Goal: Transaction & Acquisition: Purchase product/service

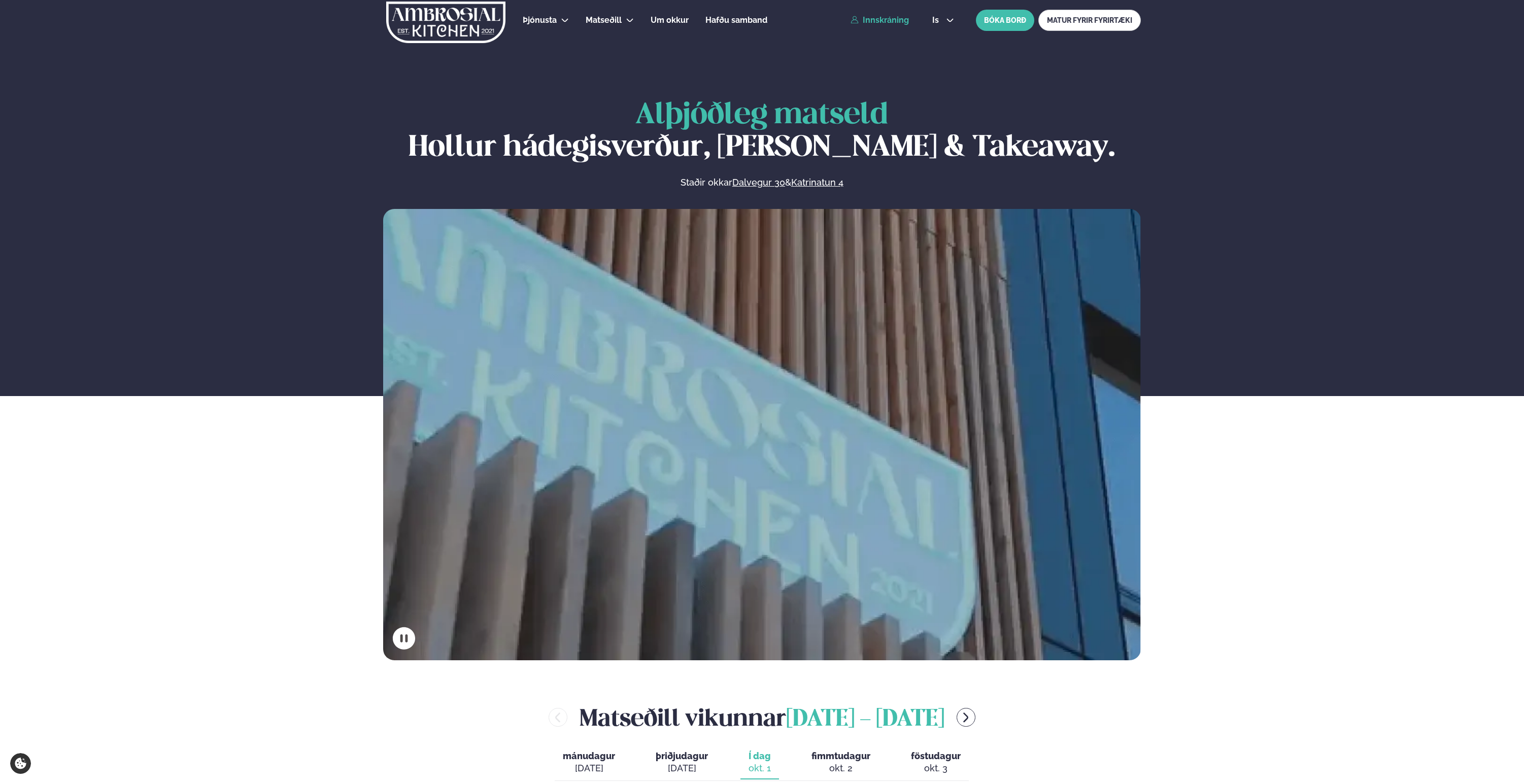
click at [876, 21] on link "Innskráning" at bounding box center [879, 20] width 58 height 9
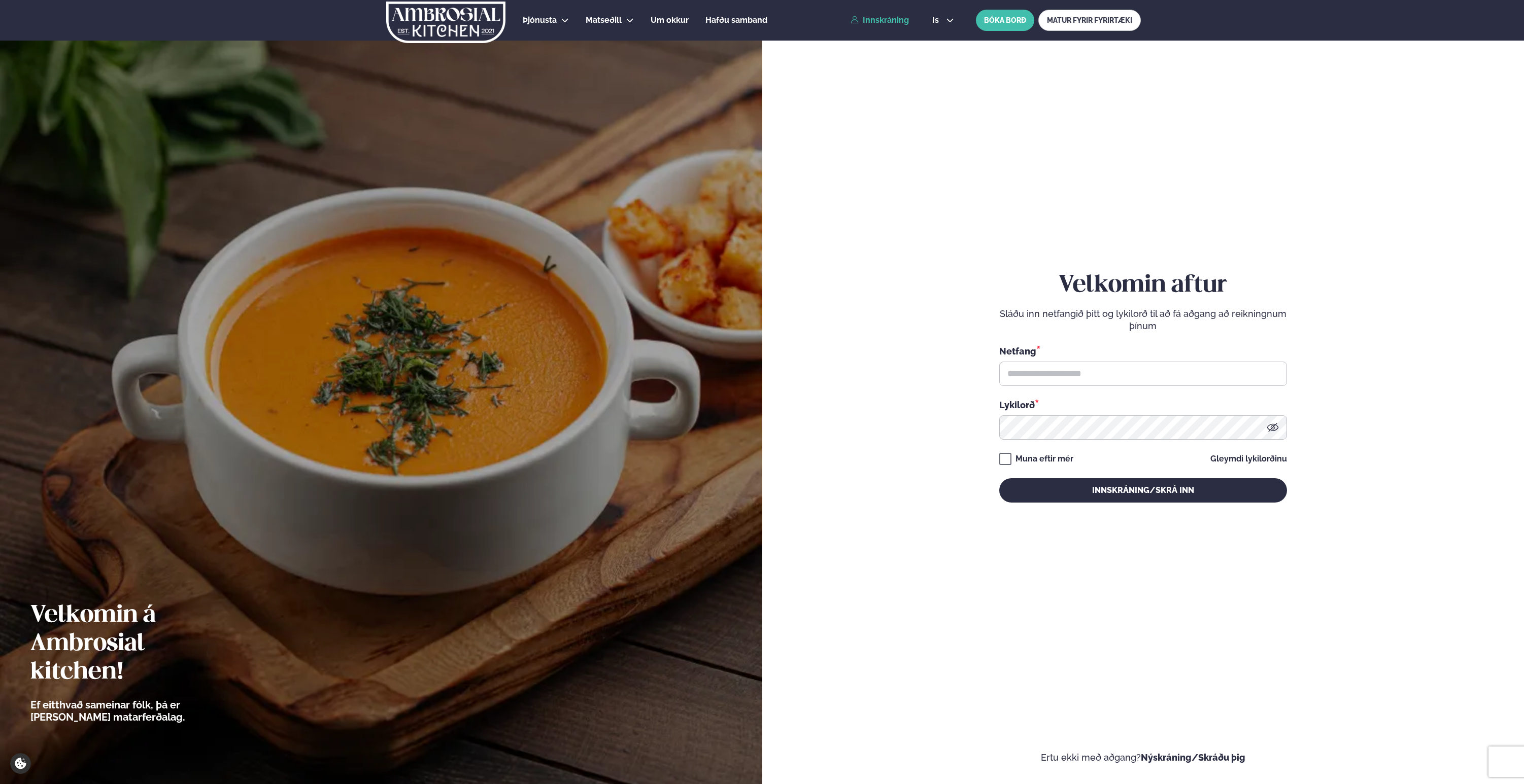
click at [1091, 360] on div "Netfang *" at bounding box center [1143, 365] width 287 height 42
click at [1090, 374] on input "text" at bounding box center [1143, 374] width 287 height 24
click at [999, 479] on button "Innskráning/Skrá inn" at bounding box center [1143, 491] width 287 height 24
paste input "**********"
type input "**********"
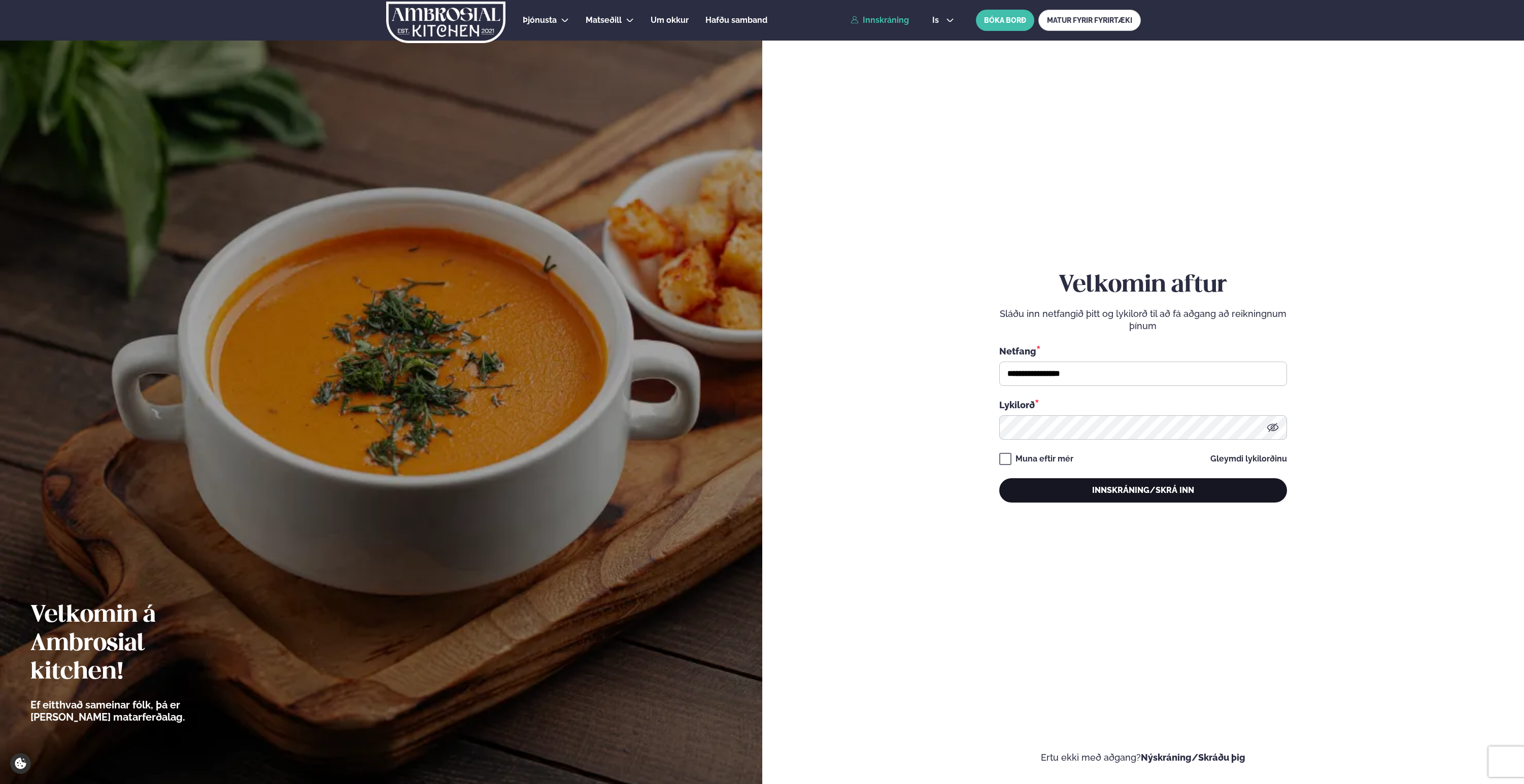
click at [1082, 480] on button "Innskráning/Skrá inn" at bounding box center [1143, 491] width 287 height 24
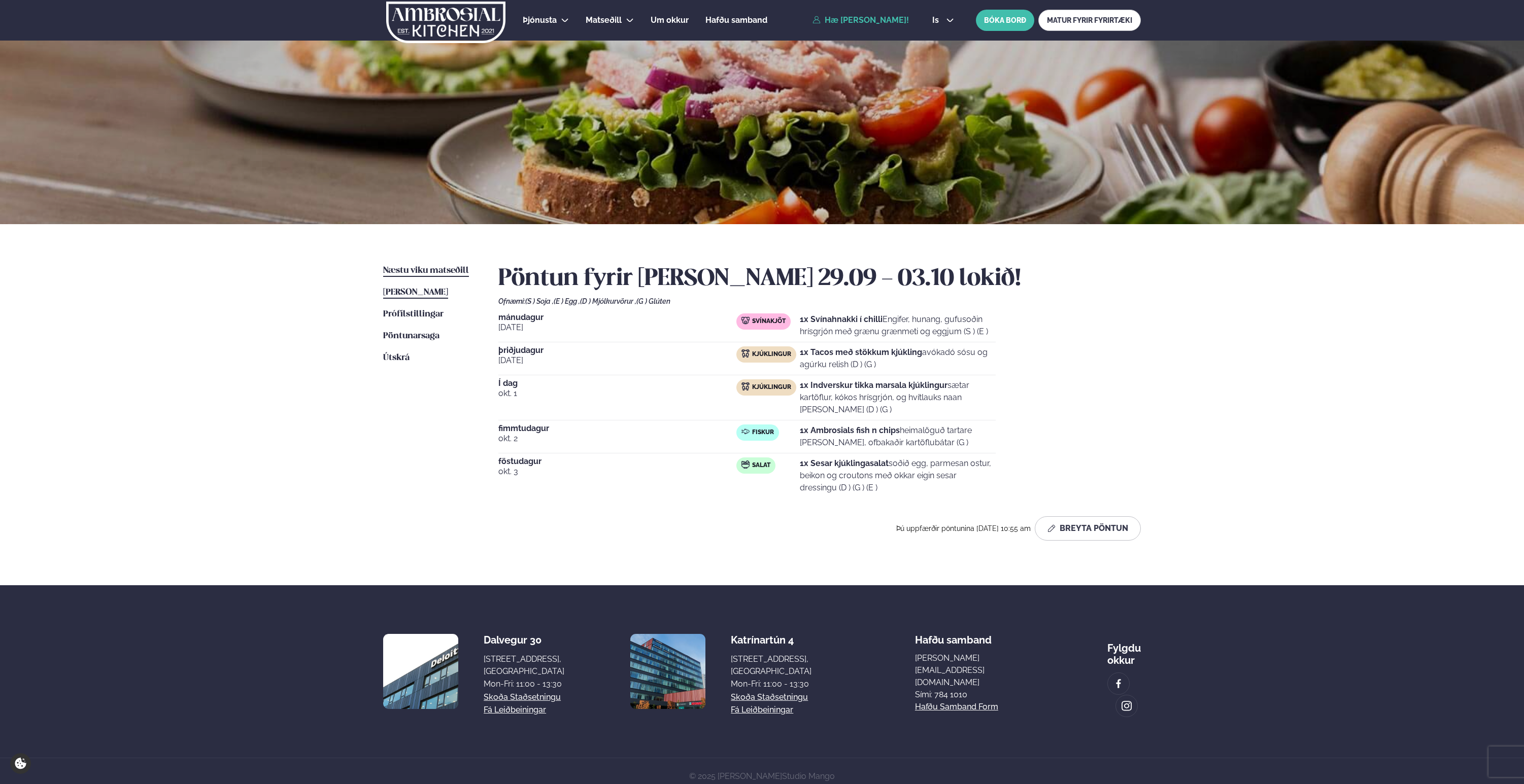
click at [436, 274] on span "Næstu viku matseðill" at bounding box center [426, 270] width 86 height 9
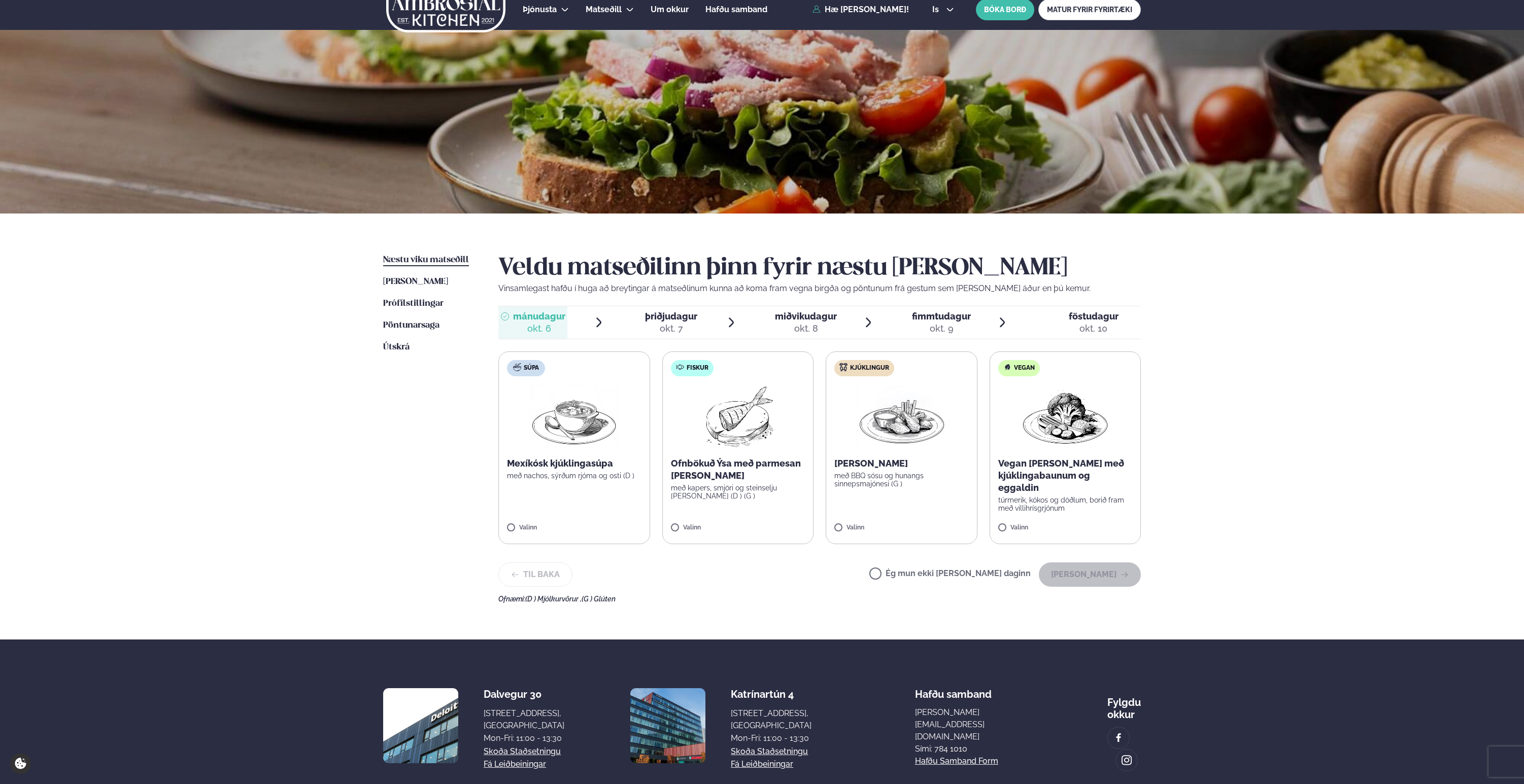
scroll to position [12, 0]
click at [762, 486] on p "með kapers, smjöri og steinselju [PERSON_NAME] (D ) (G )" at bounding box center [738, 491] width 135 height 16
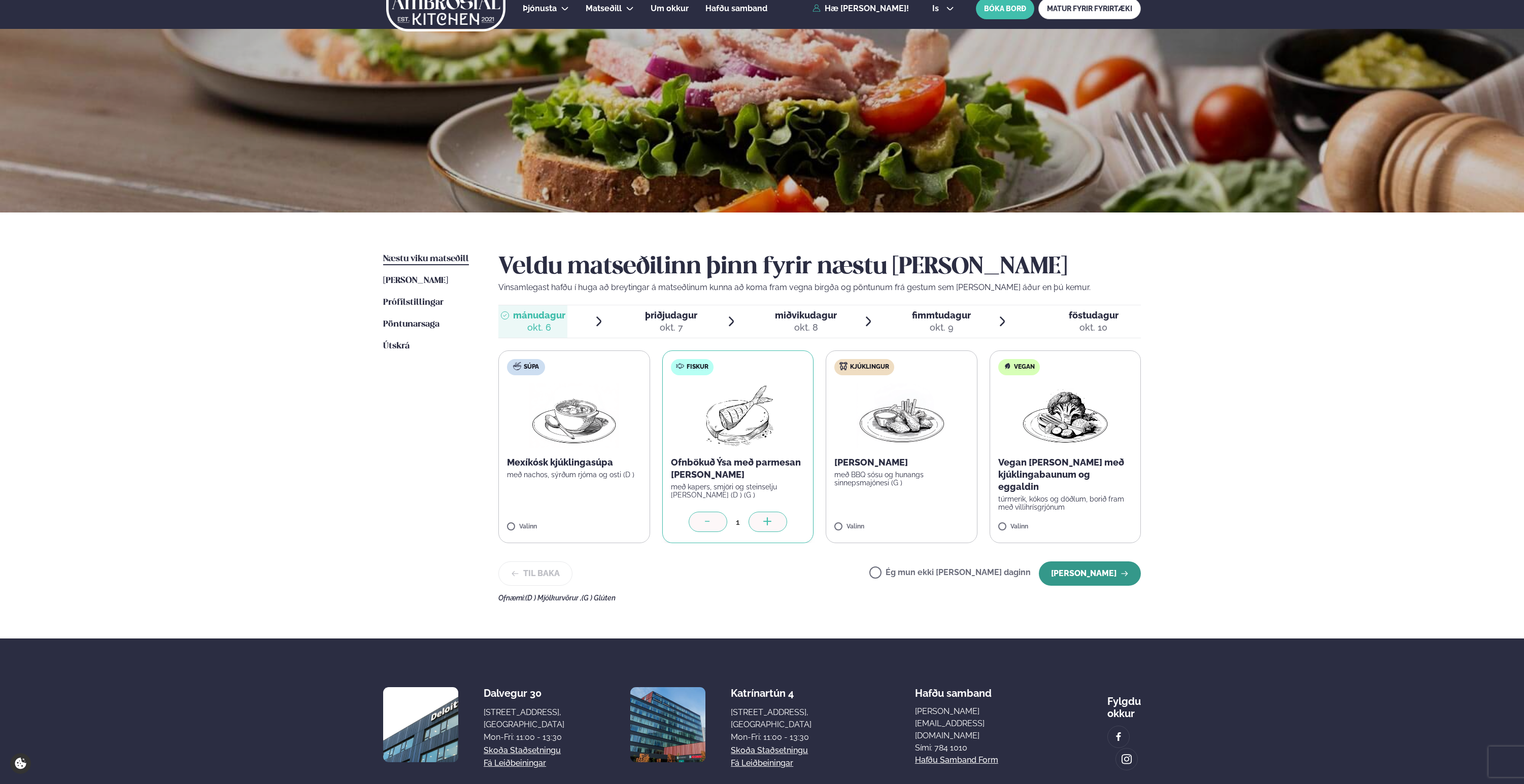
click at [1100, 580] on button "[PERSON_NAME]" at bounding box center [1090, 574] width 102 height 24
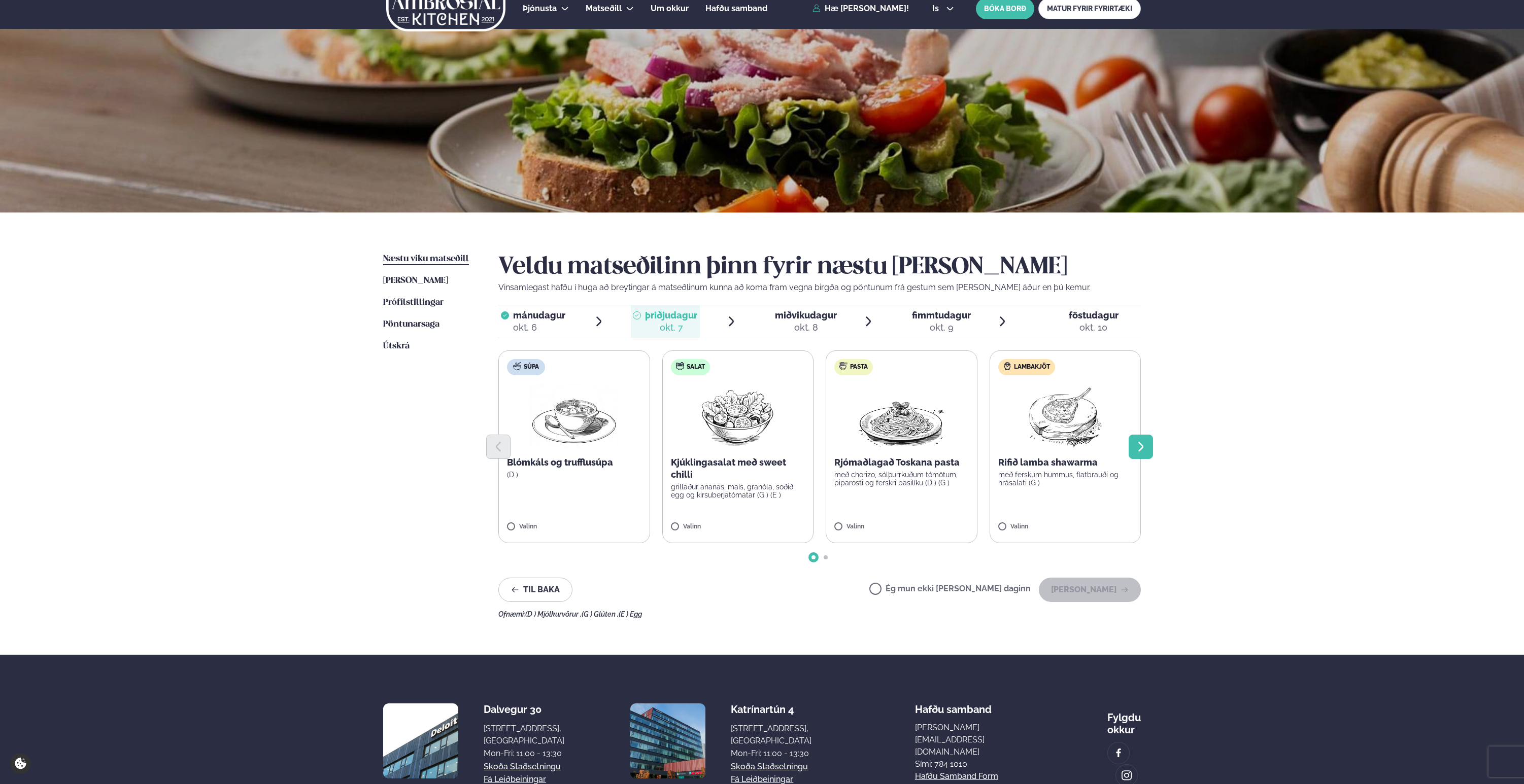
click at [1144, 445] on icon "Next slide" at bounding box center [1141, 447] width 12 height 12
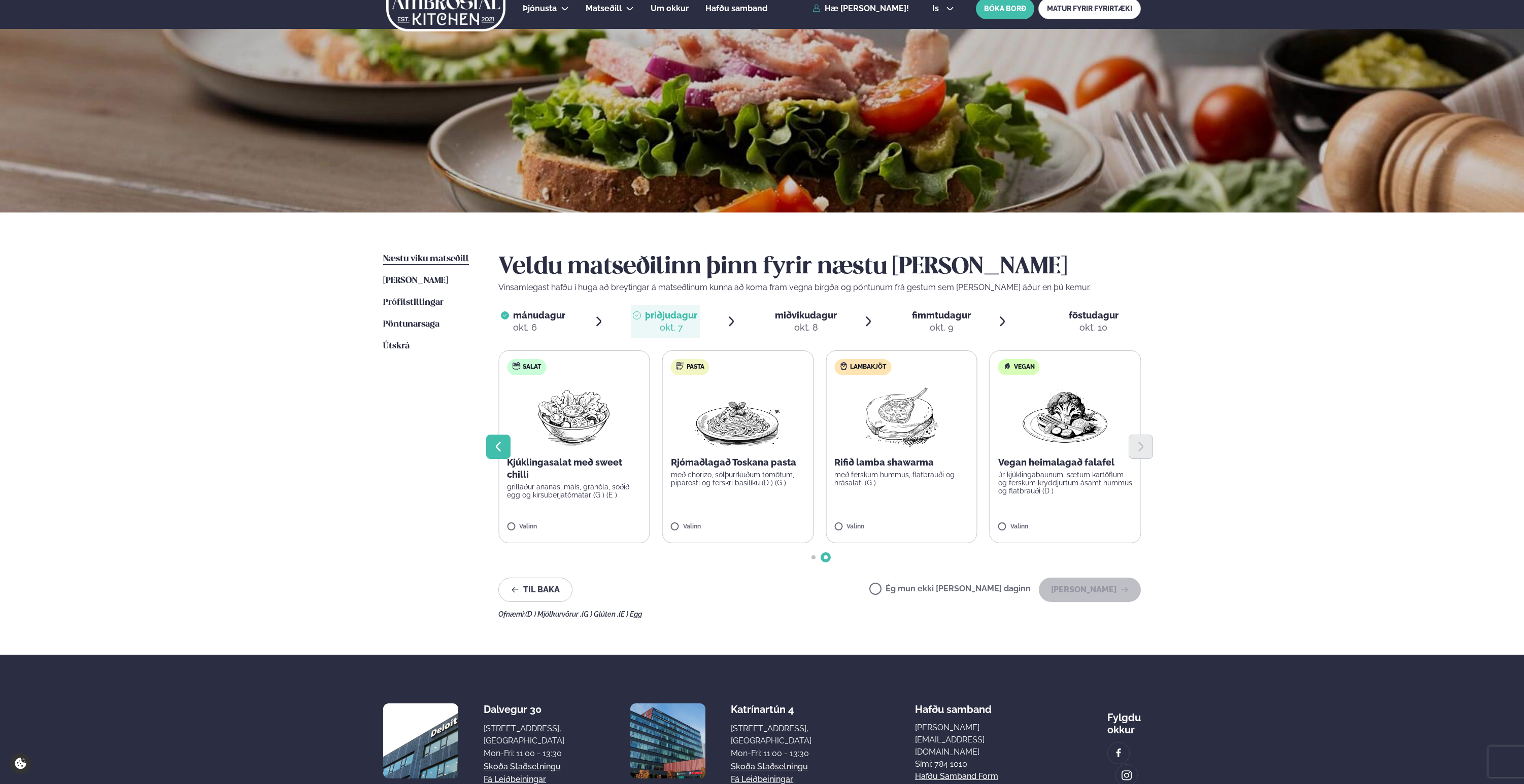
click at [496, 447] on icon "Previous slide" at bounding box center [498, 447] width 5 height 10
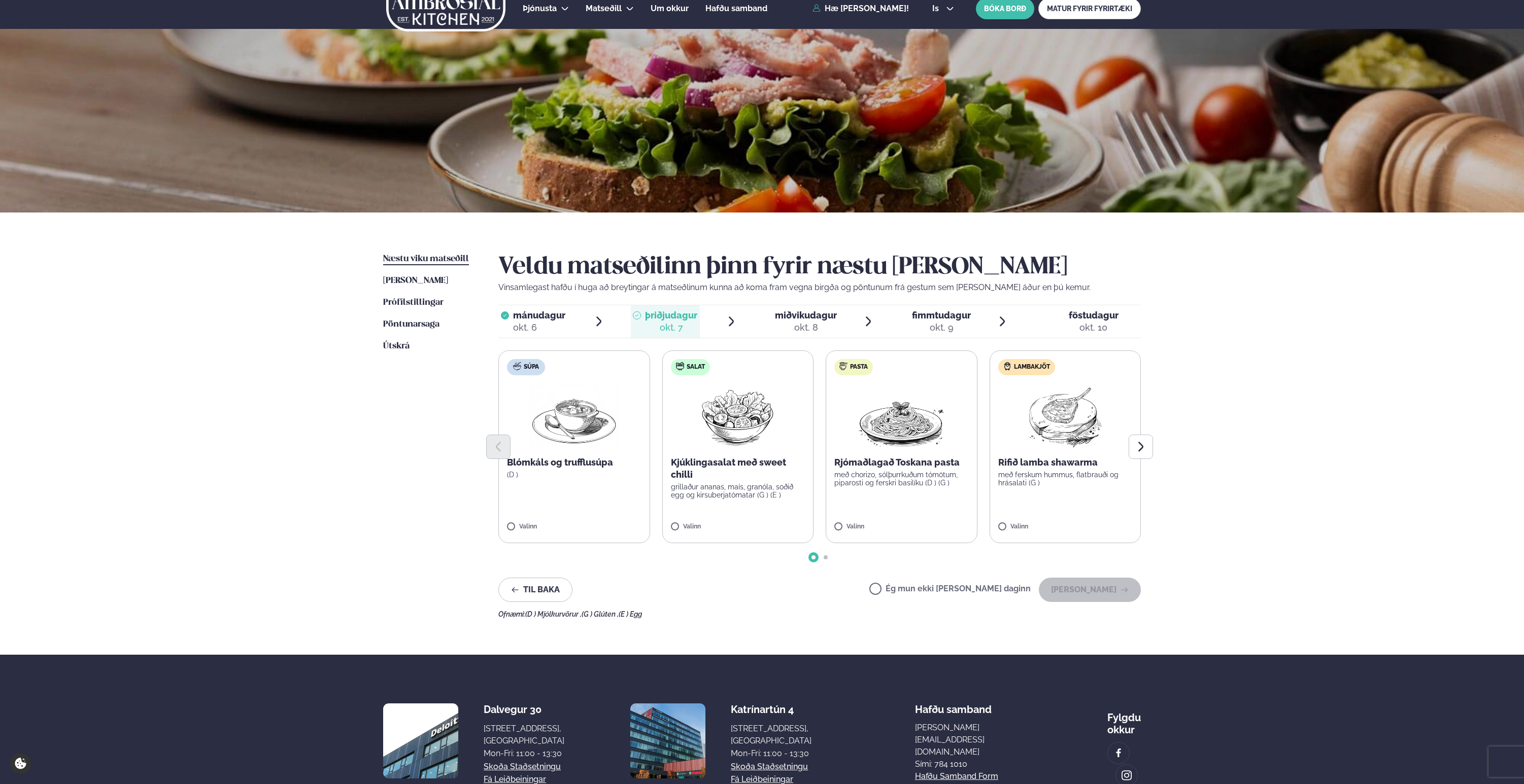
click at [893, 411] on img at bounding box center [902, 416] width 90 height 65
click at [806, 320] on span "miðvikudagur" at bounding box center [806, 315] width 62 height 11
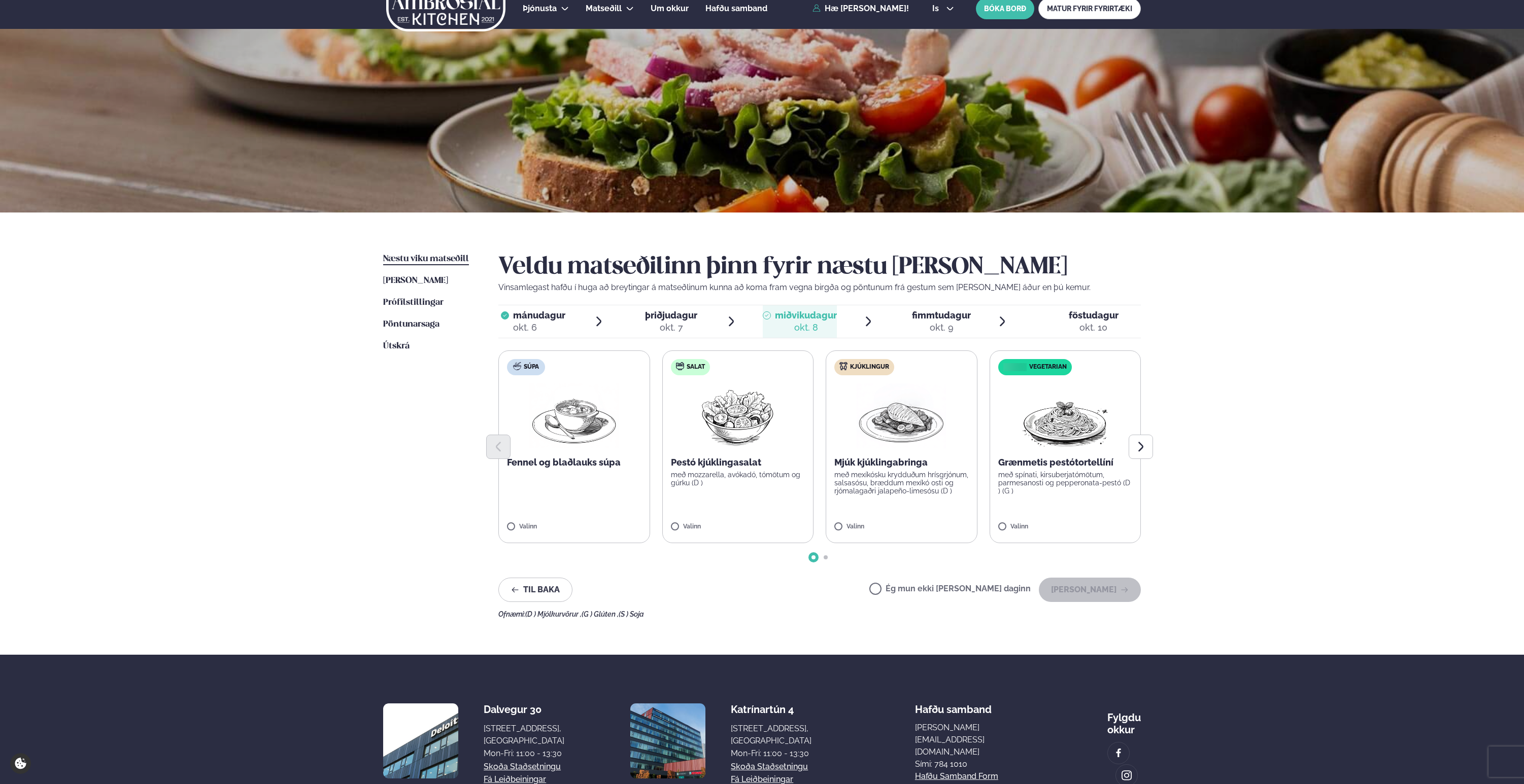
click at [702, 318] on li "þriðjudagur þri. [DATE]" at bounding box center [684, 321] width 107 height 33
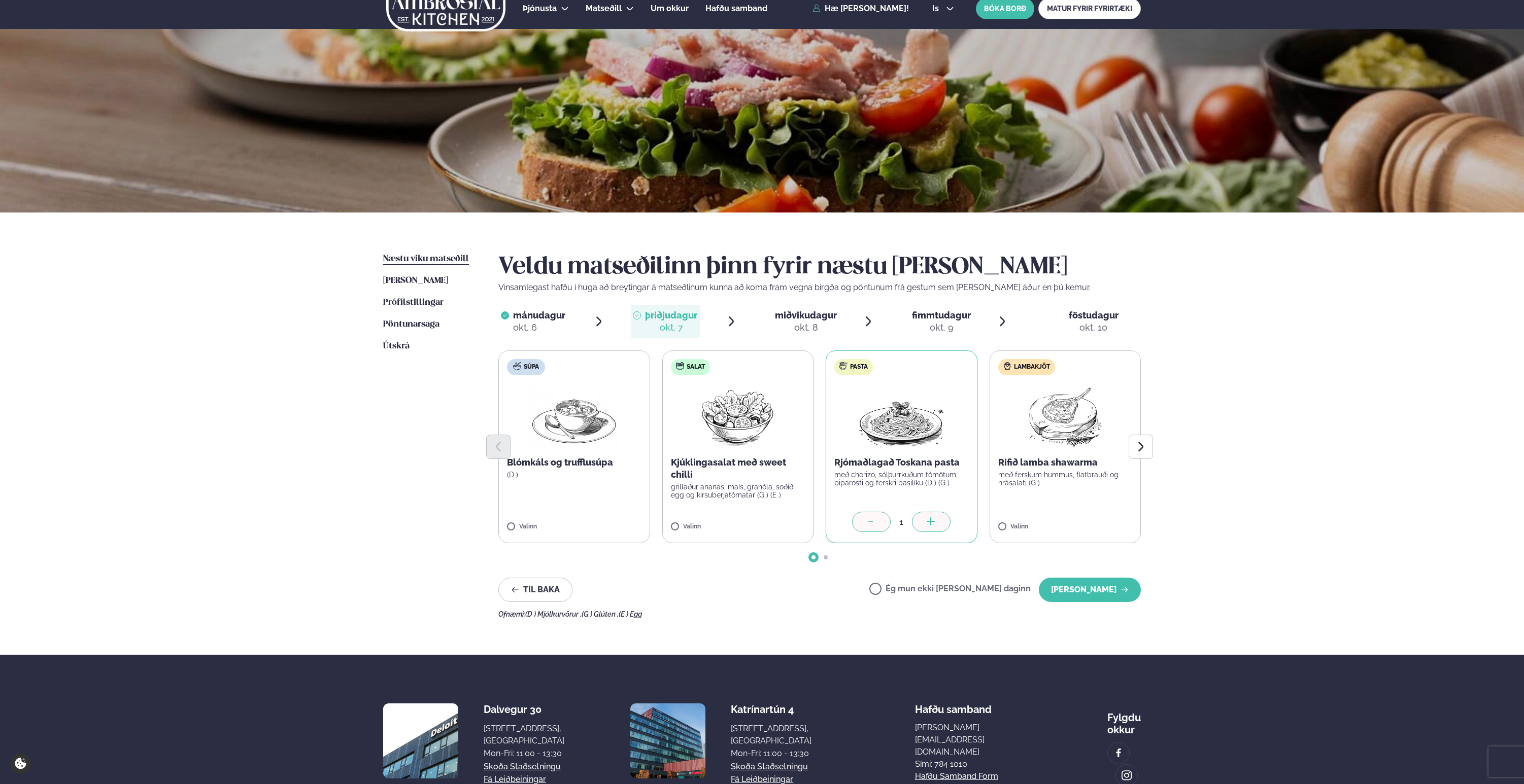
click at [794, 318] on span "miðvikudagur" at bounding box center [806, 315] width 62 height 11
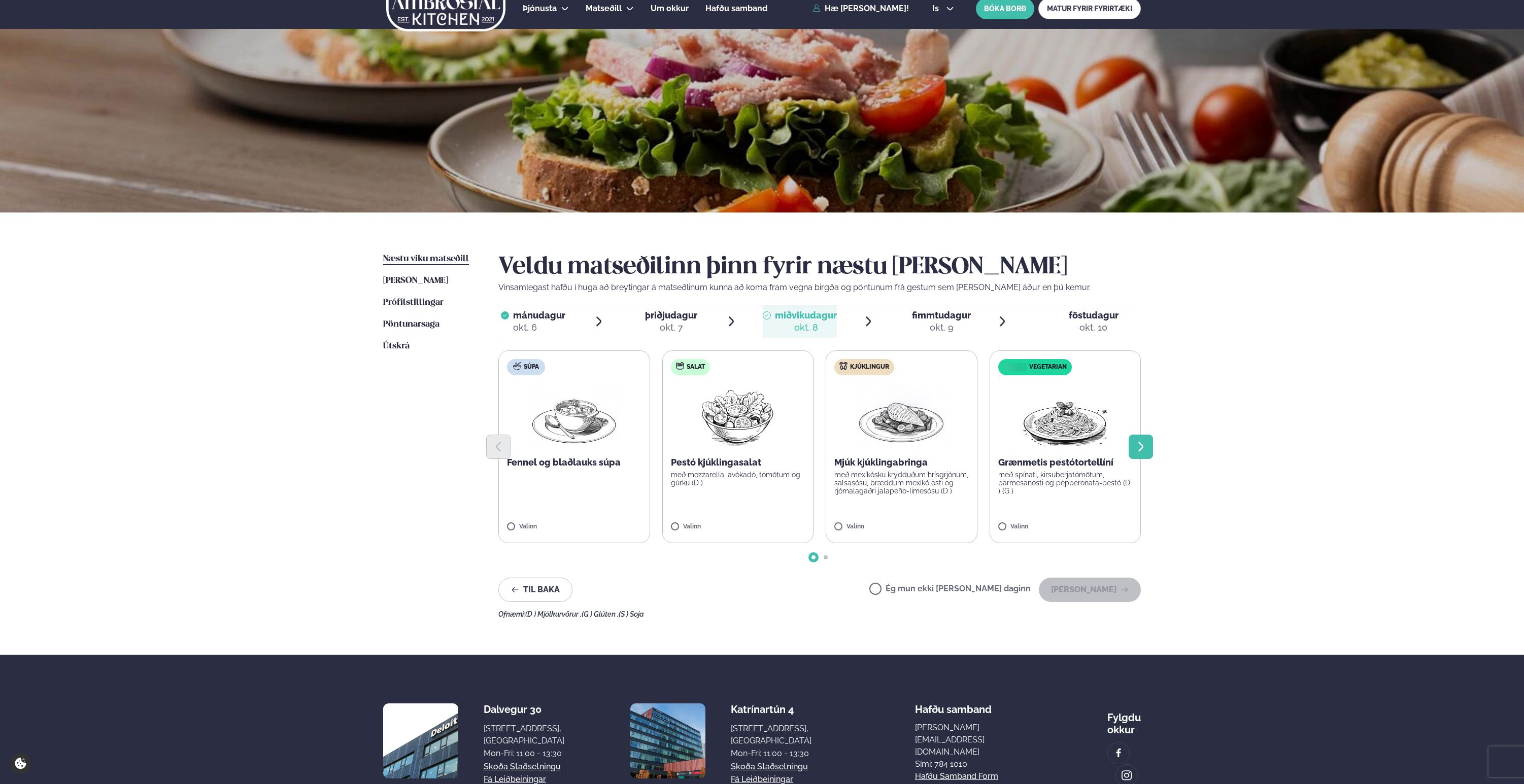
click at [1142, 441] on icon "Next slide" at bounding box center [1141, 447] width 12 height 12
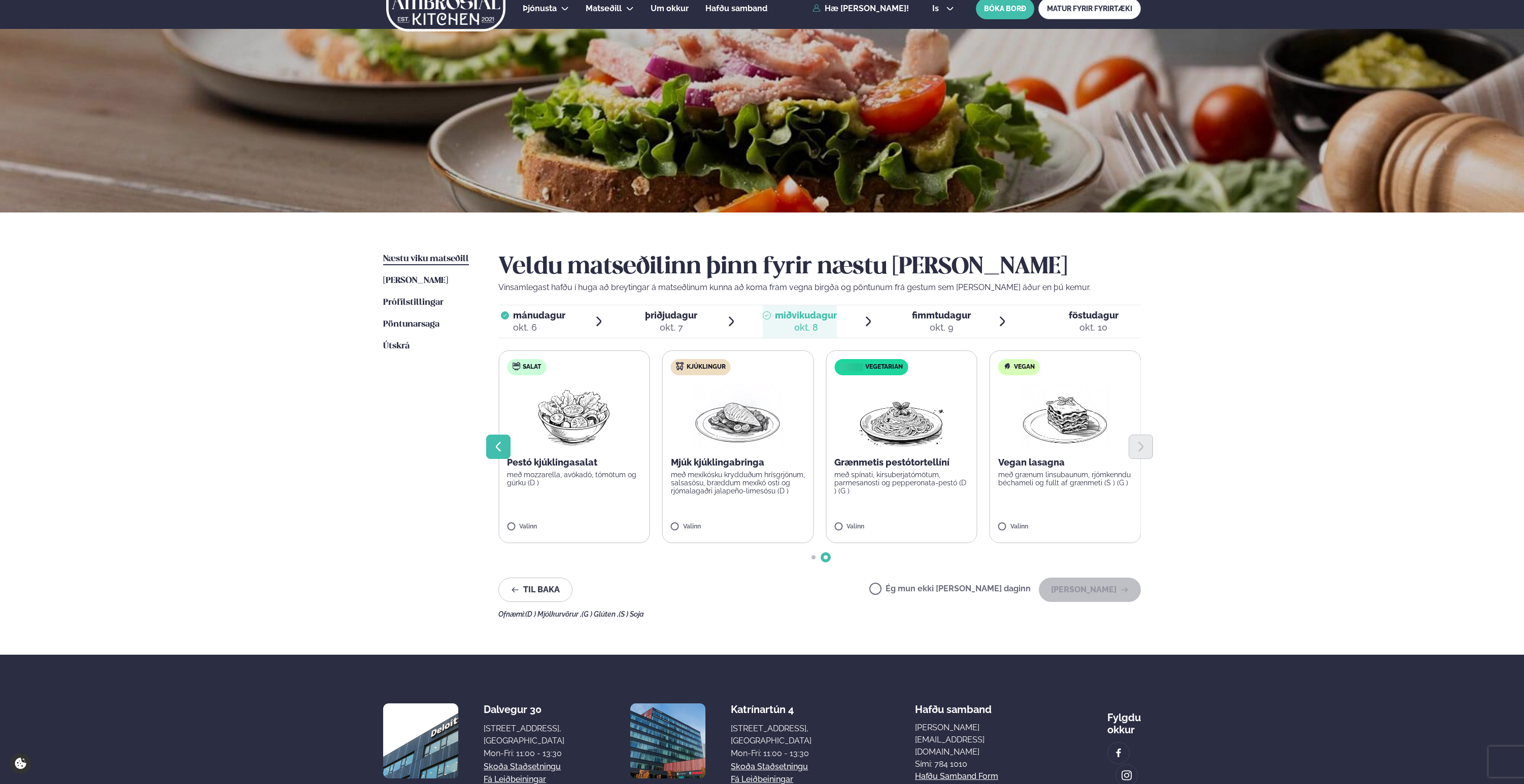
click at [504, 436] on button "Previous slide" at bounding box center [498, 447] width 24 height 24
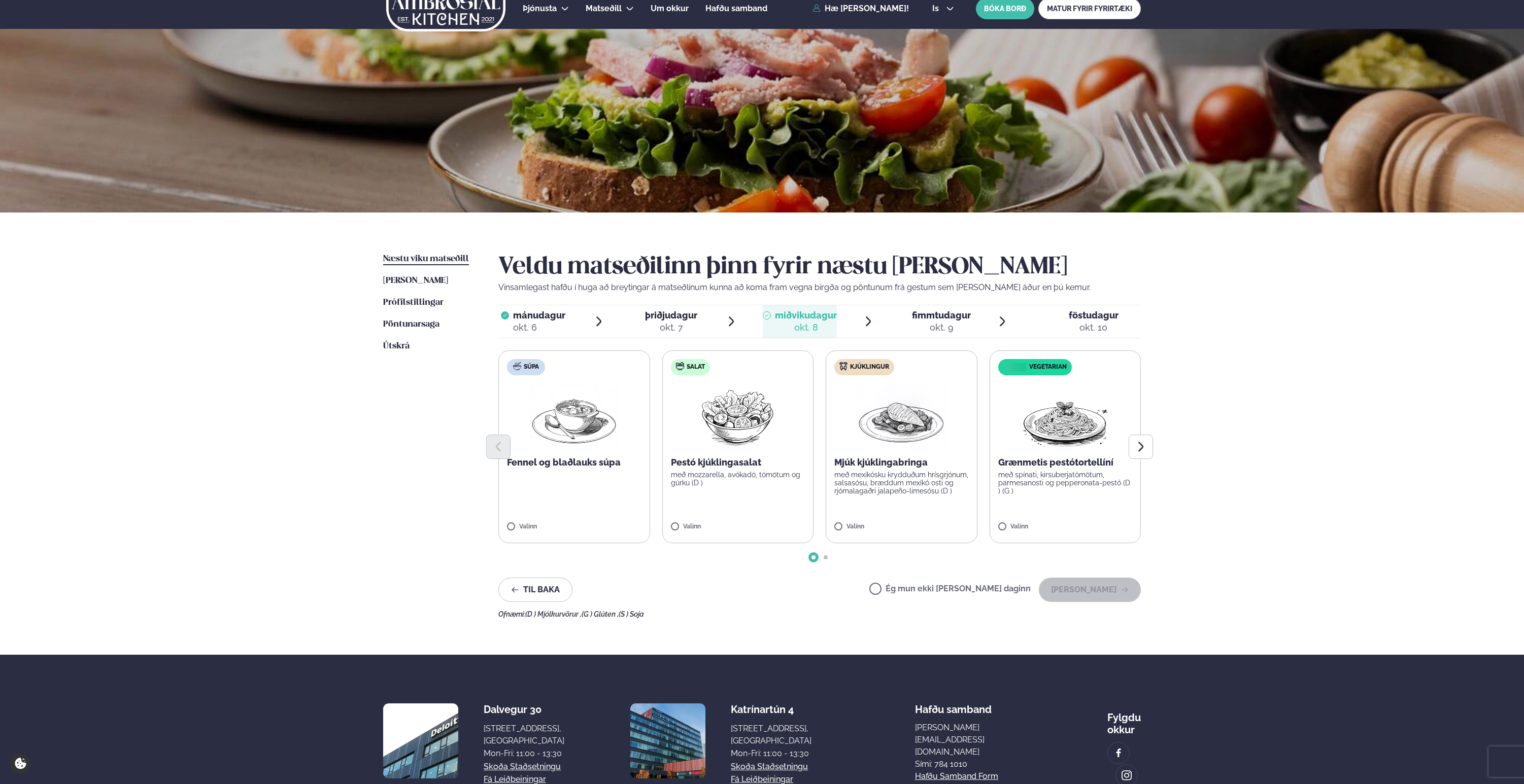
click at [808, 439] on div at bounding box center [819, 447] width 643 height 24
click at [1147, 435] on button "Next slide" at bounding box center [1141, 447] width 24 height 24
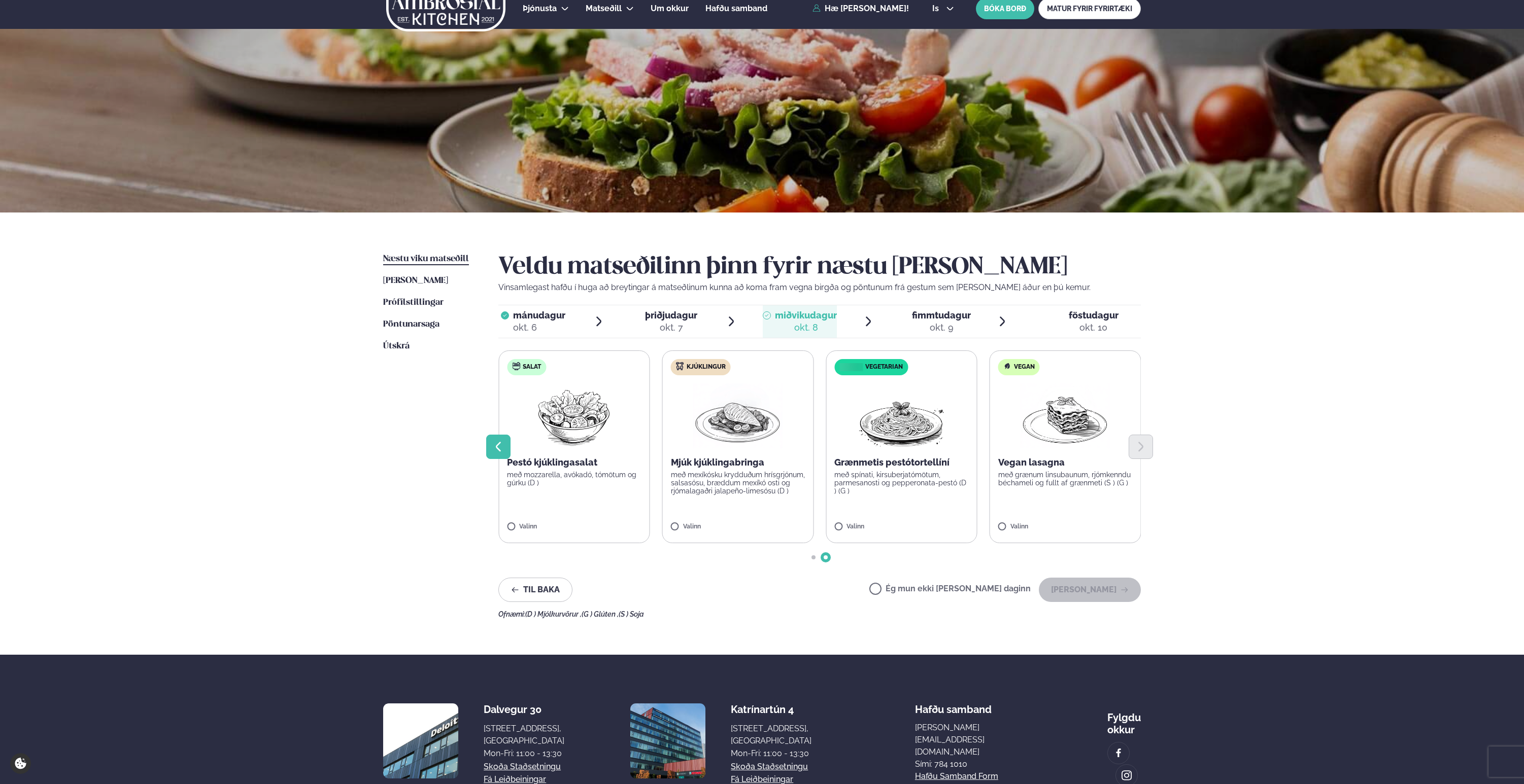
click at [499, 452] on icon "Previous slide" at bounding box center [498, 447] width 12 height 12
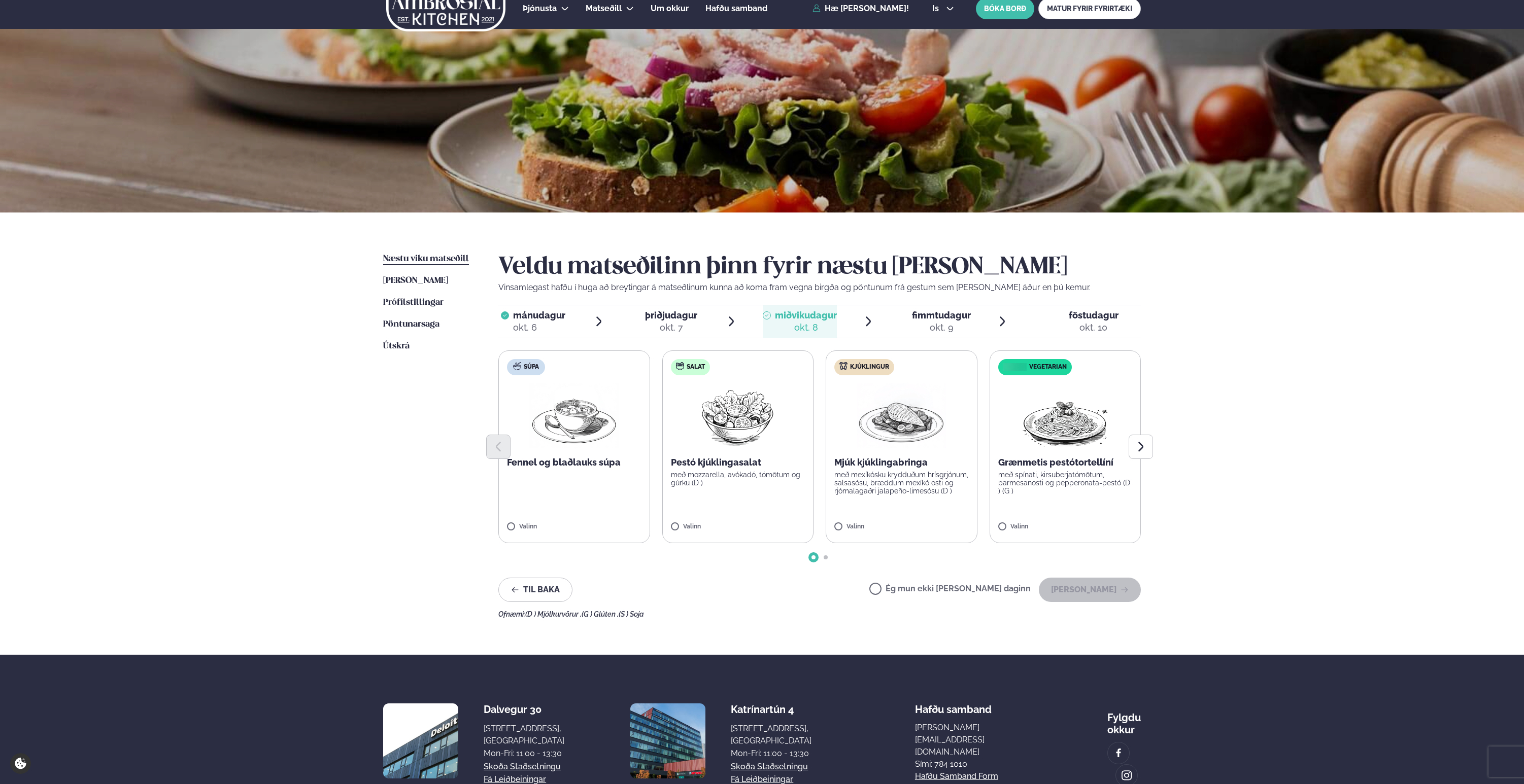
click at [935, 328] on div "okt. 9" at bounding box center [941, 327] width 59 height 12
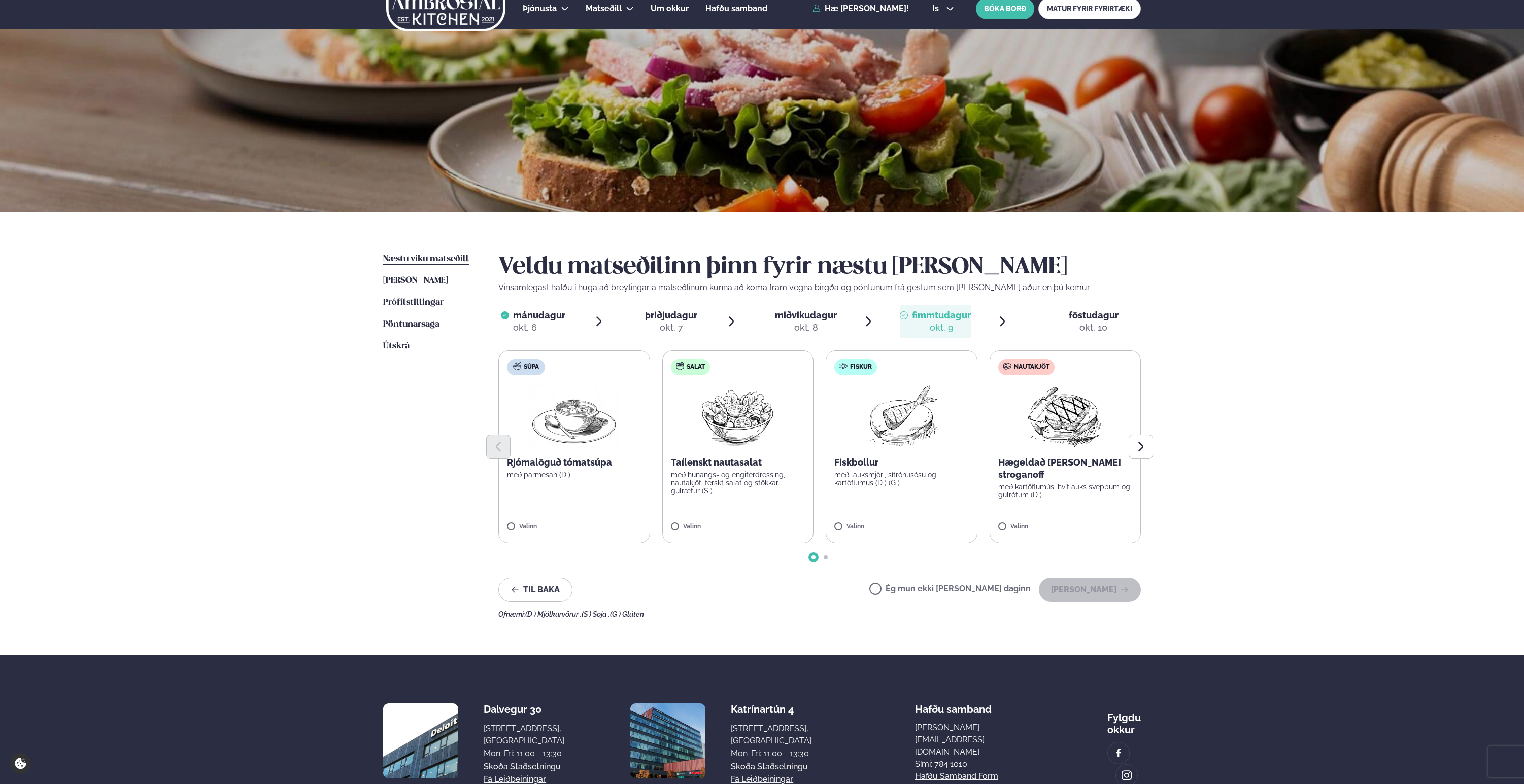
click at [900, 415] on img at bounding box center [902, 416] width 90 height 65
click at [1079, 306] on span "föstudagur fös. [DATE]" at bounding box center [1088, 321] width 107 height 33
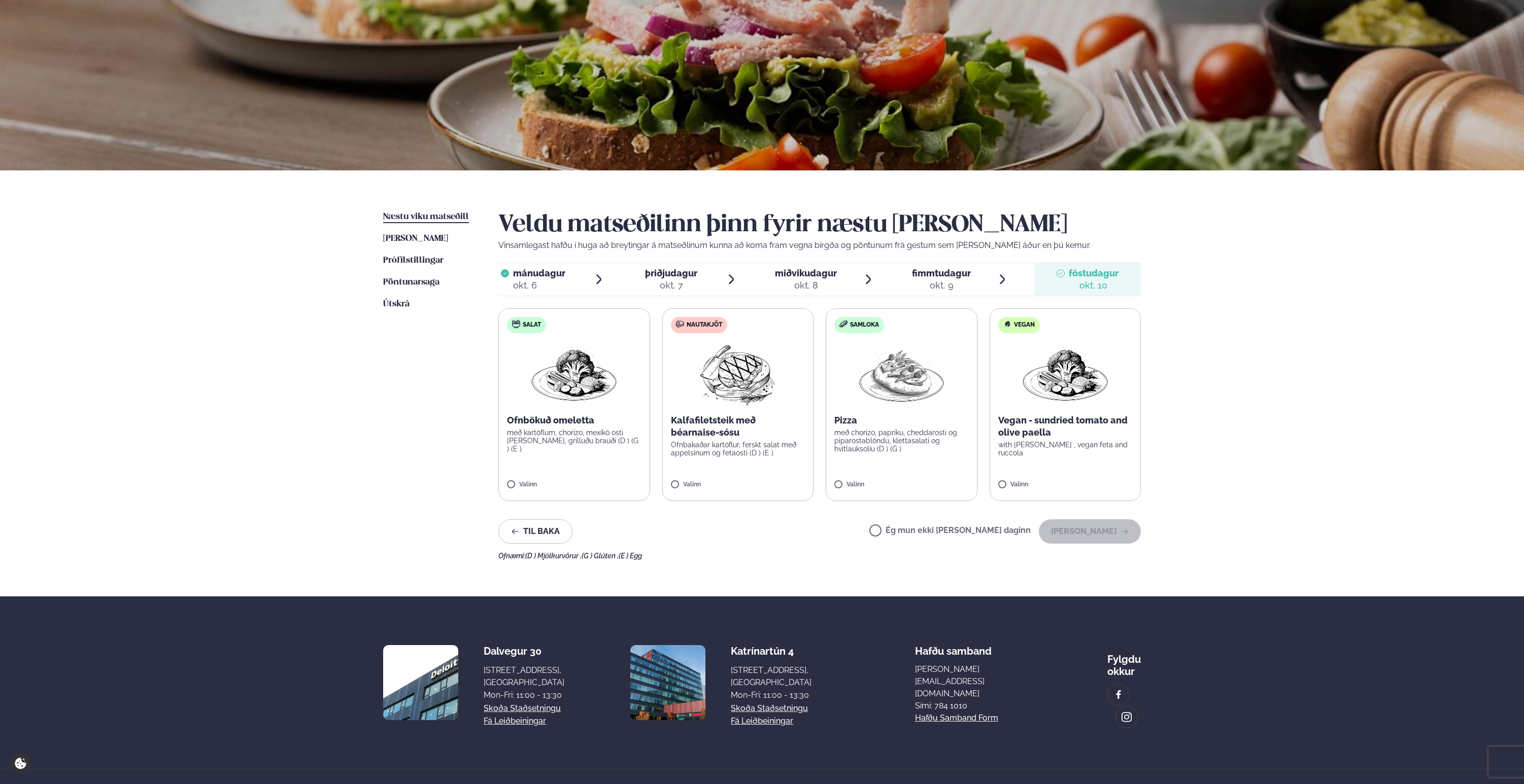
scroll to position [57, 0]
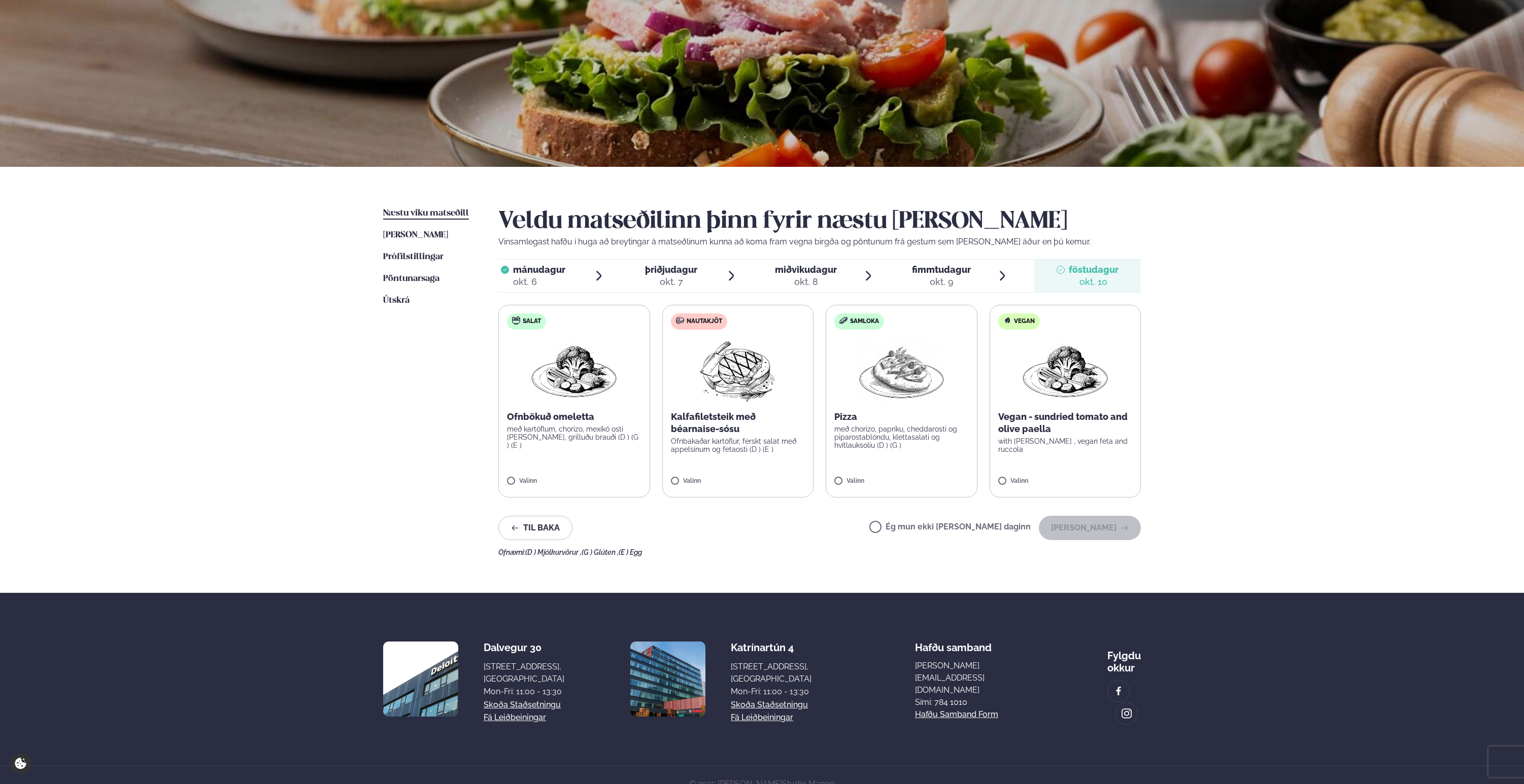
click at [867, 405] on label "Samloka Pizza með chorizo, papríku, cheddarosti og piparostablöndu, klettasalat…" at bounding box center [902, 401] width 152 height 193
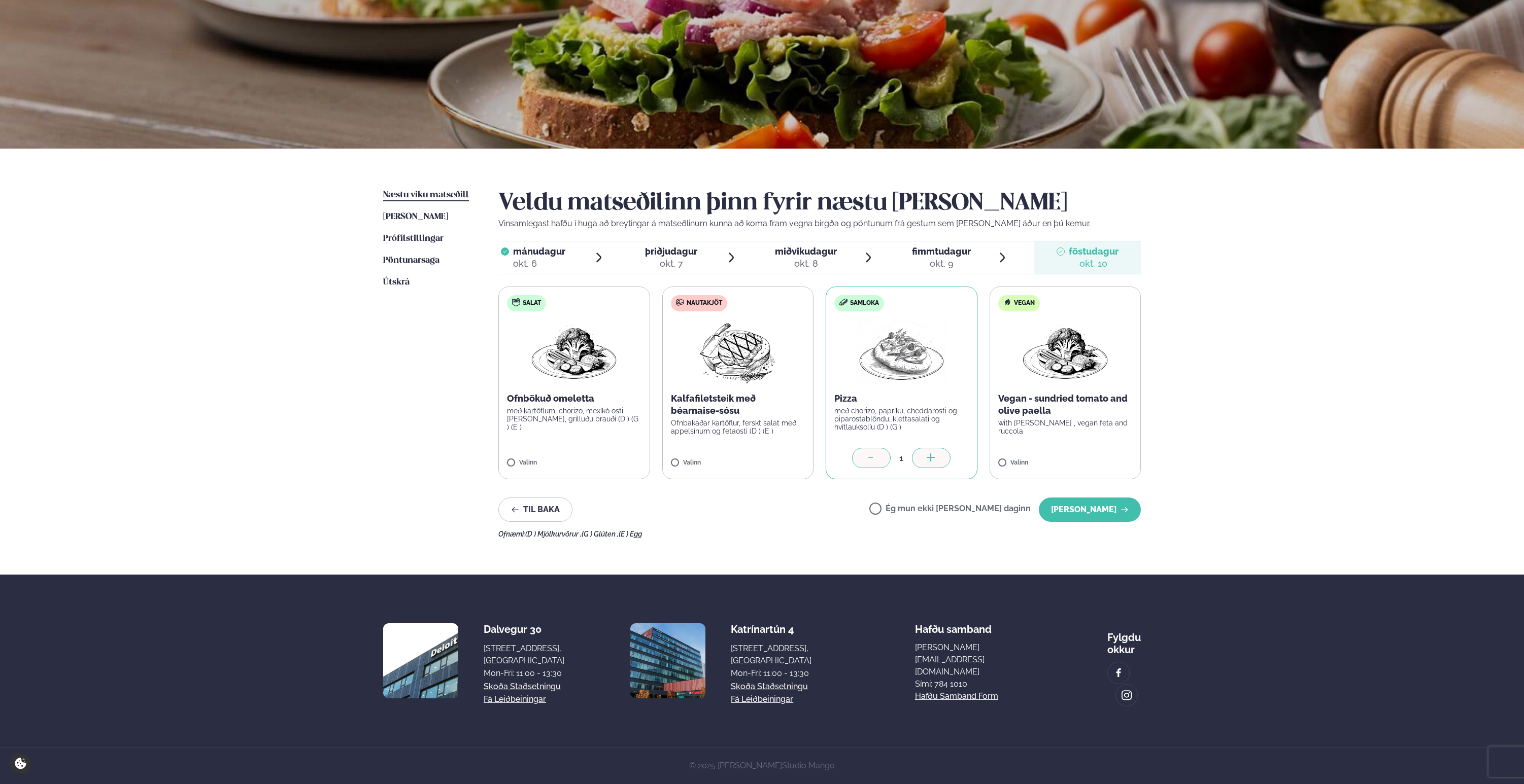
scroll to position [116, 0]
click at [950, 257] on div "okt. 9" at bounding box center [941, 263] width 59 height 12
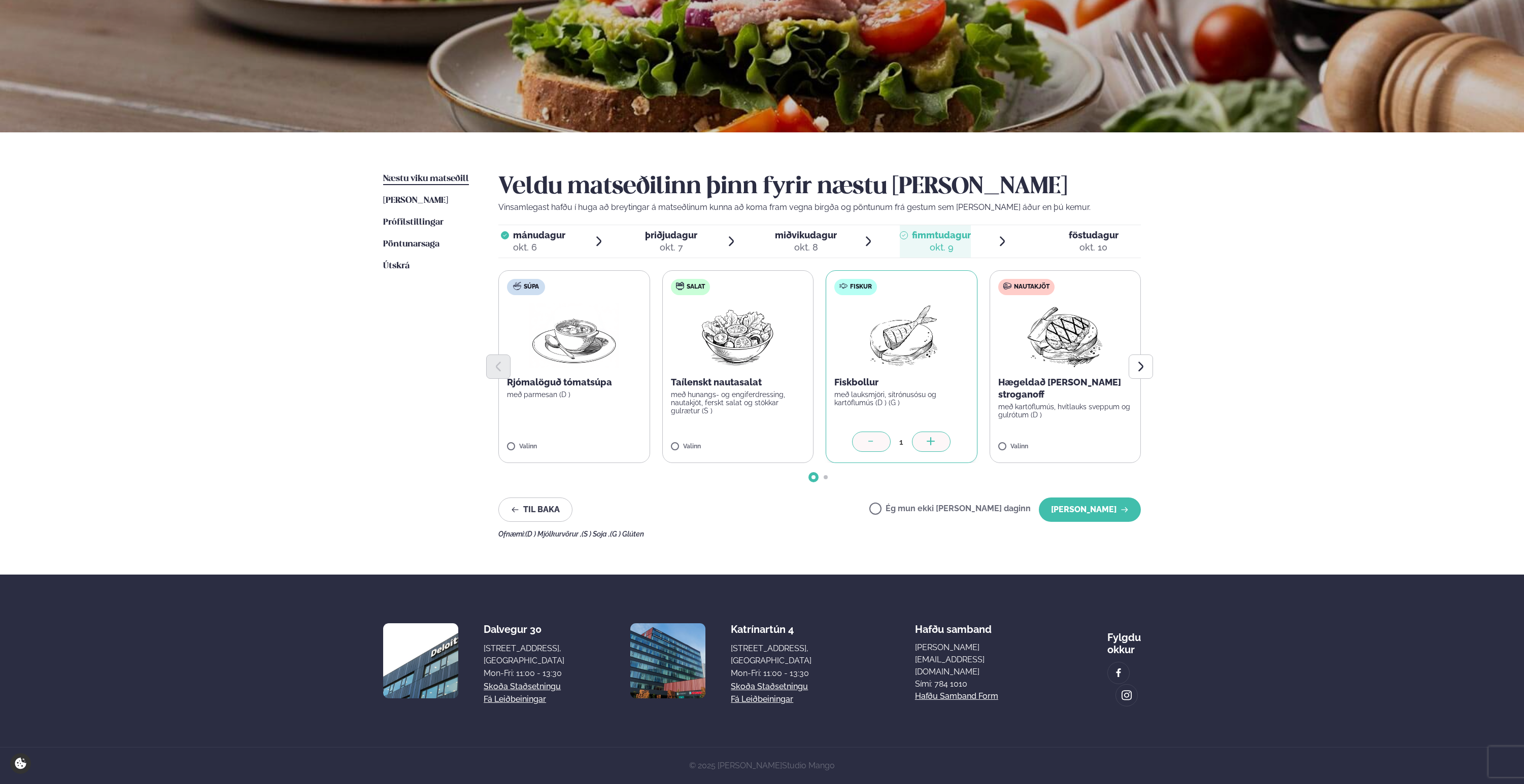
click at [805, 241] on div "okt. 8" at bounding box center [806, 247] width 62 height 12
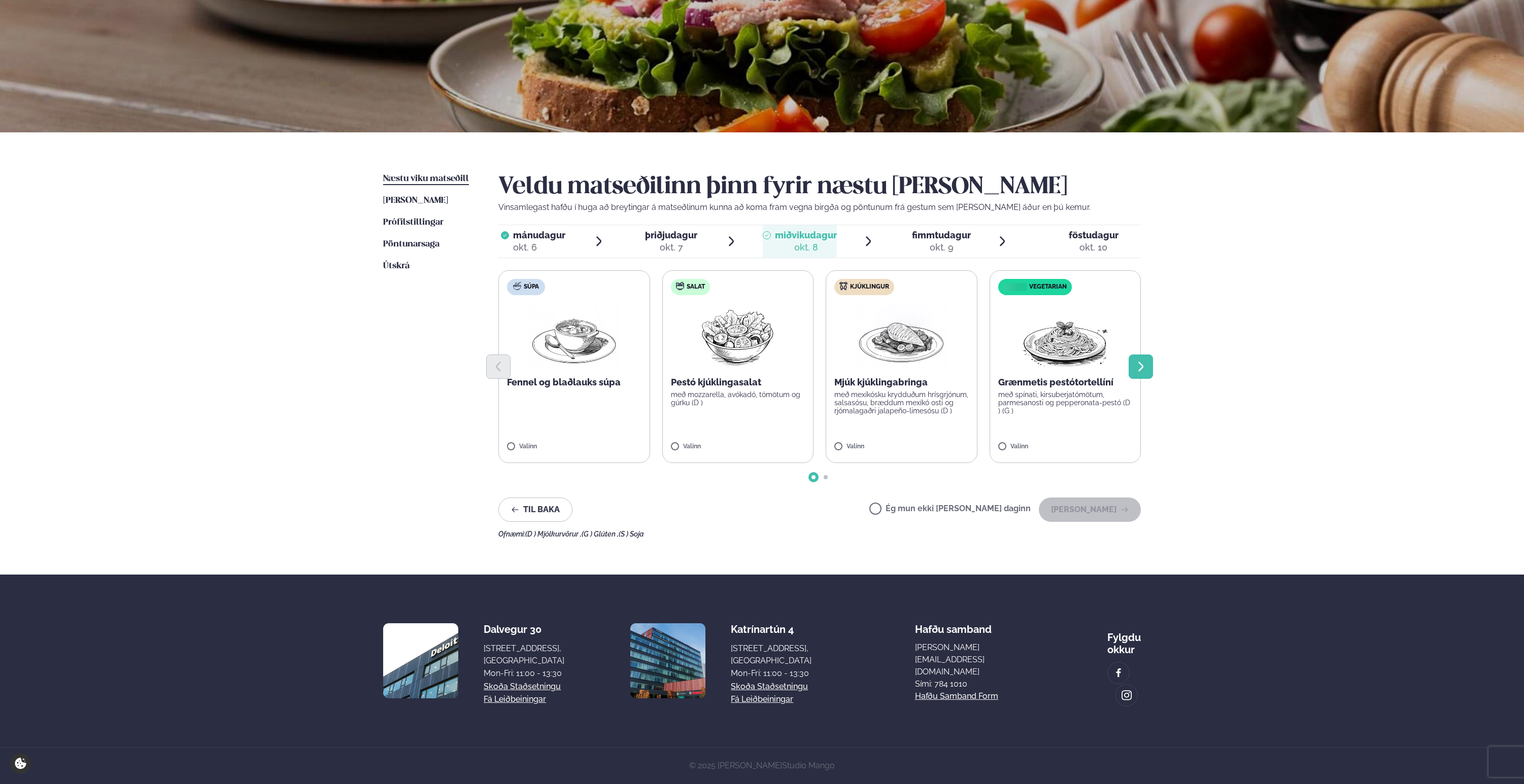
click at [1144, 361] on icon "Next slide" at bounding box center [1141, 367] width 12 height 12
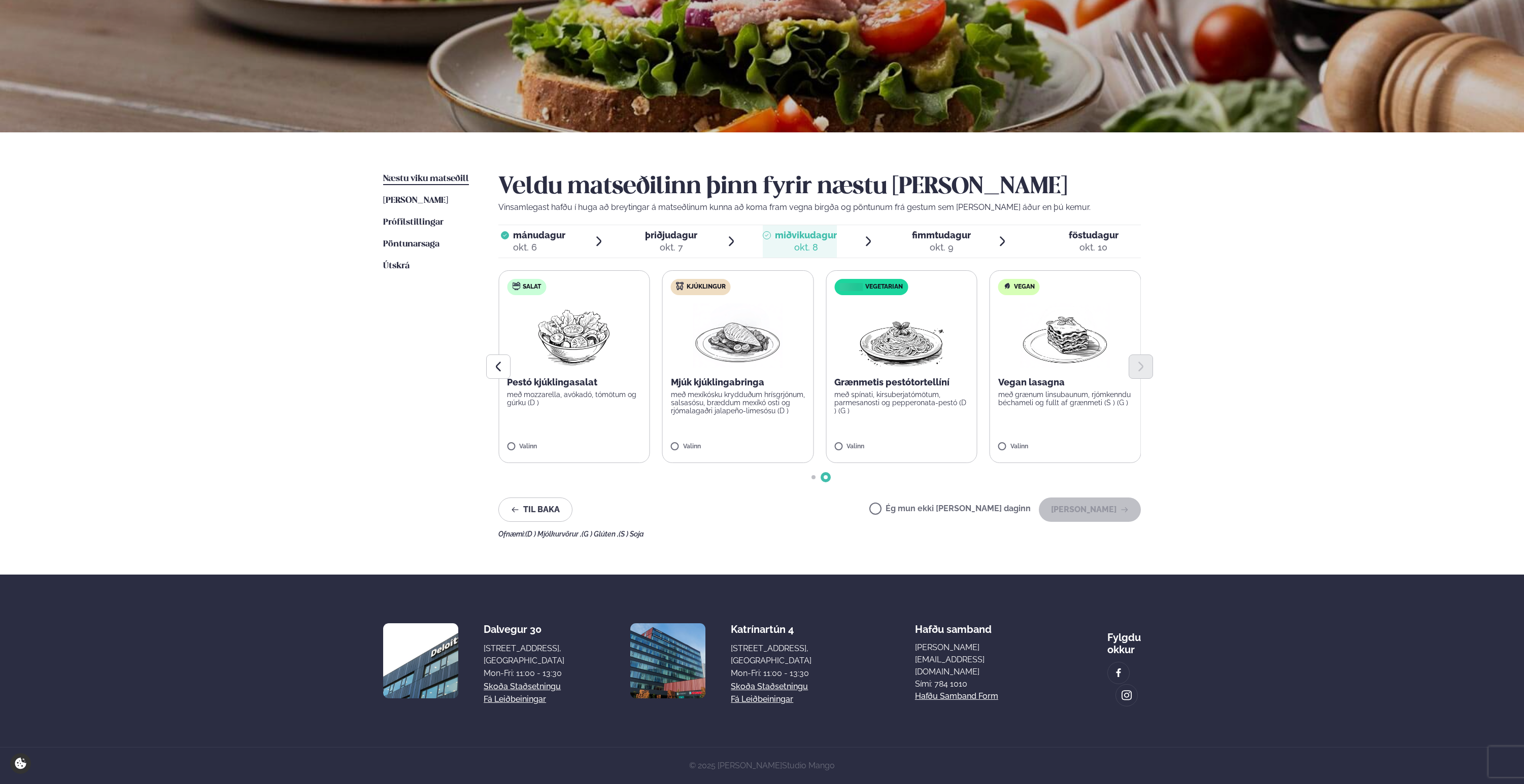
click at [1063, 388] on label "Vegan Vegan lasagna með grænum linsubaunum, rjómkenndu béchameli og fullt af gr…" at bounding box center [1066, 366] width 152 height 193
click at [498, 355] on button "Previous slide" at bounding box center [498, 367] width 24 height 24
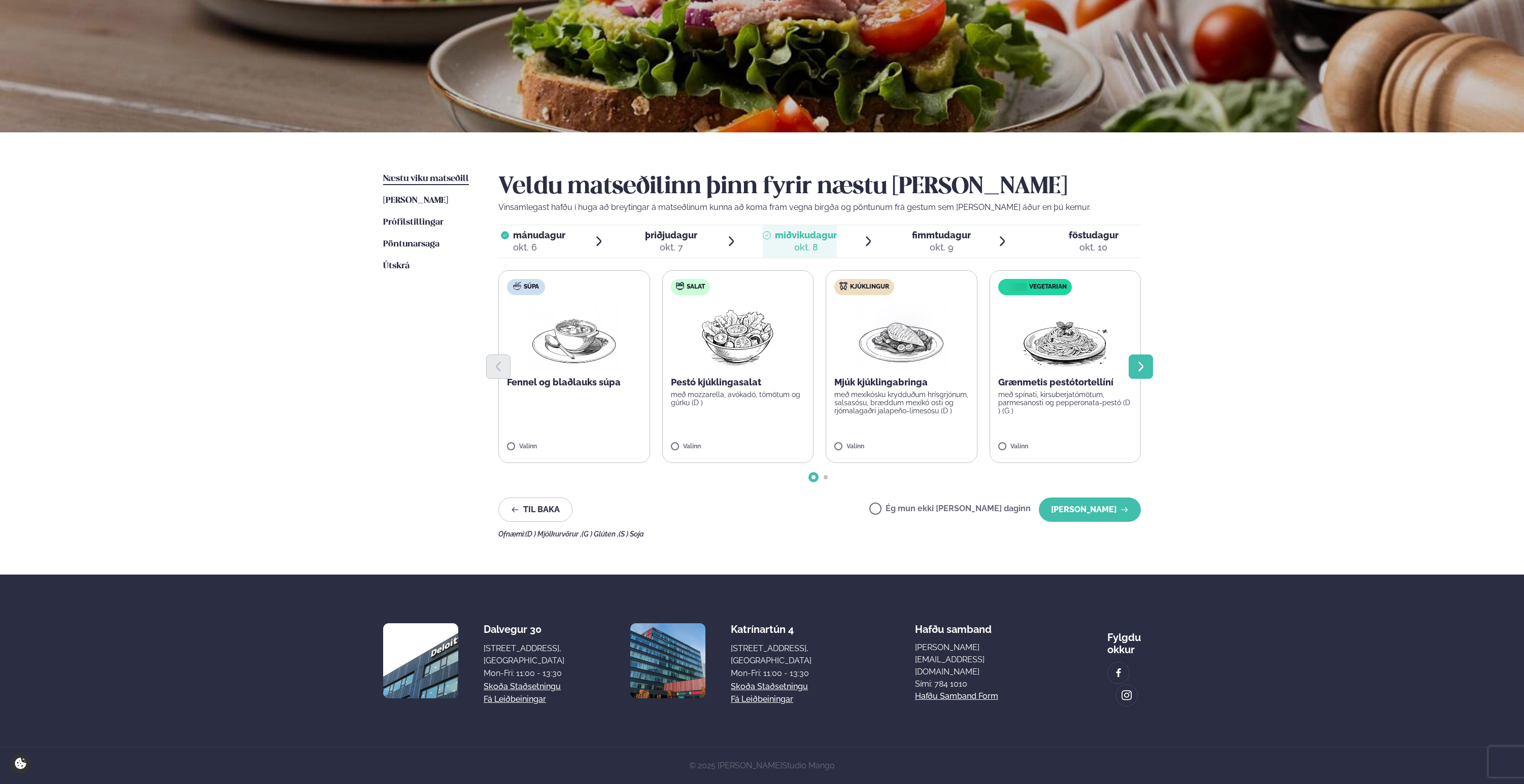
click at [1141, 361] on icon "Next slide" at bounding box center [1141, 367] width 12 height 12
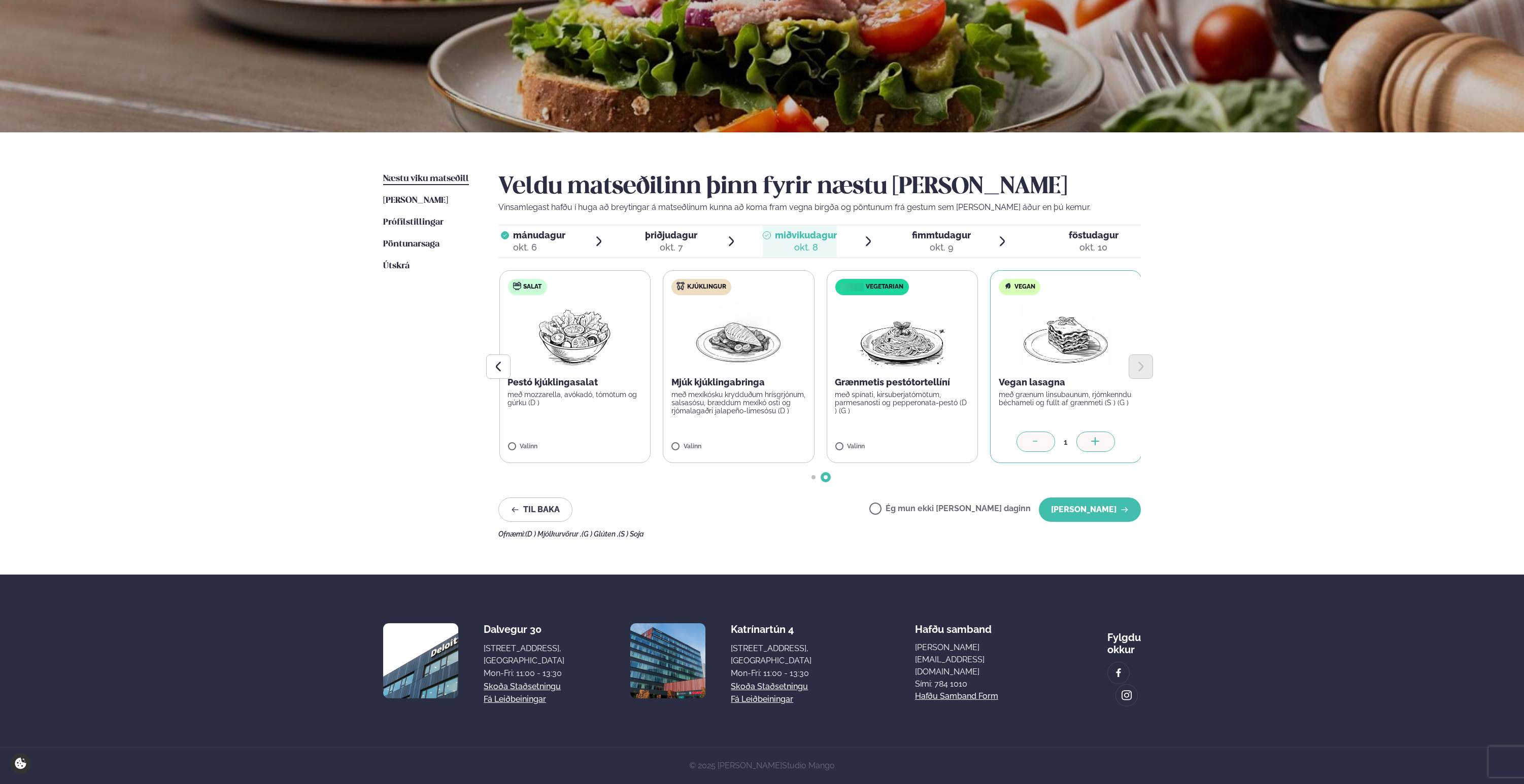
click at [911, 391] on p "með spínati, kirsuberjatómötum, parmesanosti og pepperonata-pestó (D ) (G )" at bounding box center [902, 403] width 135 height 24
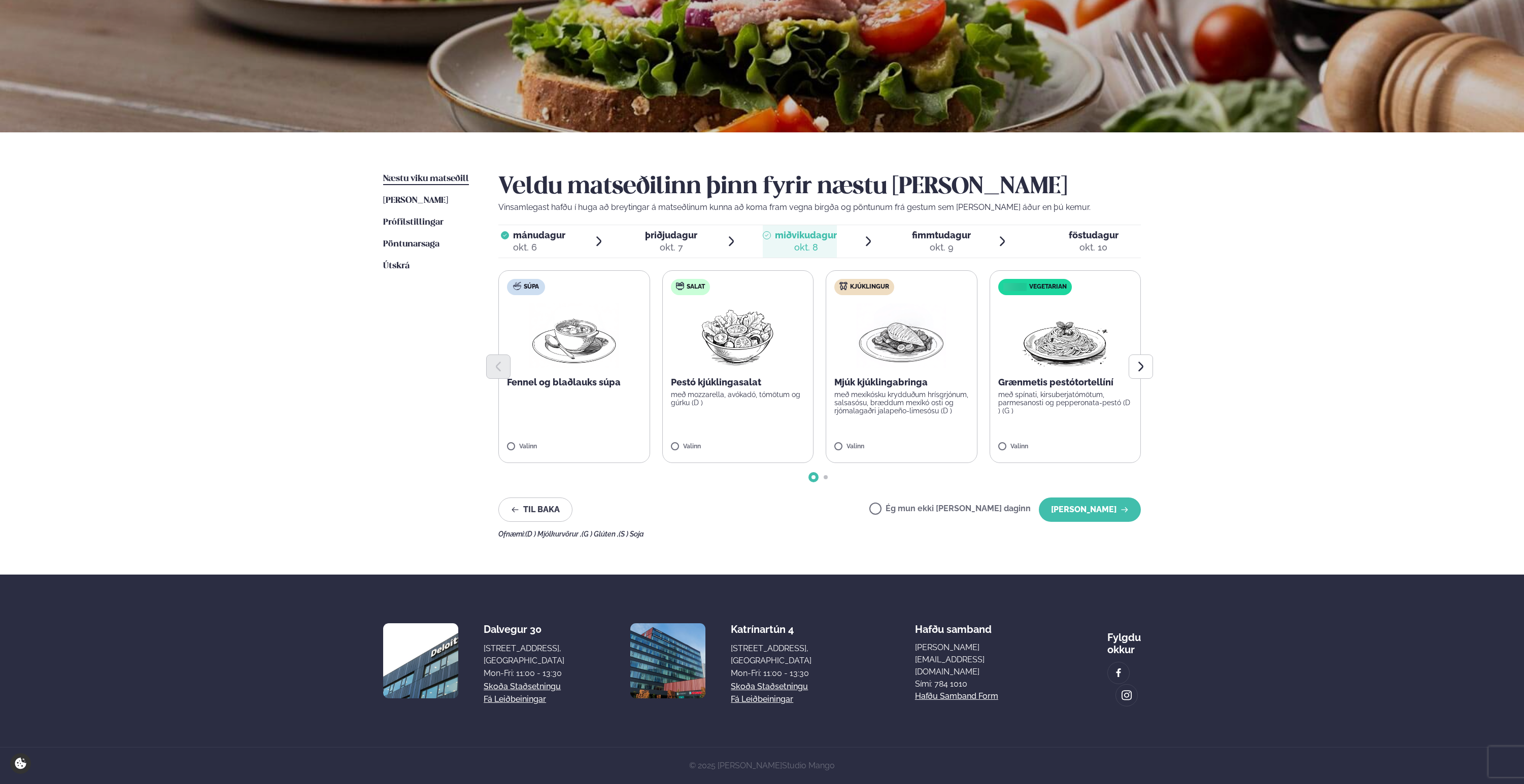
click at [1061, 278] on label "Vegetarian Grænmetis pestótortellíní með spínati, kirsuberjatómötum, parmesanos…" at bounding box center [1066, 366] width 152 height 193
click at [1057, 303] on img at bounding box center [1066, 335] width 90 height 65
click at [1136, 361] on icon "Next slide" at bounding box center [1141, 367] width 12 height 12
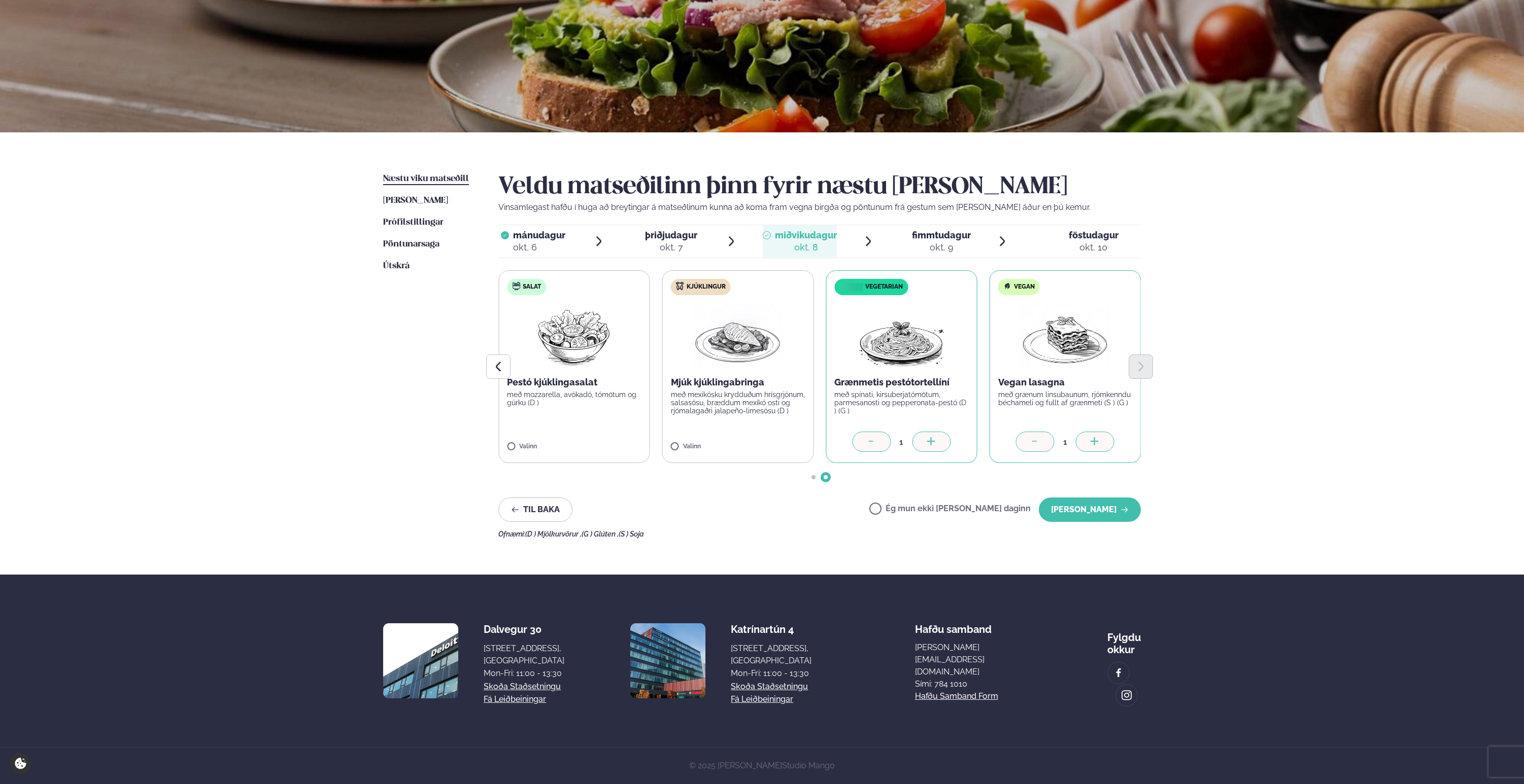
click at [1038, 437] on icon at bounding box center [1035, 442] width 10 height 10
click at [682, 241] on div "okt. 7" at bounding box center [671, 247] width 52 height 12
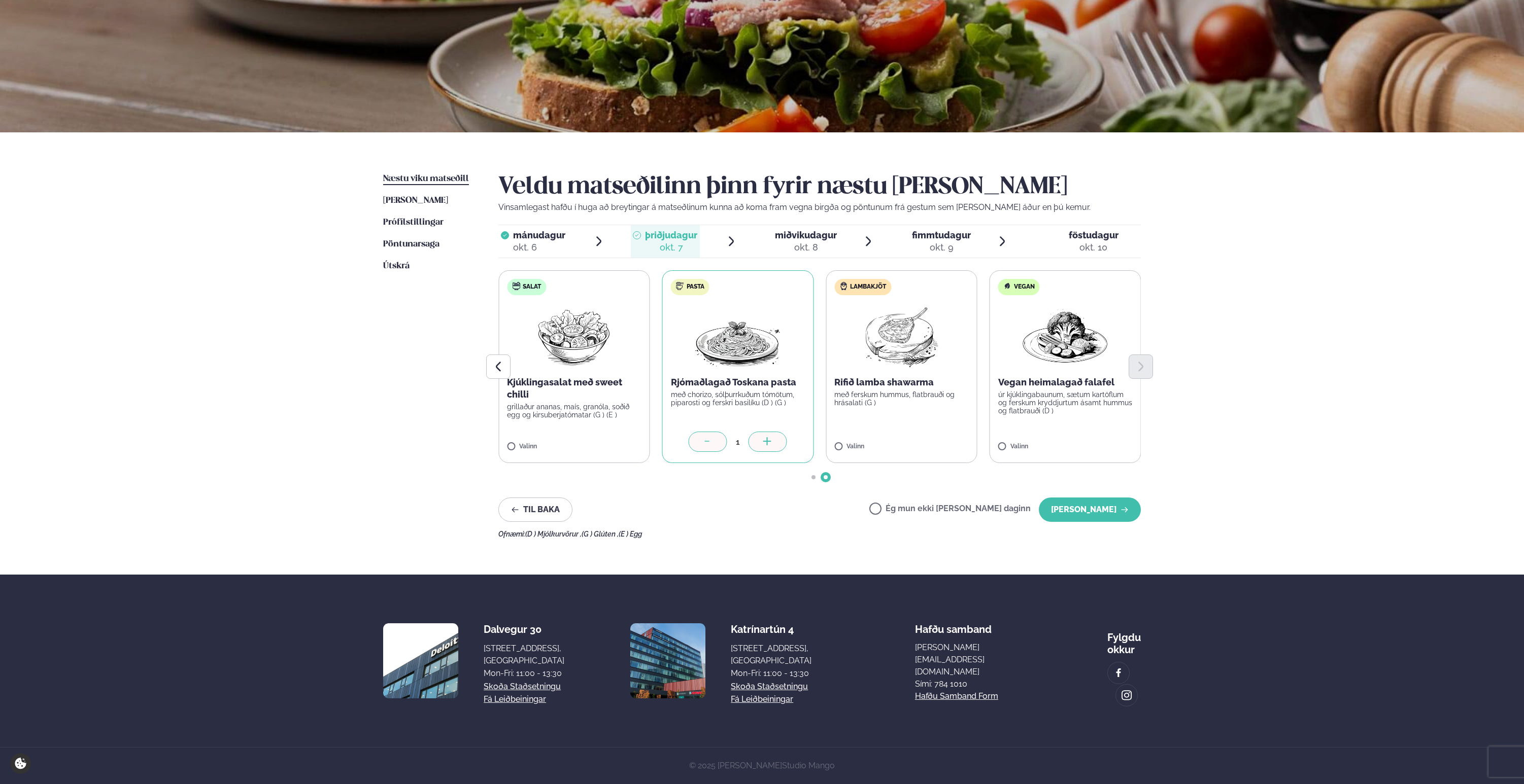
scroll to position [142, 0]
click at [1067, 498] on button "[PERSON_NAME]" at bounding box center [1090, 510] width 102 height 24
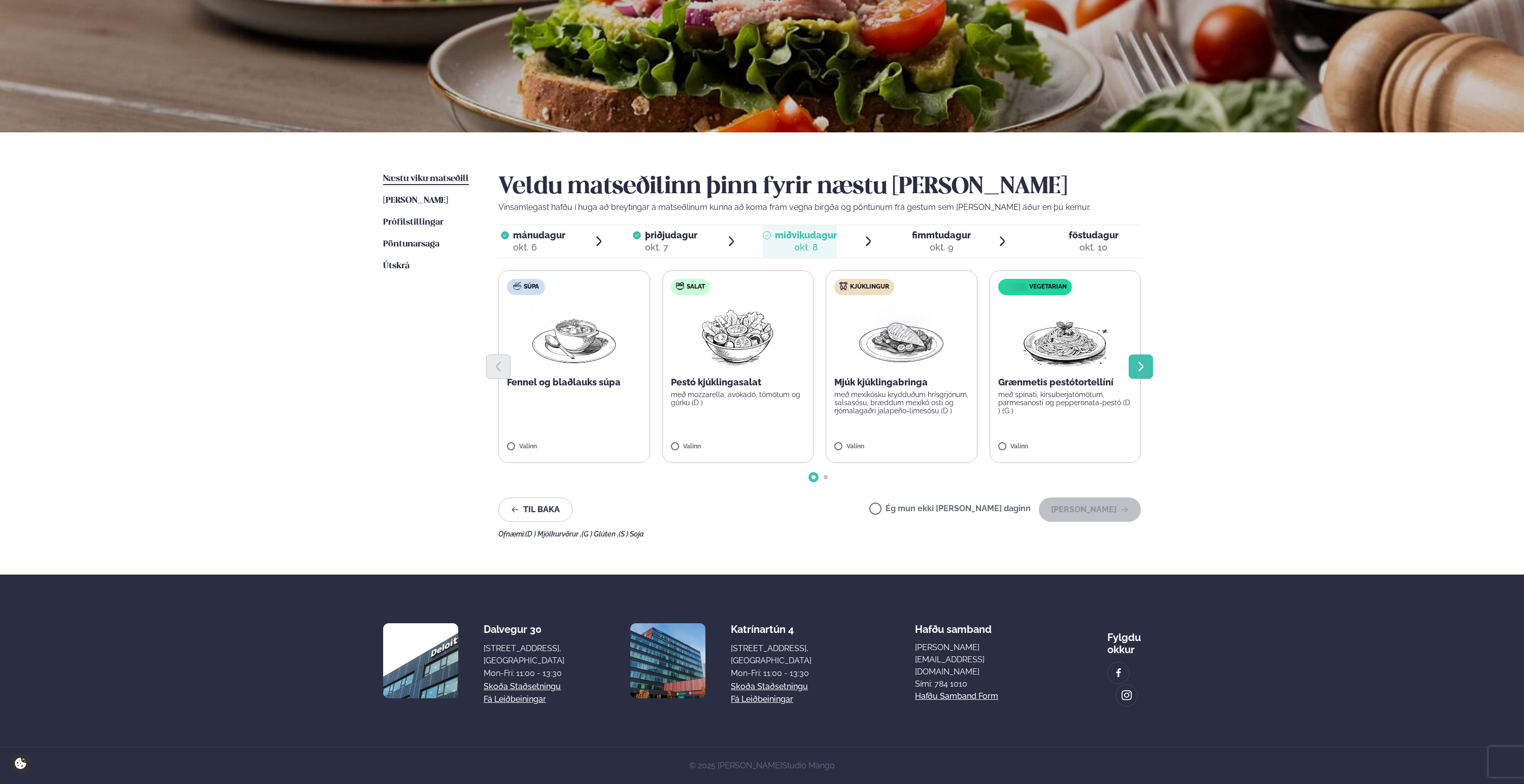
click at [1152, 355] on button "Next slide" at bounding box center [1141, 367] width 24 height 24
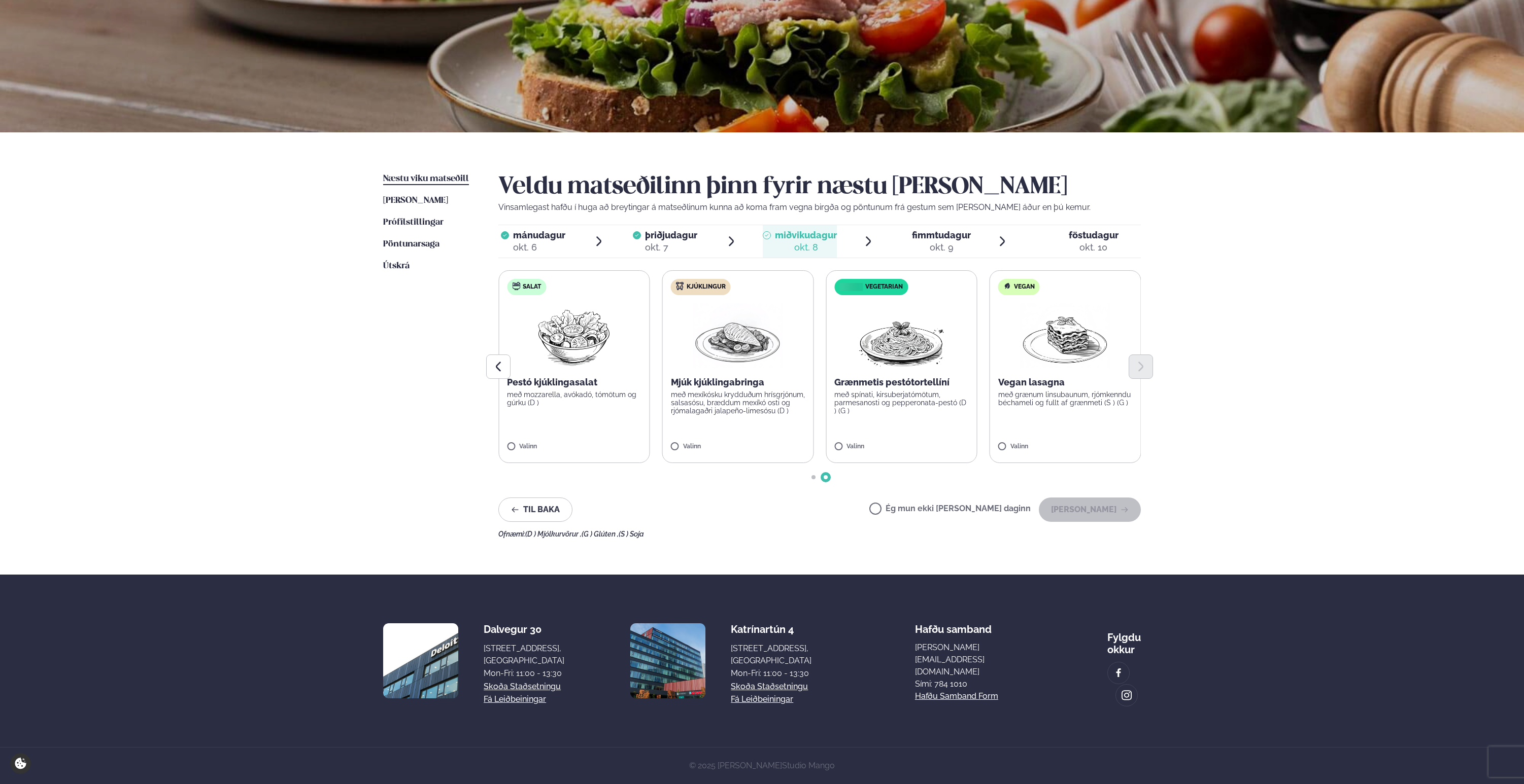
click at [950, 365] on label "Vegetarian Grænmetis pestótortellíní með spínati, kirsuberjatómötum, parmesanos…" at bounding box center [902, 366] width 152 height 193
click at [821, 380] on div "Súpa Fennel og blaðlauks súpa Valinn Salat Pestó kjúklingasalat með mozzarella,…" at bounding box center [657, 366] width 643 height 193
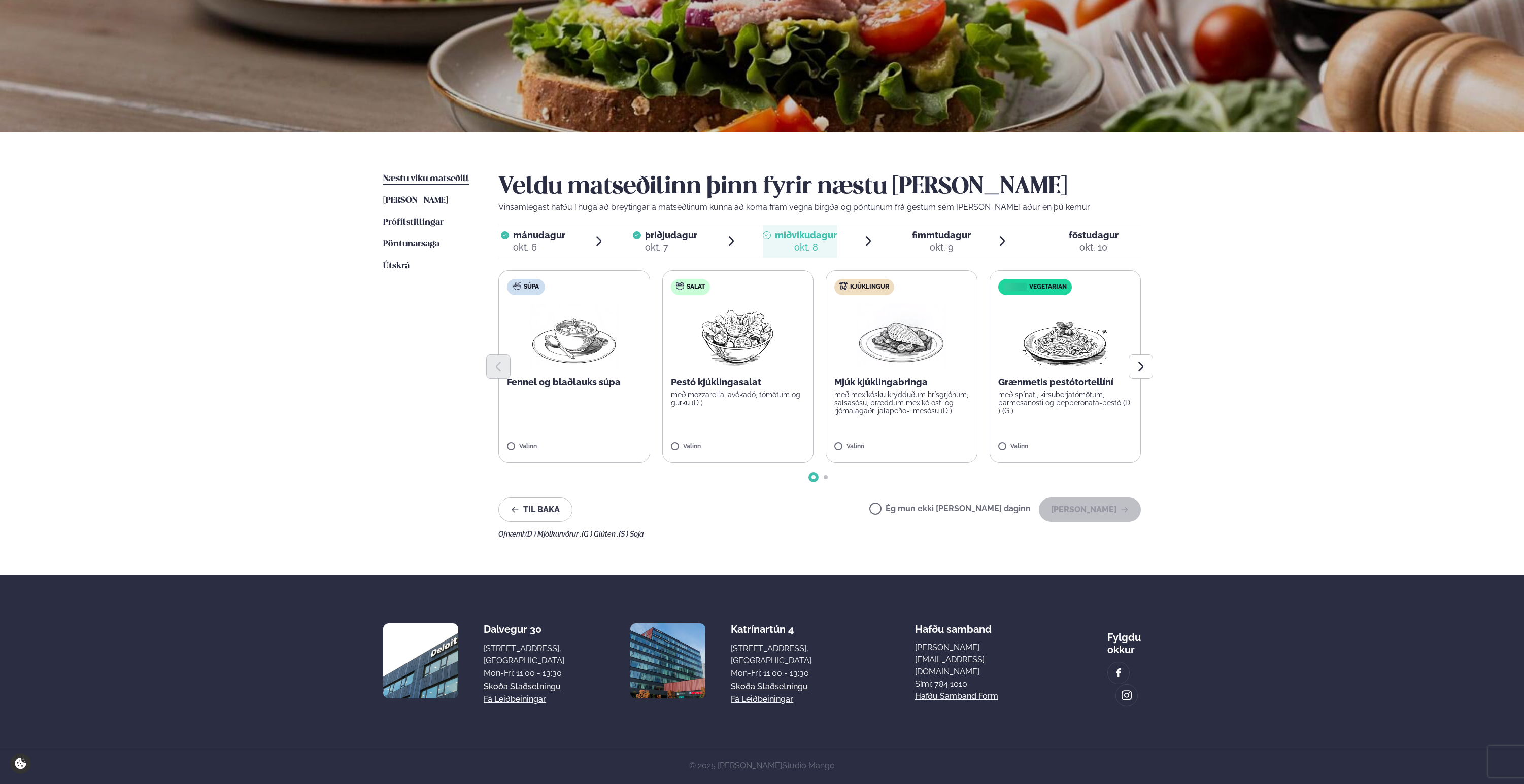
click at [1023, 391] on p "með spínati, kirsuberjatómötum, parmesanosti og pepperonata-pestó (D ) (G )" at bounding box center [1065, 403] width 135 height 24
click at [1092, 498] on button "[PERSON_NAME]" at bounding box center [1090, 510] width 102 height 24
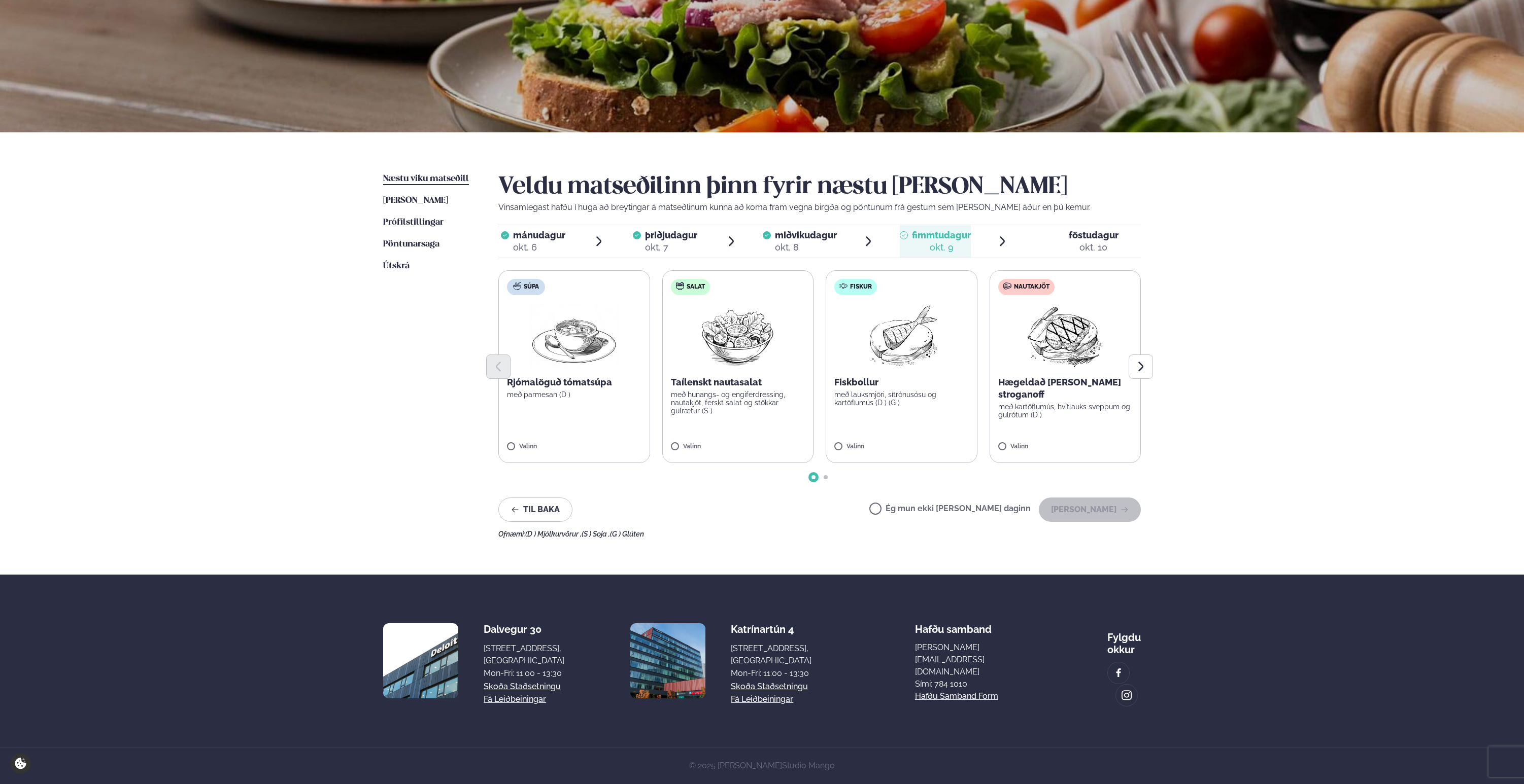
click at [883, 355] on div at bounding box center [819, 367] width 643 height 24
click at [913, 303] on img at bounding box center [902, 335] width 90 height 65
click at [1106, 498] on button "[PERSON_NAME]" at bounding box center [1090, 510] width 102 height 24
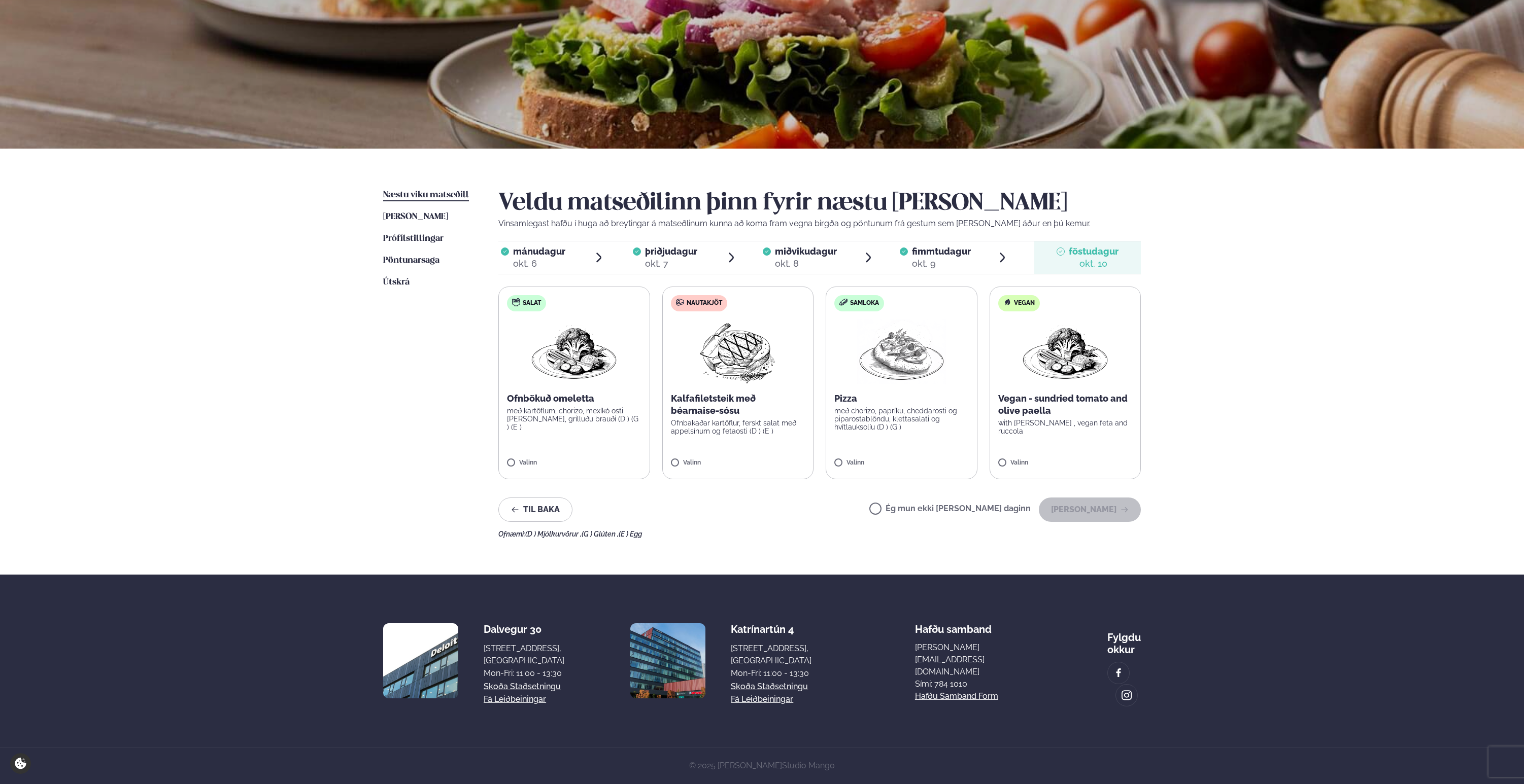
scroll to position [81, 0]
click at [930, 422] on p "með chorizo, papríku, cheddarosti og piparostablöndu, klettasalati og hvítlauks…" at bounding box center [901, 419] width 135 height 24
click at [1094, 510] on button "[PERSON_NAME]" at bounding box center [1090, 510] width 102 height 24
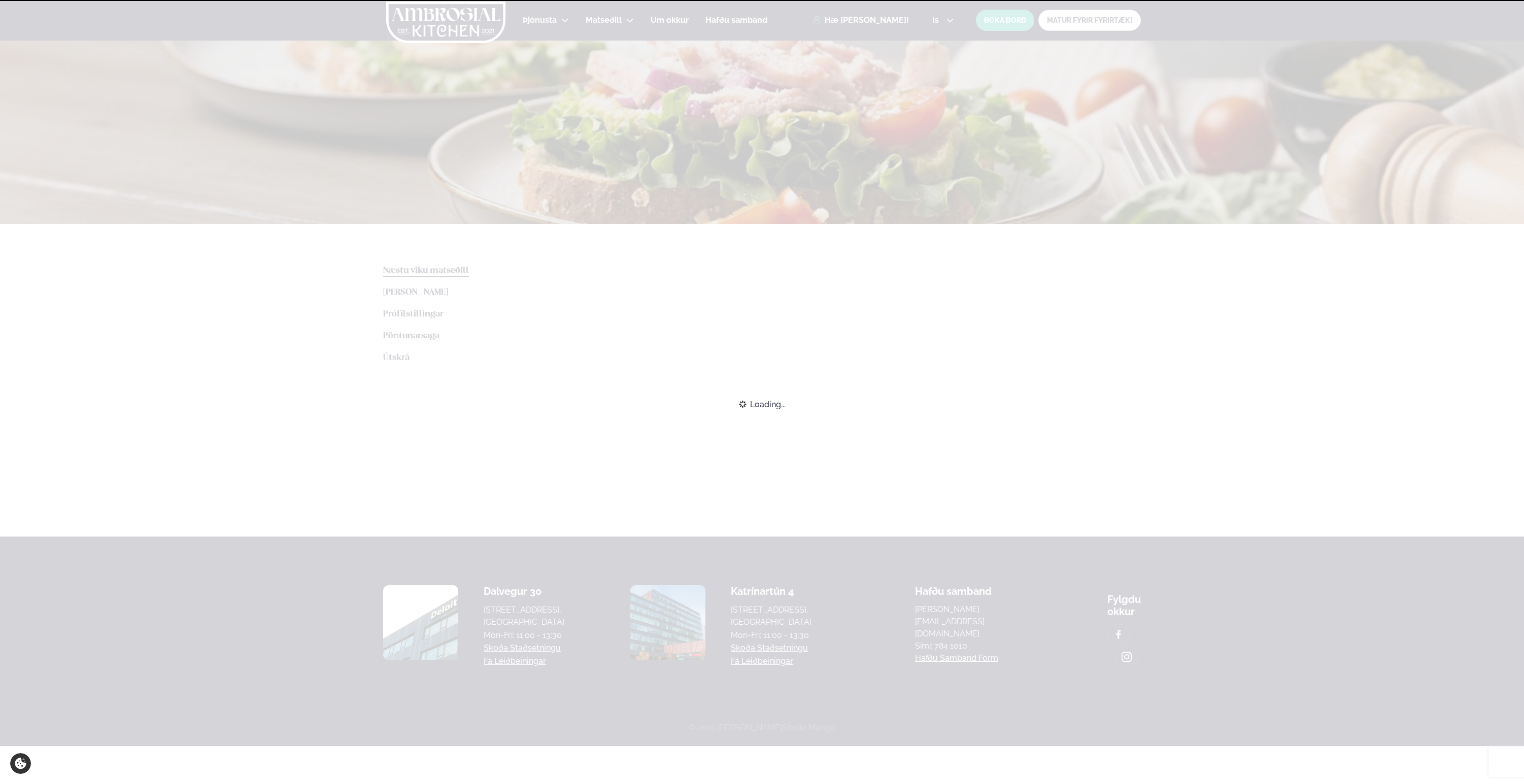
scroll to position [68, 0]
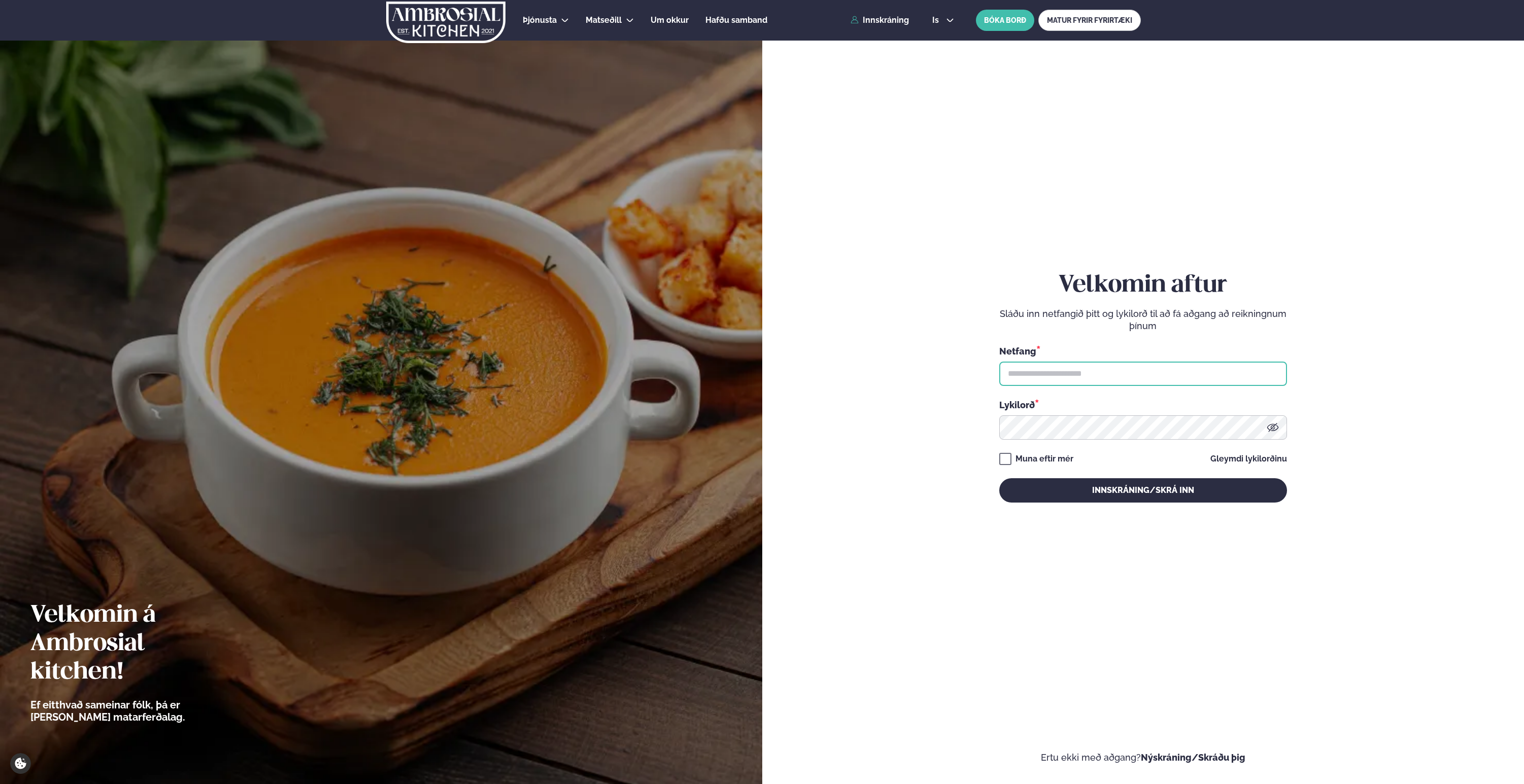
click at [1132, 377] on input "text" at bounding box center [1143, 374] width 287 height 24
click at [1037, 377] on input "text" at bounding box center [1143, 374] width 287 height 24
type input "**********"
click at [999, 479] on button "Innskráning/Skrá inn" at bounding box center [1143, 491] width 287 height 24
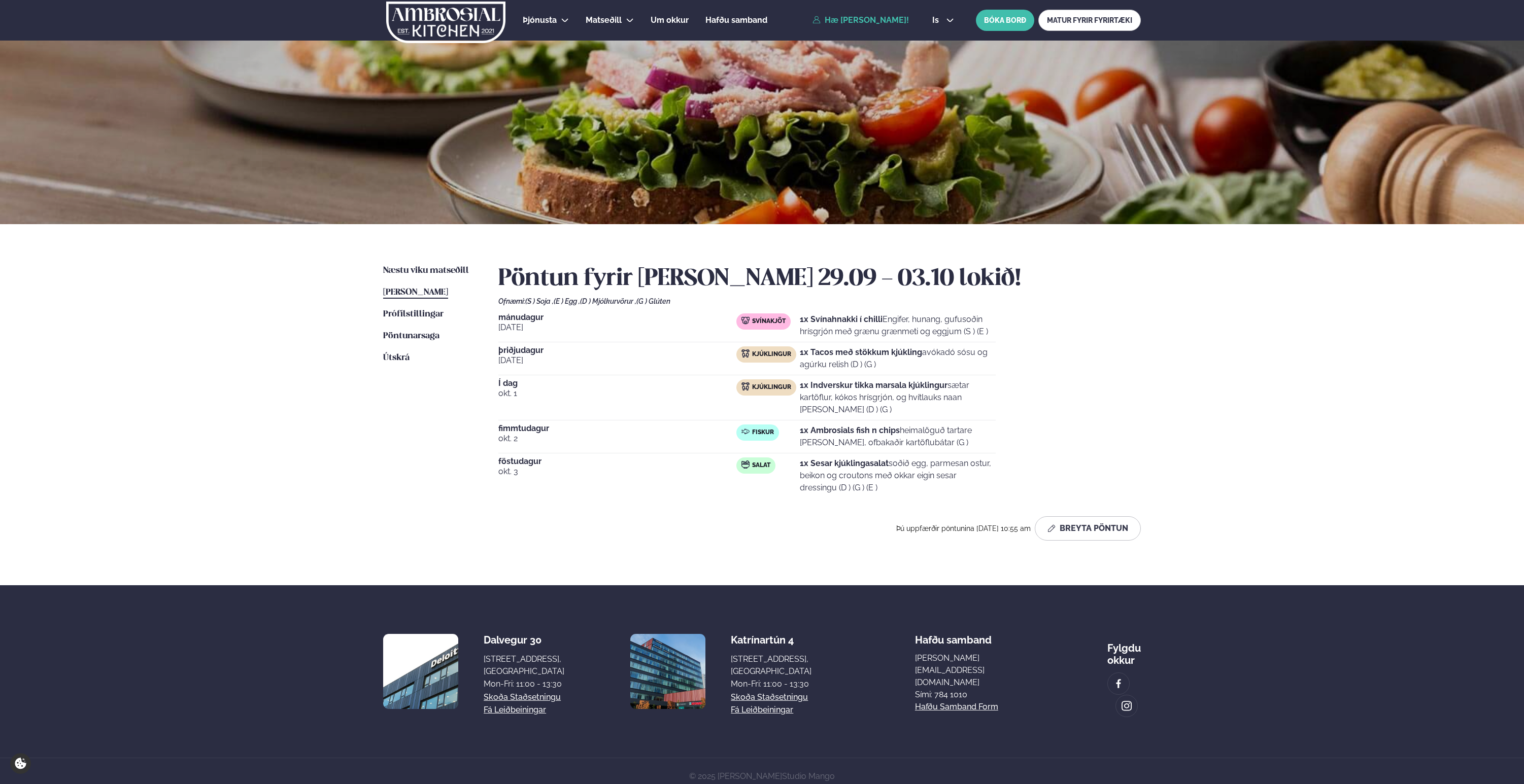
click at [440, 278] on ul "Næstu viku matseðill Næsta vika Þessa viku matseðill Þessa viku Prófílstillinga…" at bounding box center [430, 406] width 95 height 284
click at [438, 273] on span "Næstu viku matseðill" at bounding box center [426, 270] width 86 height 9
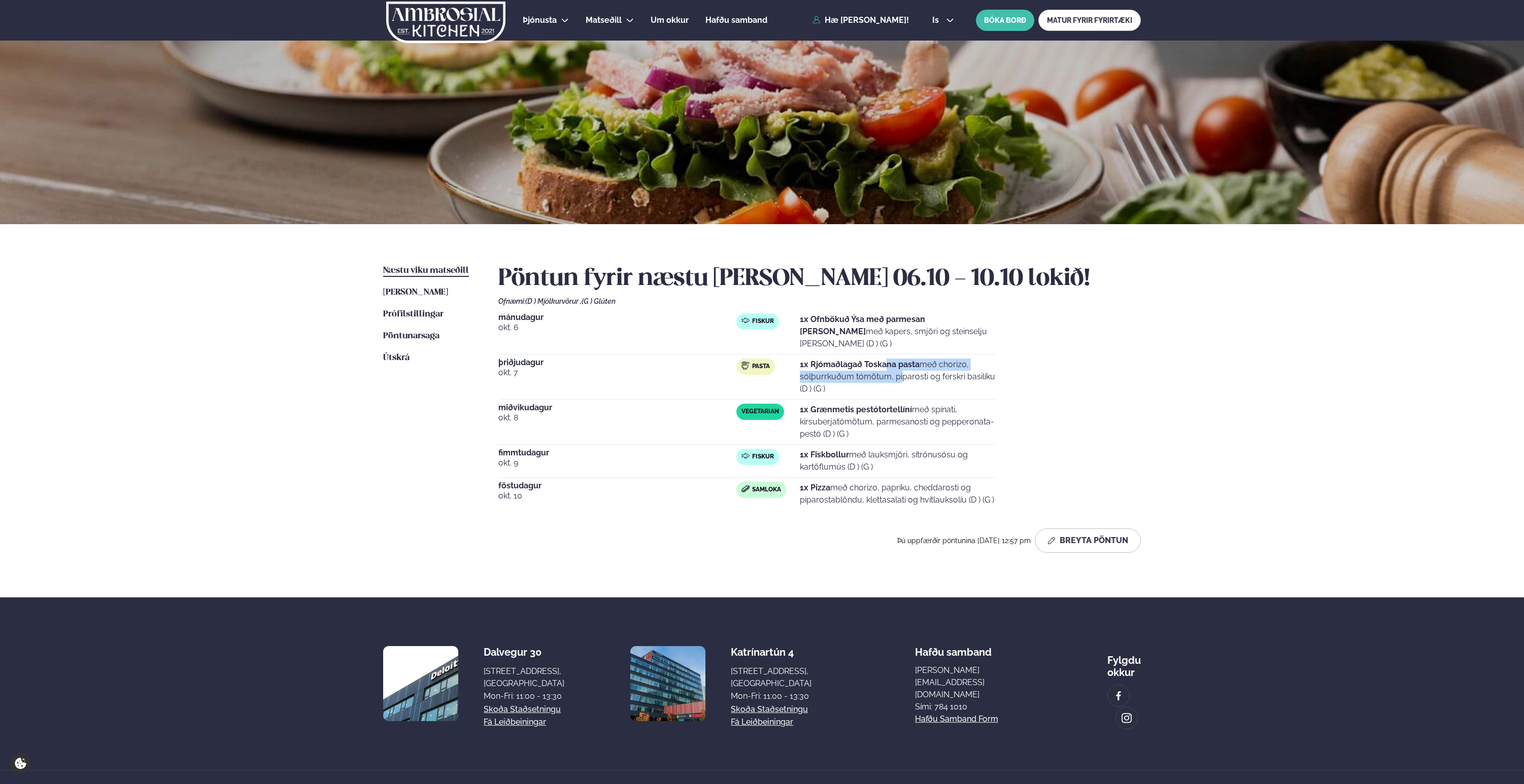
drag, startPoint x: 847, startPoint y: 359, endPoint x: 887, endPoint y: 349, distance: 41.2
click at [887, 359] on p "1x Rjómaðlagað Toskana pasta með chorizo, sólþurrkuðum tómötum, piparosti og fe…" at bounding box center [898, 377] width 196 height 37
click at [861, 360] on strong "1x Rjómaðlagað Toskana pasta" at bounding box center [860, 365] width 120 height 10
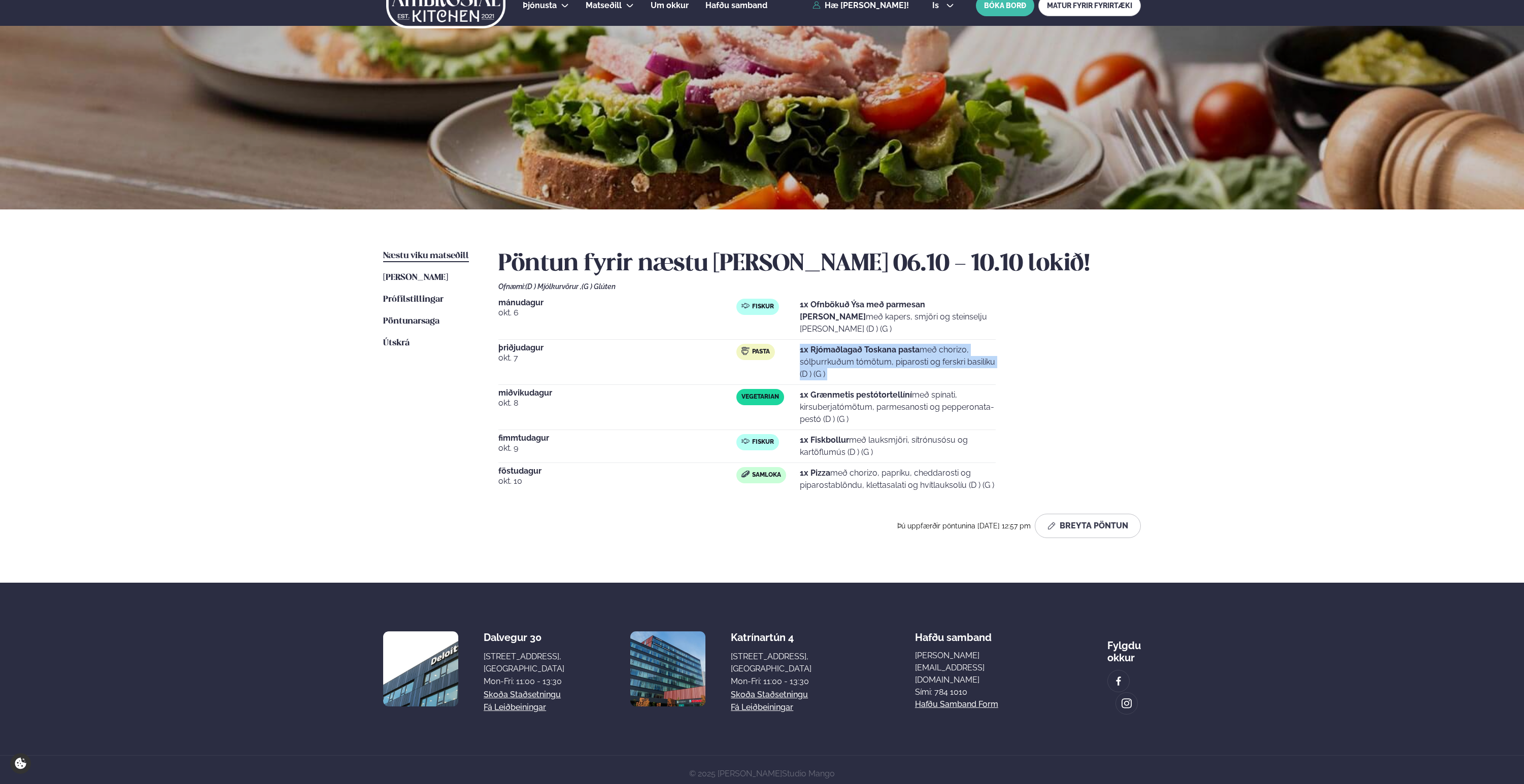
scroll to position [18, 0]
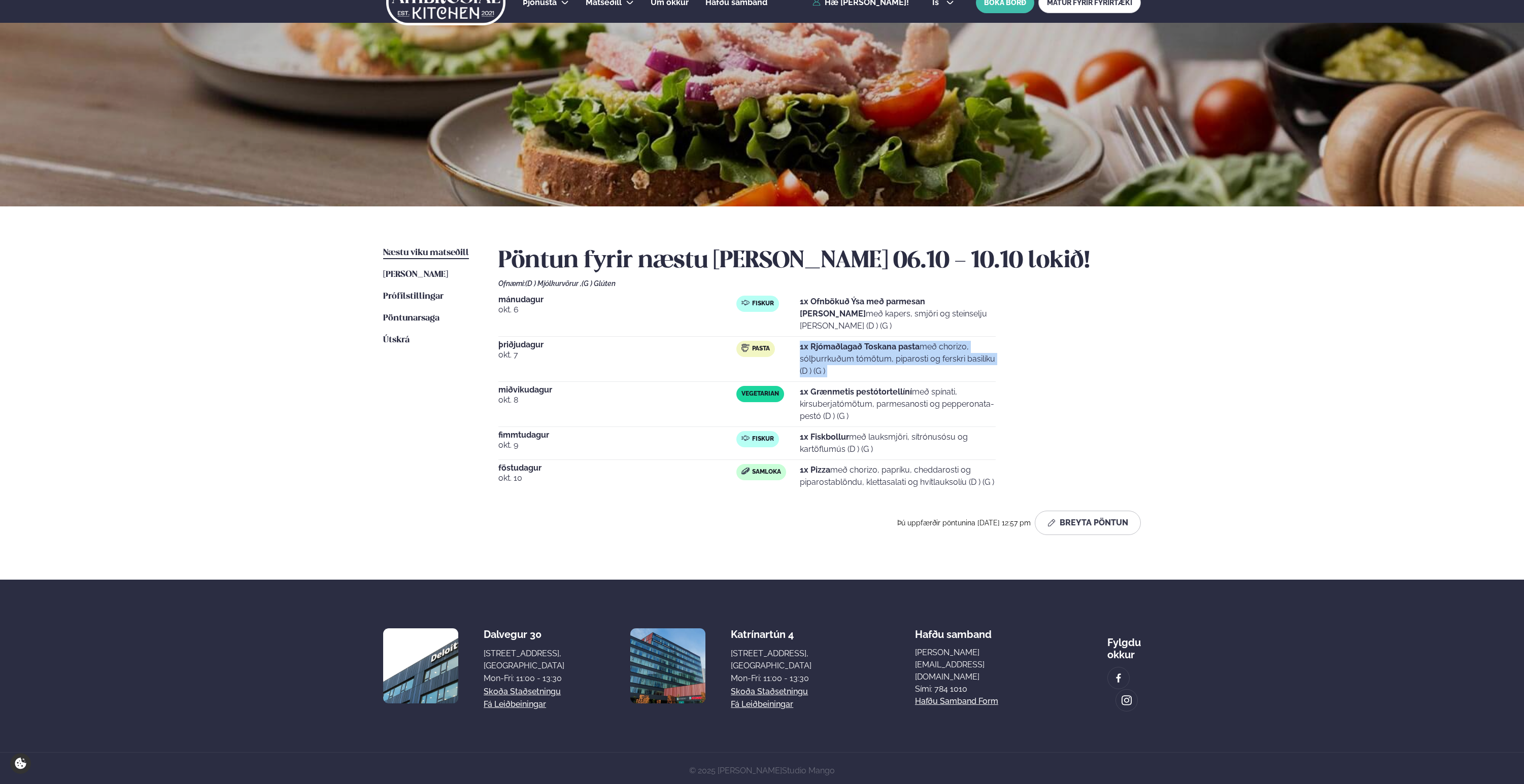
click at [856, 351] on p "1x Rjómaðlagað Toskana pasta með chorizo, sólþurrkuðum tómötum, piparosti og fe…" at bounding box center [898, 359] width 196 height 37
click at [1057, 511] on button "Breyta Pöntun" at bounding box center [1088, 523] width 106 height 24
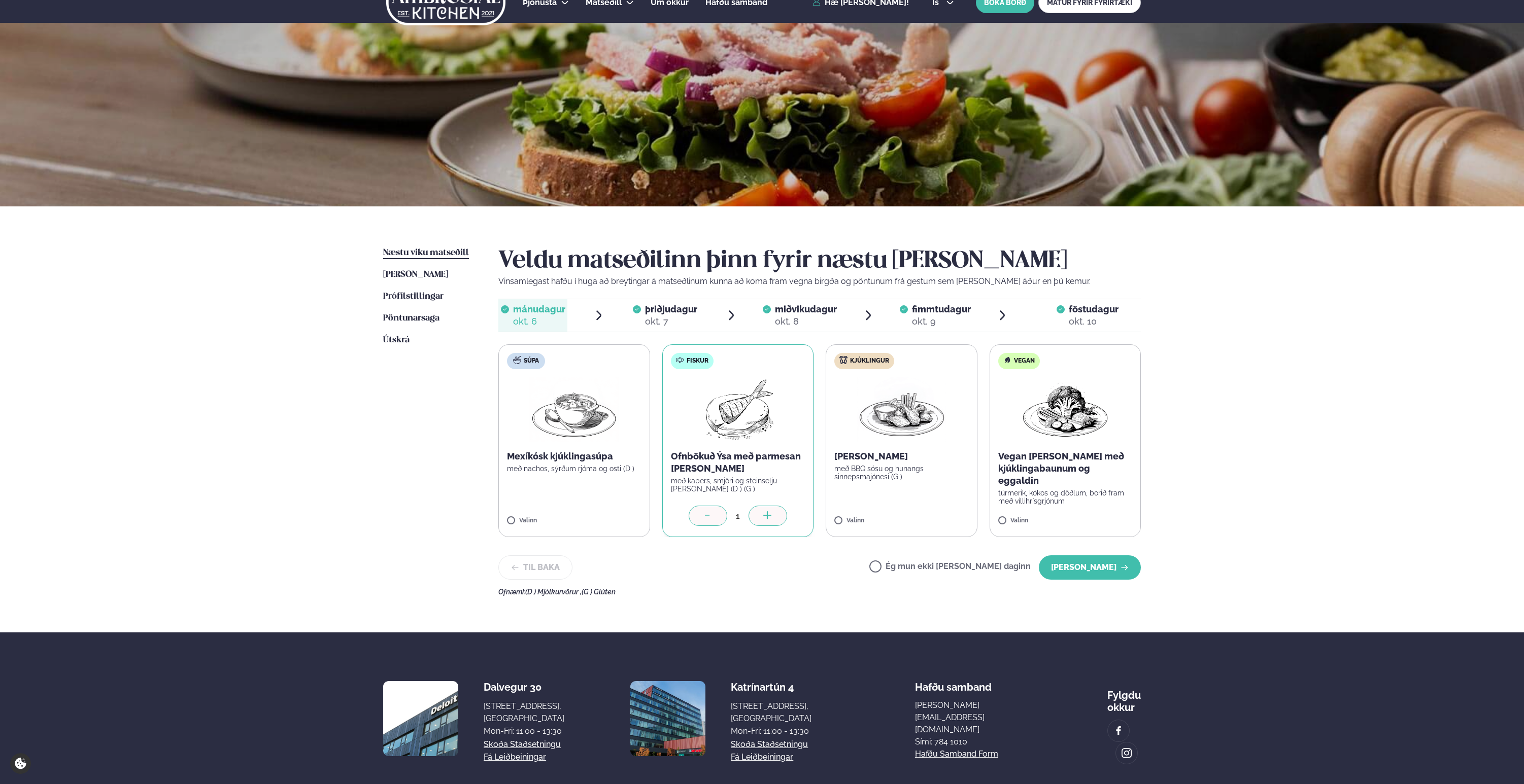
click at [687, 321] on div "okt. 7" at bounding box center [671, 321] width 52 height 12
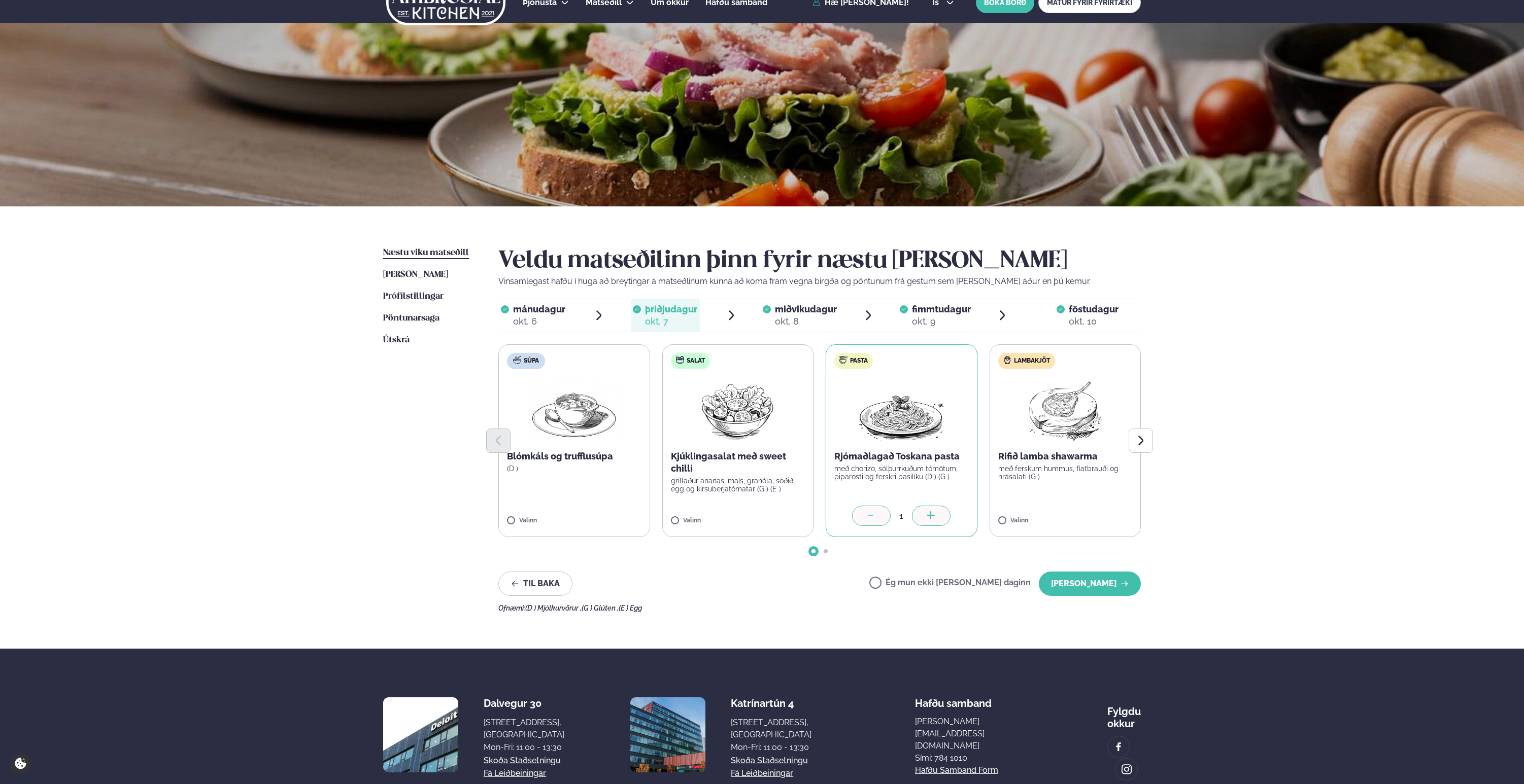
click at [1092, 312] on span "föstudagur" at bounding box center [1094, 309] width 50 height 11
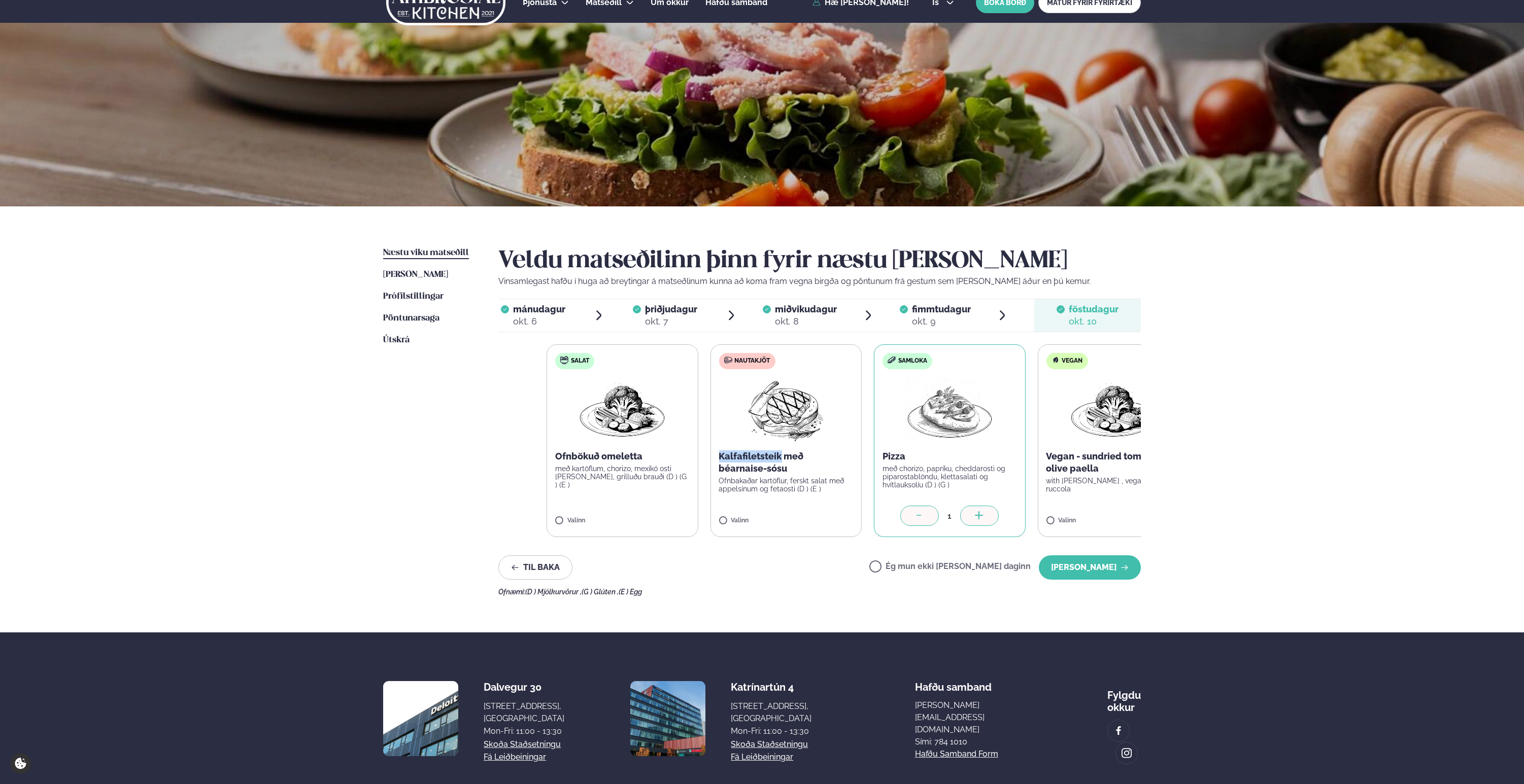
drag, startPoint x: 670, startPoint y: 455, endPoint x: 778, endPoint y: 456, distance: 108.0
click at [778, 456] on label "Nautakjöt Kalfafiletsteik með béarnaise-sósu Ofnbakaðar kartöflur, ferskt salat…" at bounding box center [786, 440] width 152 height 193
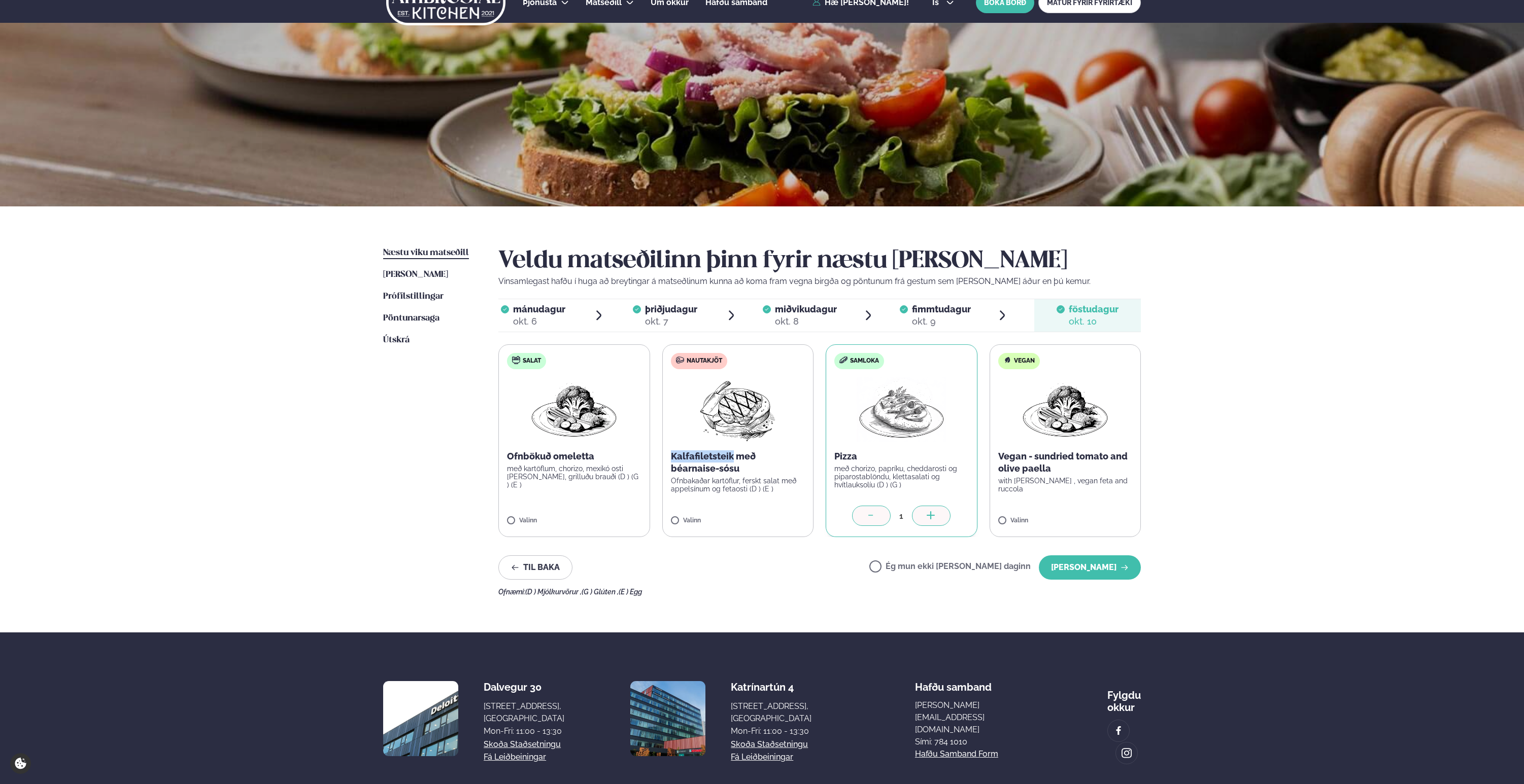
copy p "Kalfafiletsteik"
click at [823, 580] on div "Til baka Ég mun ekki borða þann daginn Halda áfram" at bounding box center [819, 568] width 643 height 24
click at [931, 315] on div "okt. 9" at bounding box center [941, 321] width 59 height 12
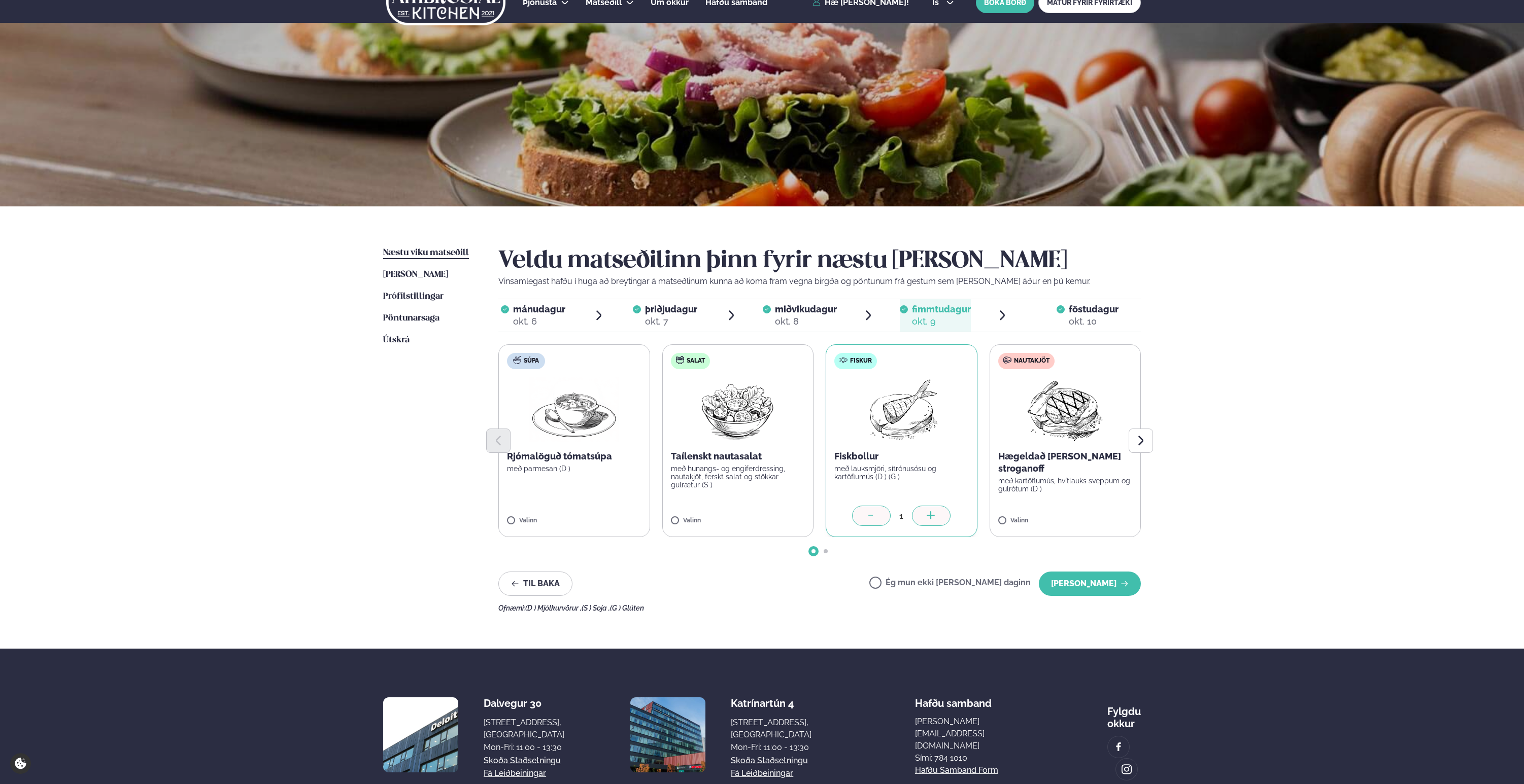
click at [801, 320] on div "okt. 8" at bounding box center [806, 321] width 62 height 12
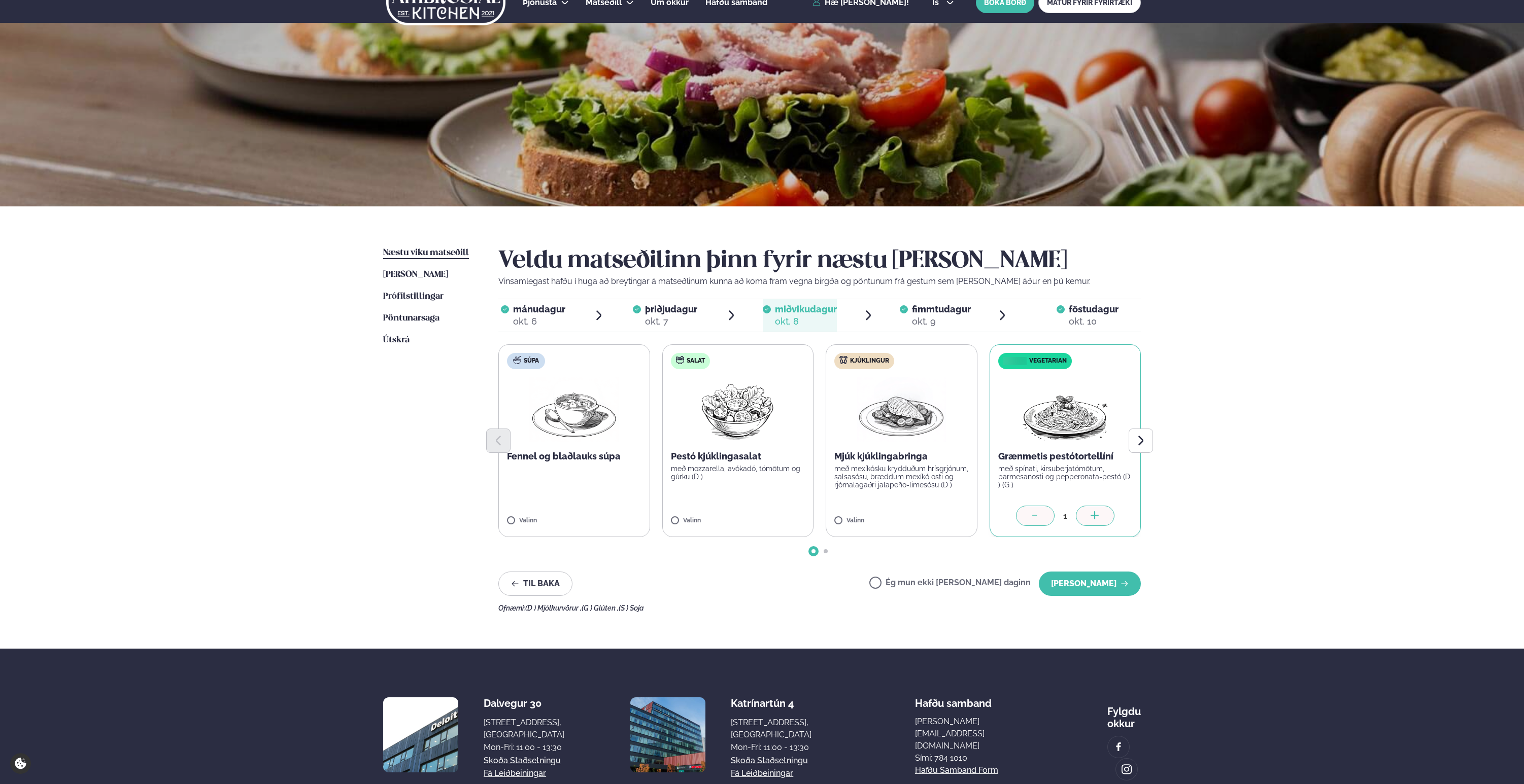
click at [697, 314] on span "þriðjudagur" at bounding box center [671, 309] width 52 height 11
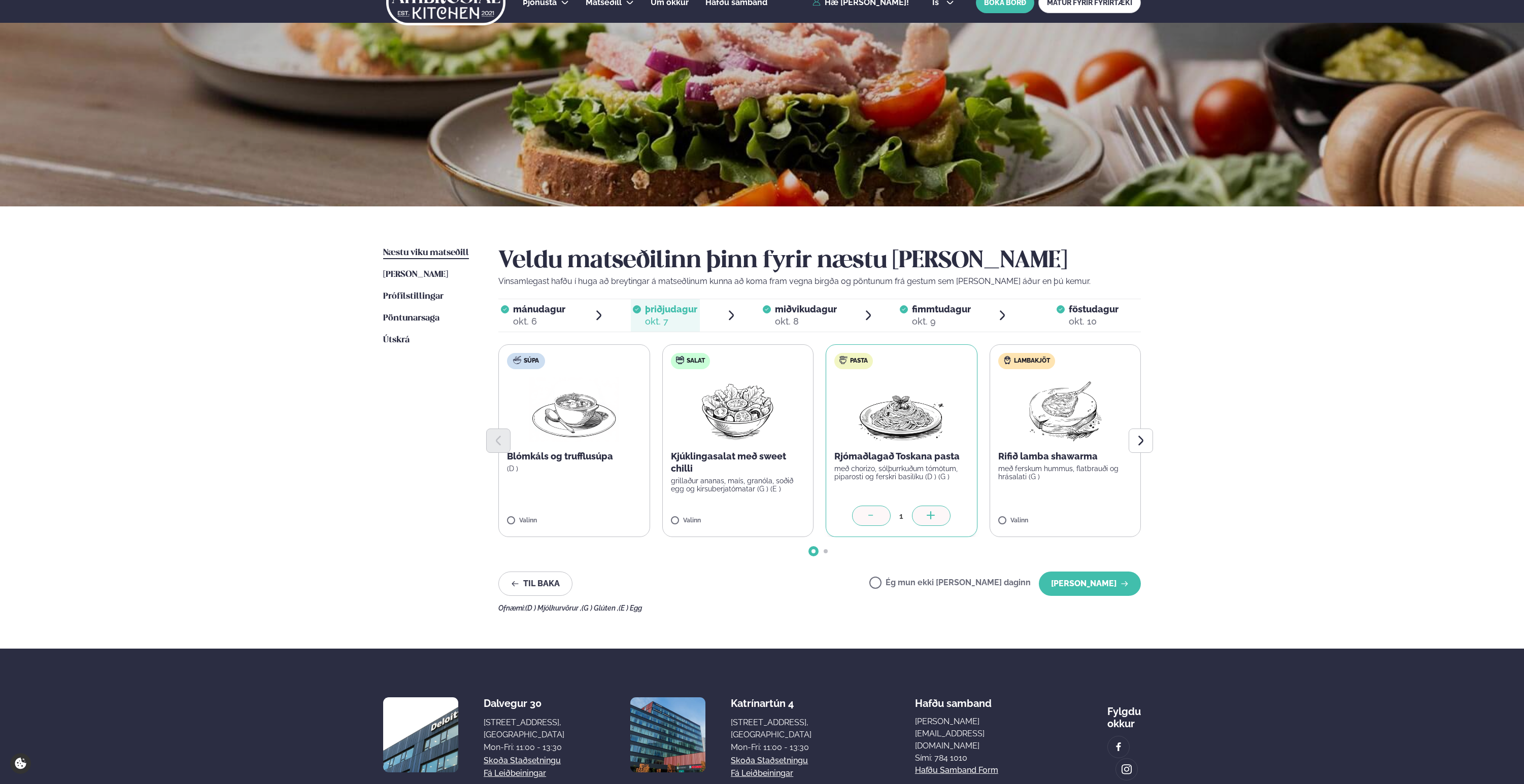
click at [557, 315] on div "mánudagur mán." at bounding box center [539, 309] width 52 height 12
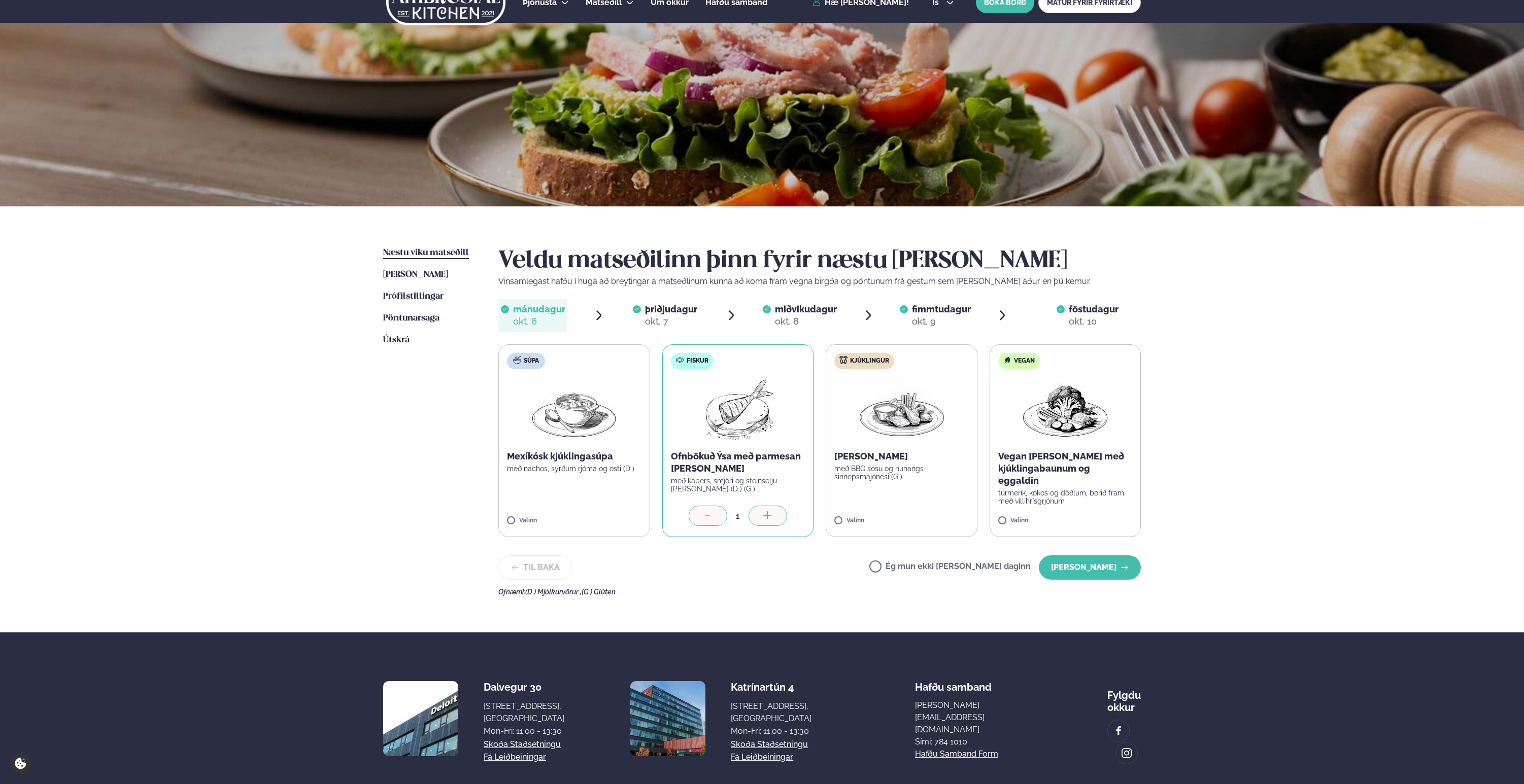
click at [661, 310] on span "þriðjudagur" at bounding box center [671, 309] width 52 height 11
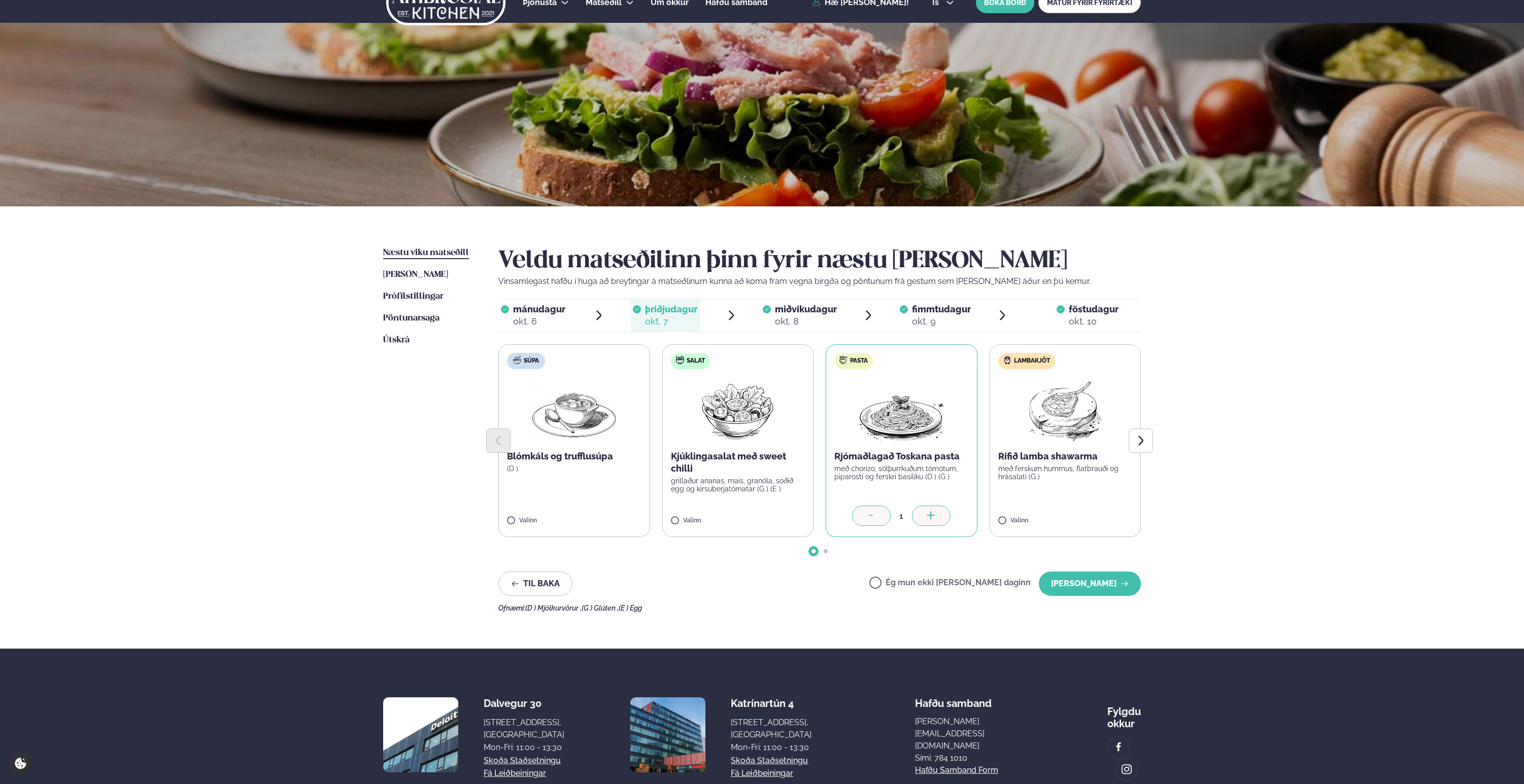
click at [548, 313] on span "mánudagur" at bounding box center [539, 309] width 52 height 11
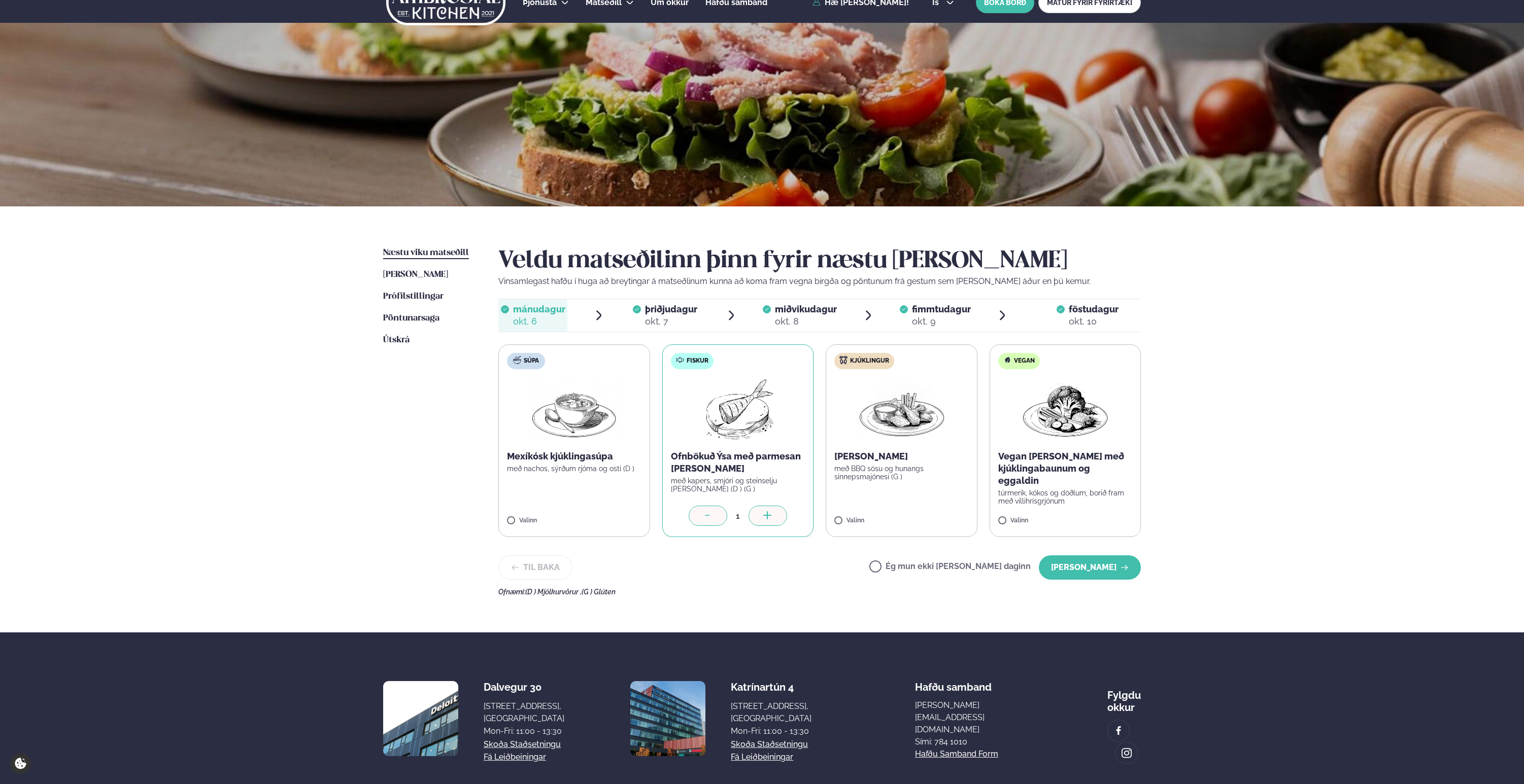
click at [672, 316] on div "okt. 7" at bounding box center [671, 321] width 52 height 12
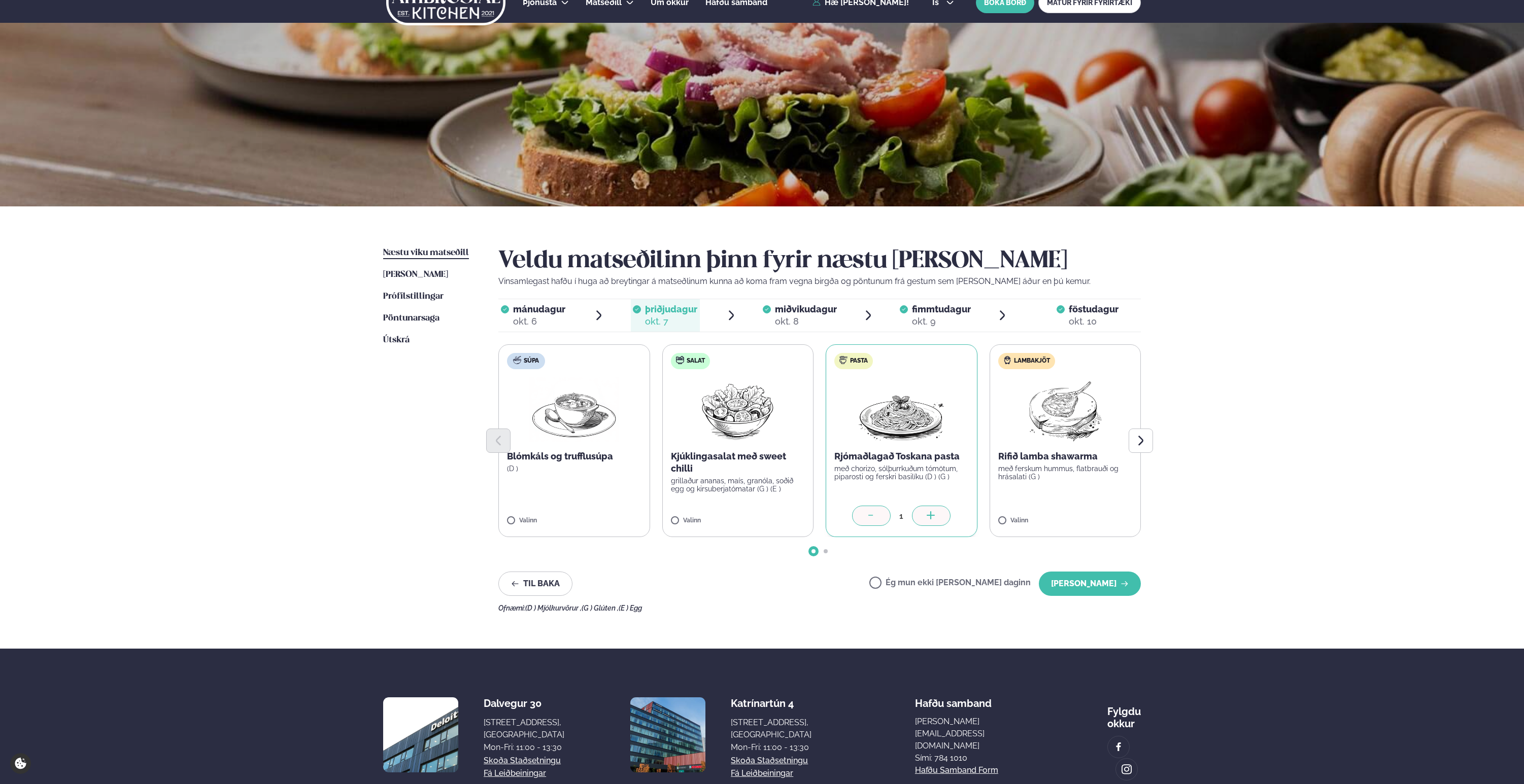
click at [762, 310] on ul "mánudagur mán. okt. 6 þriðjudagur þri. okt. 7 miðvikudagur mið. okt. 8 fimmtuda…" at bounding box center [819, 315] width 643 height 33
click at [805, 320] on div "okt. 8" at bounding box center [806, 321] width 62 height 12
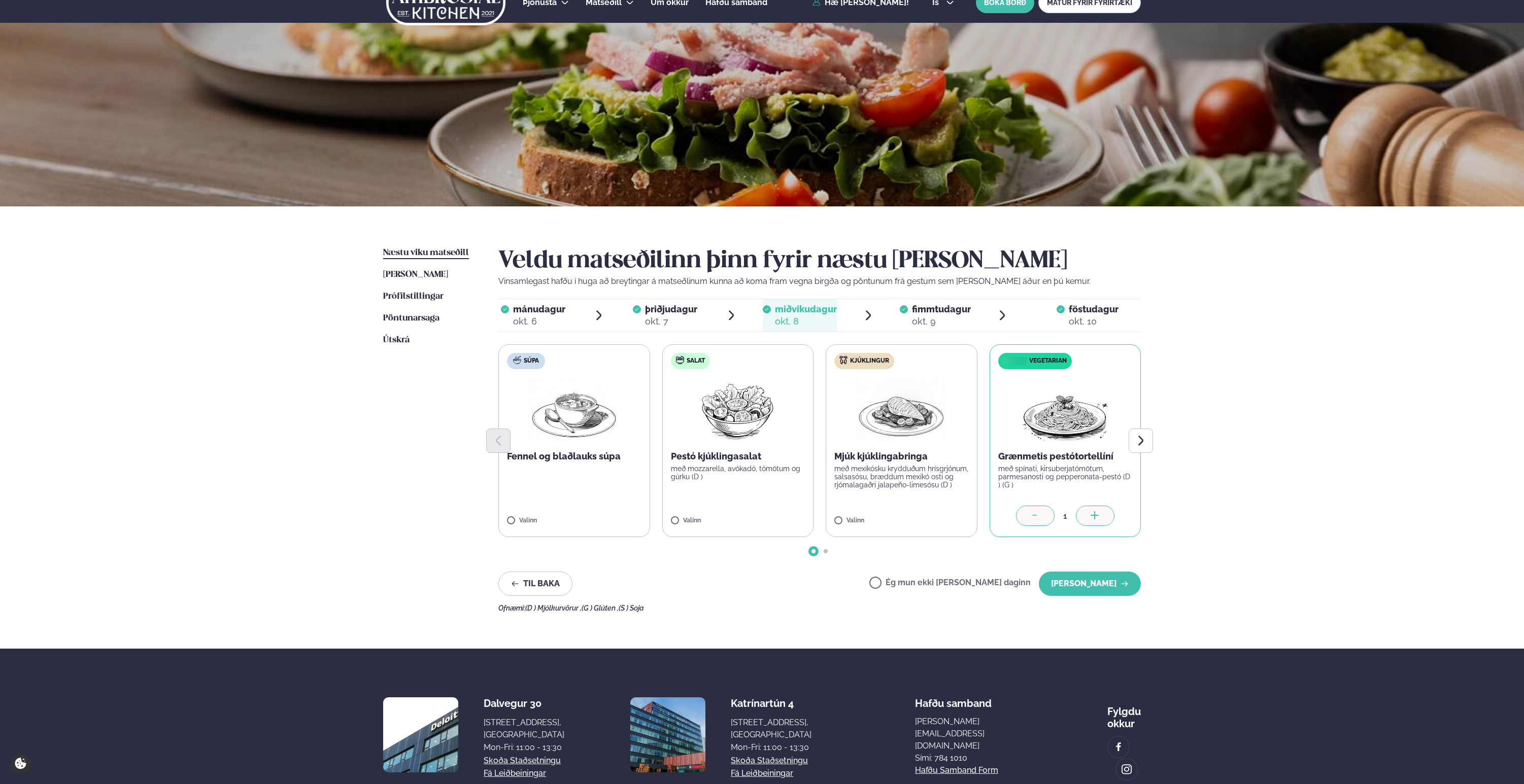
click at [660, 303] on div "þriðjudagur þri." at bounding box center [671, 309] width 52 height 12
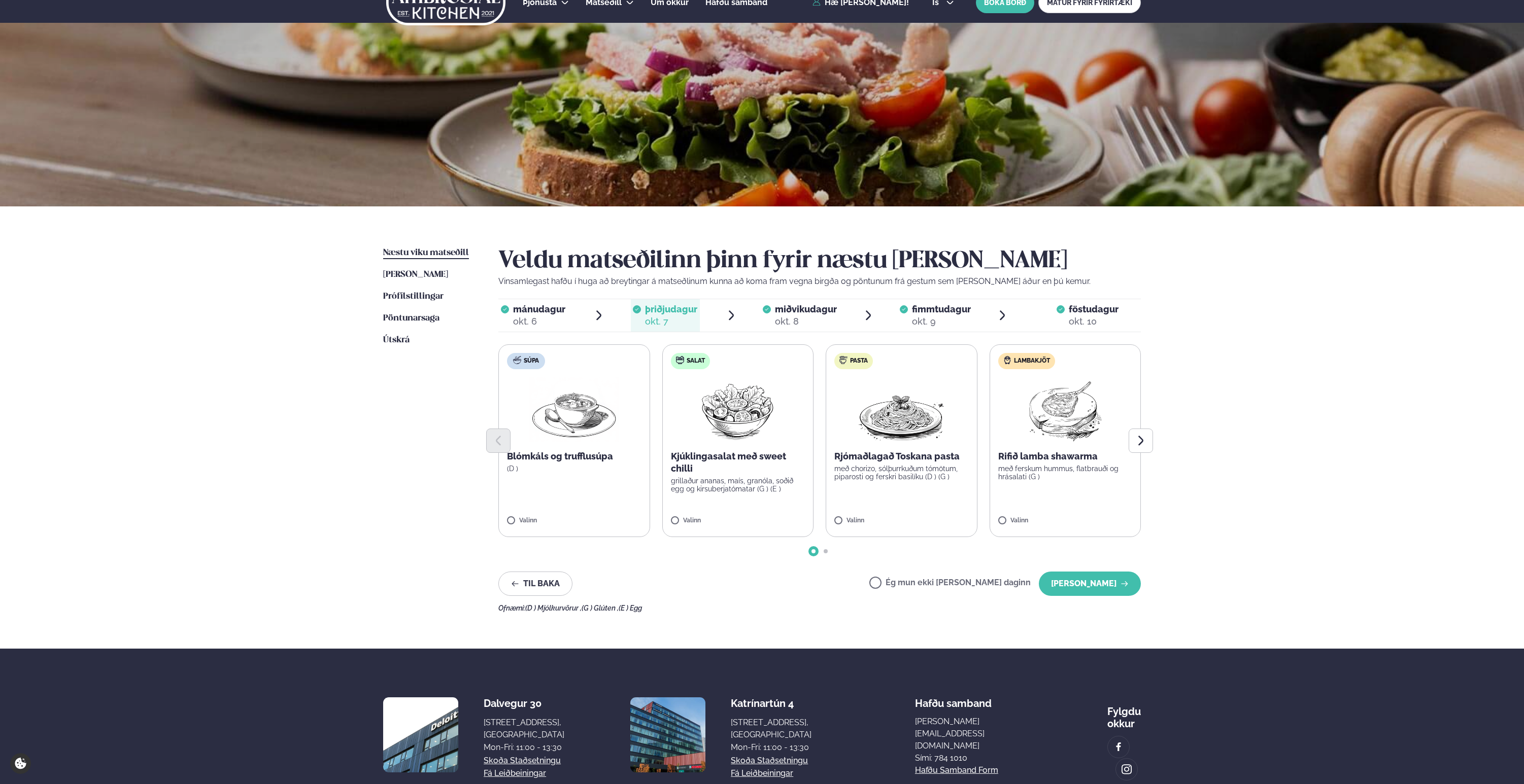
click at [850, 500] on label "Pasta Rjómaðlagað Toskana pasta með chorizo, sólþurrkuðum tómötum, piparosti og…" at bounding box center [902, 440] width 152 height 193
click at [1074, 580] on button "[PERSON_NAME]" at bounding box center [1090, 584] width 102 height 24
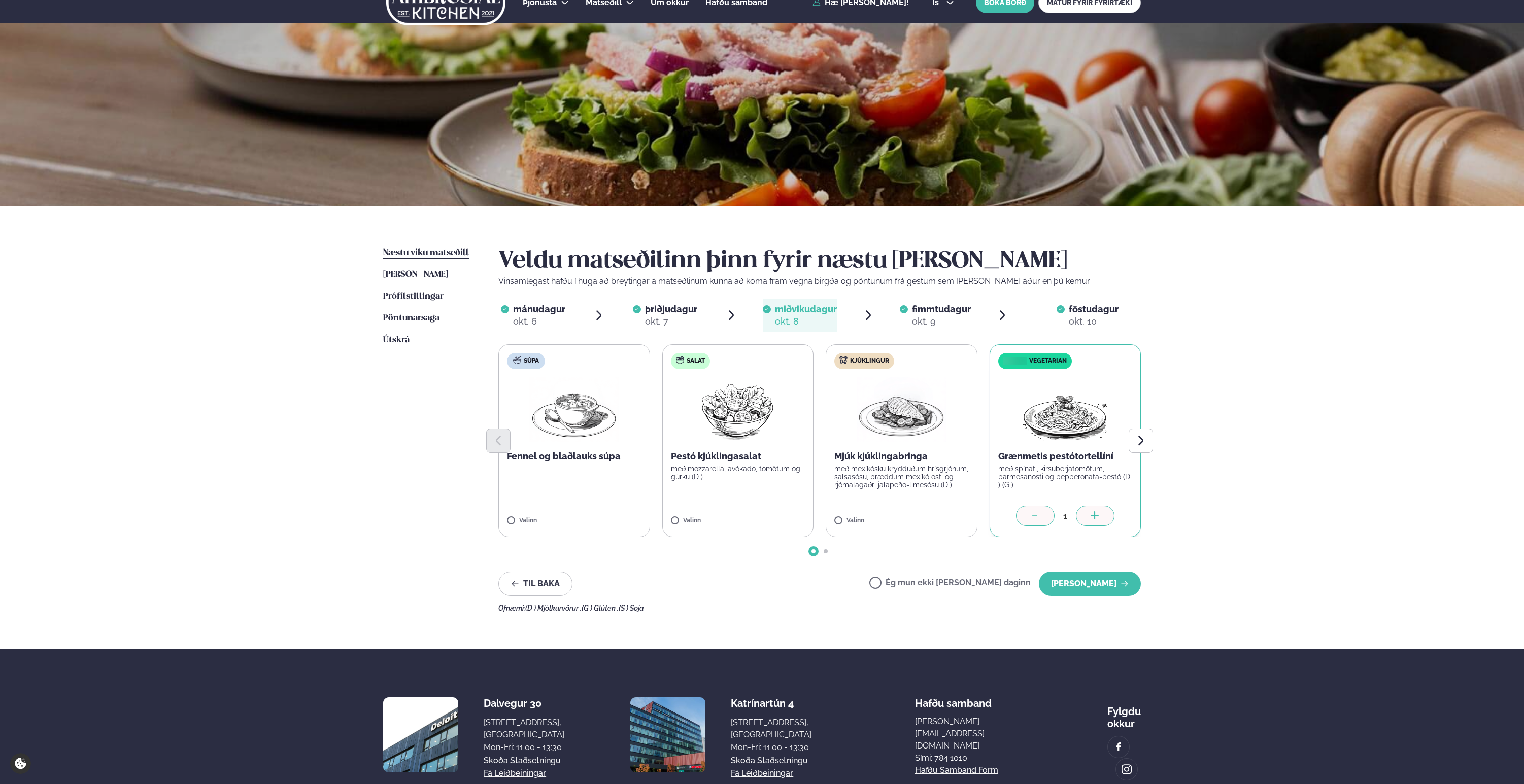
click at [941, 310] on span "fimmtudagur" at bounding box center [941, 309] width 59 height 11
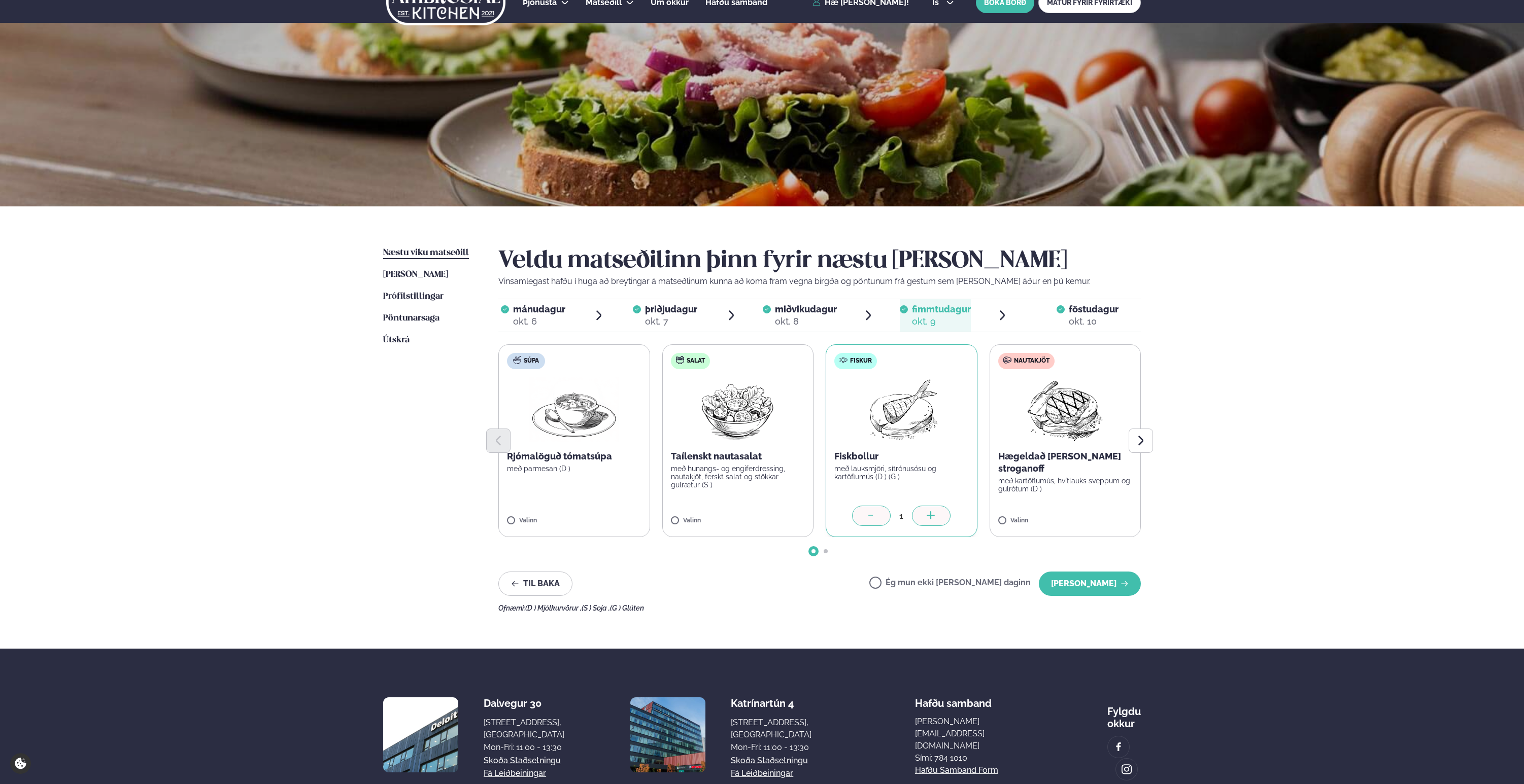
click at [1045, 321] on span "föstudagur fös. [DATE]" at bounding box center [1088, 315] width 107 height 33
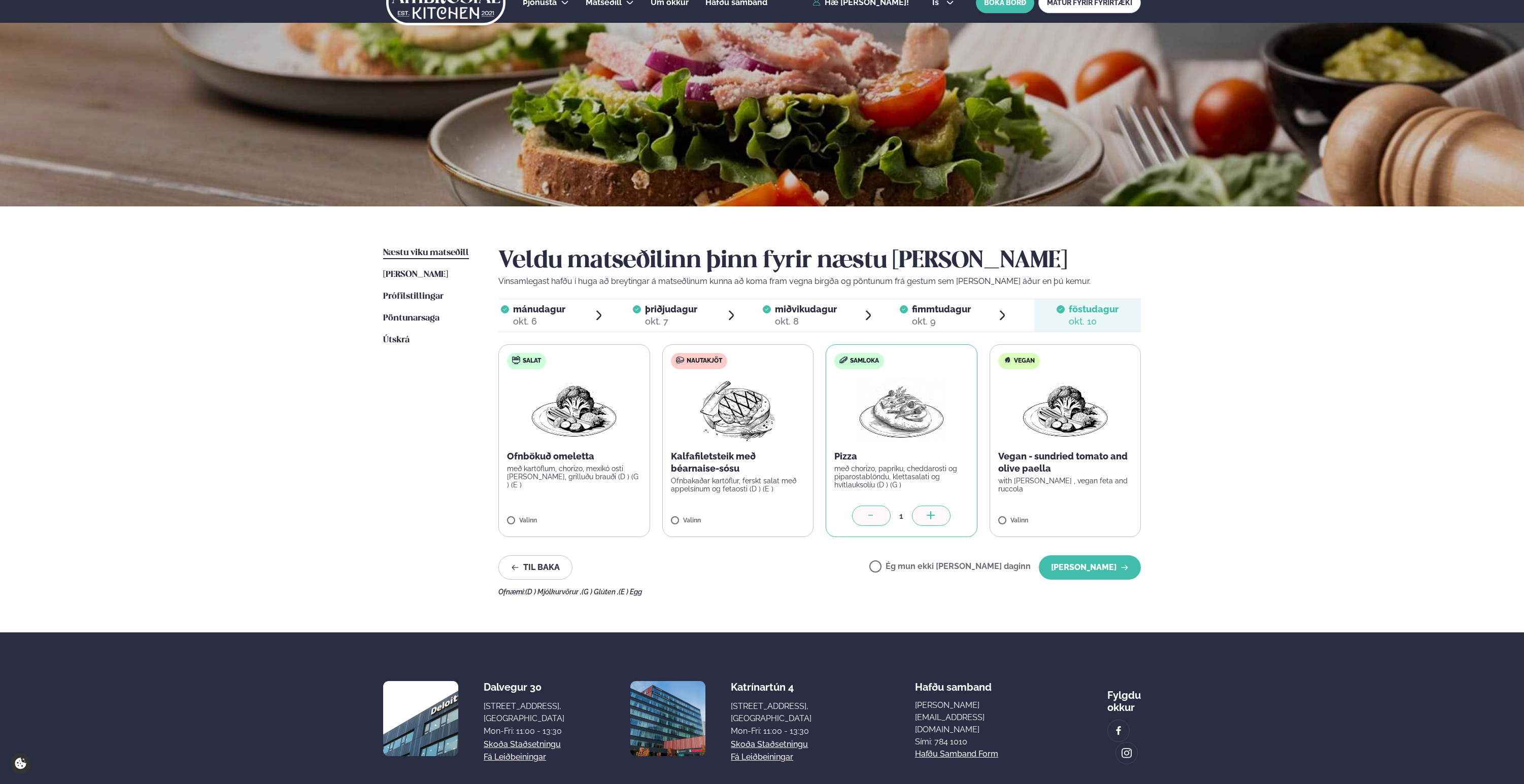
click at [951, 314] on span "fimmtudagur" at bounding box center [941, 309] width 59 height 11
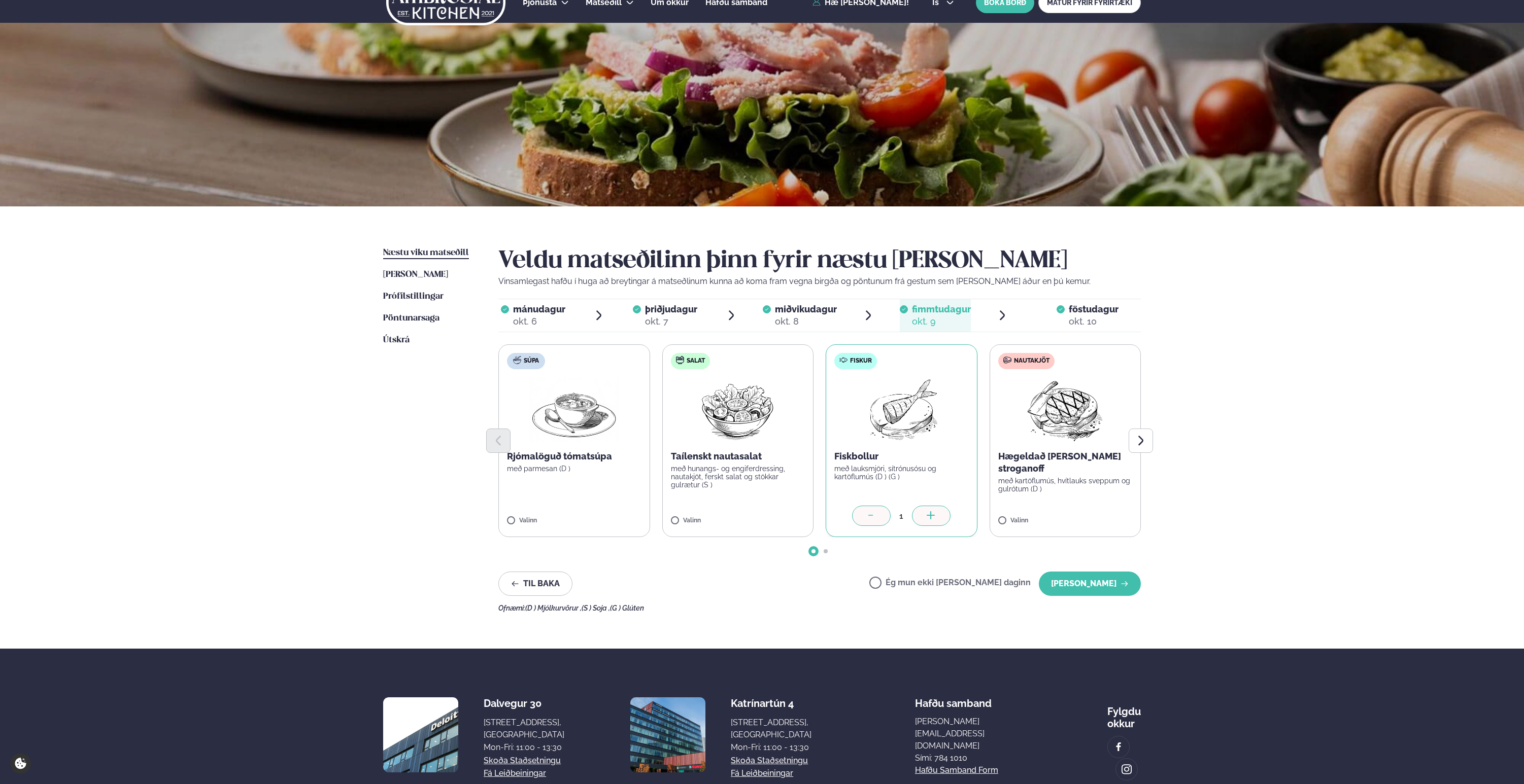
click at [798, 319] on div "okt. 8" at bounding box center [806, 321] width 62 height 12
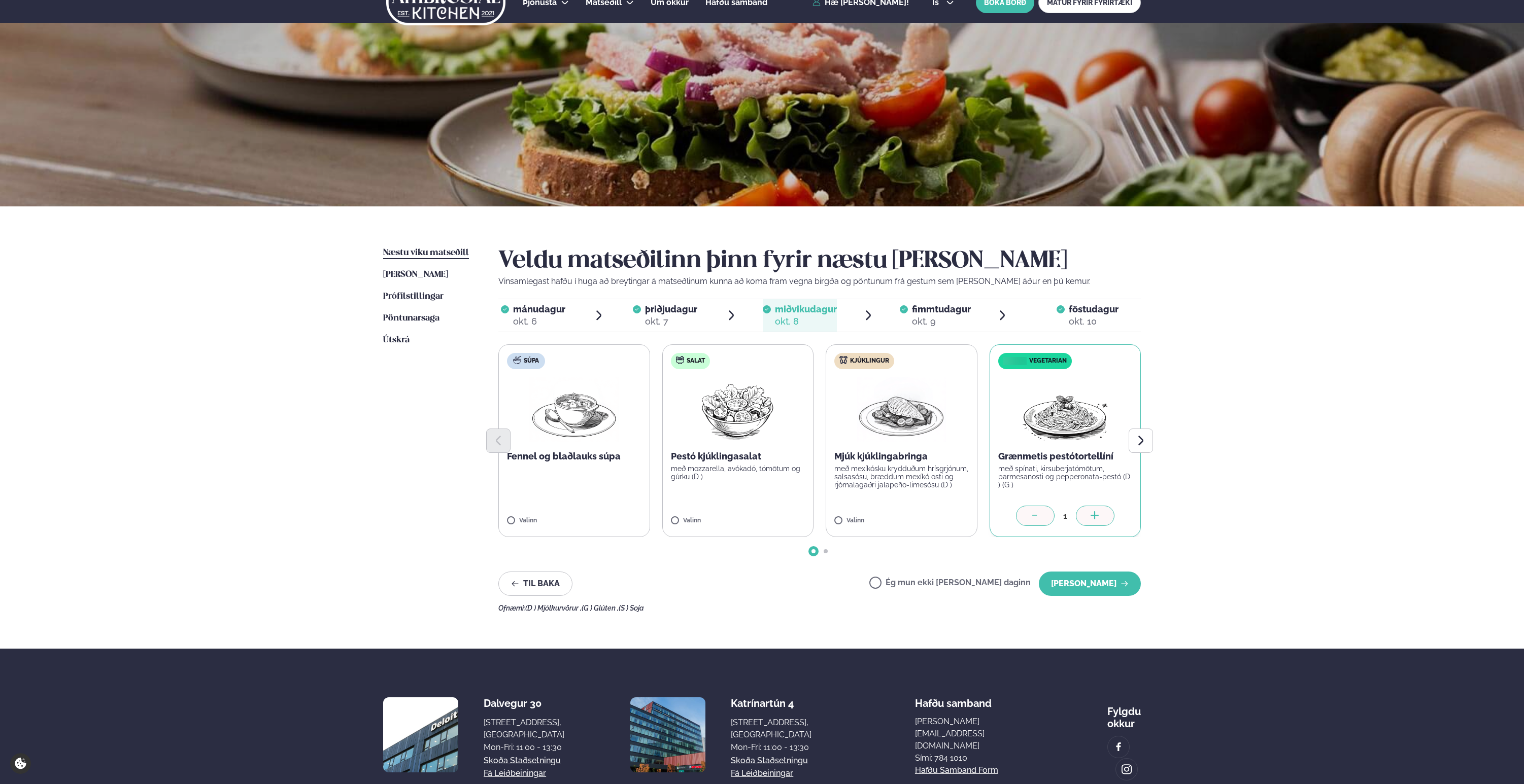
click at [925, 314] on div "fimmtudagur fim." at bounding box center [941, 309] width 59 height 12
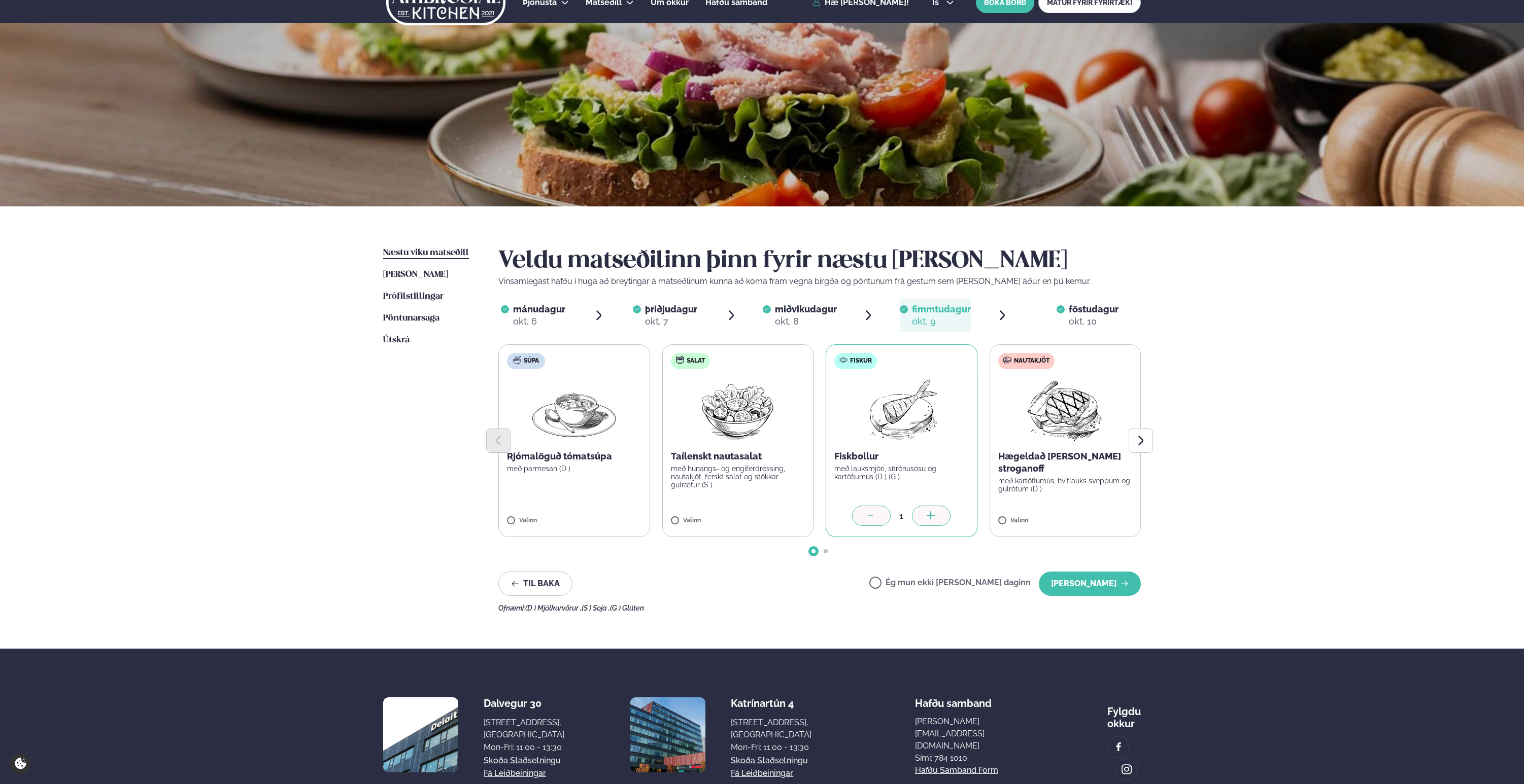
click at [692, 332] on div "mánudagur mán. okt. 6 þriðjudagur þri. okt. 7 miðvikudagur mið. okt. 8 fimmtuda…" at bounding box center [819, 316] width 643 height 34
click at [675, 321] on div "okt. 7" at bounding box center [671, 321] width 52 height 12
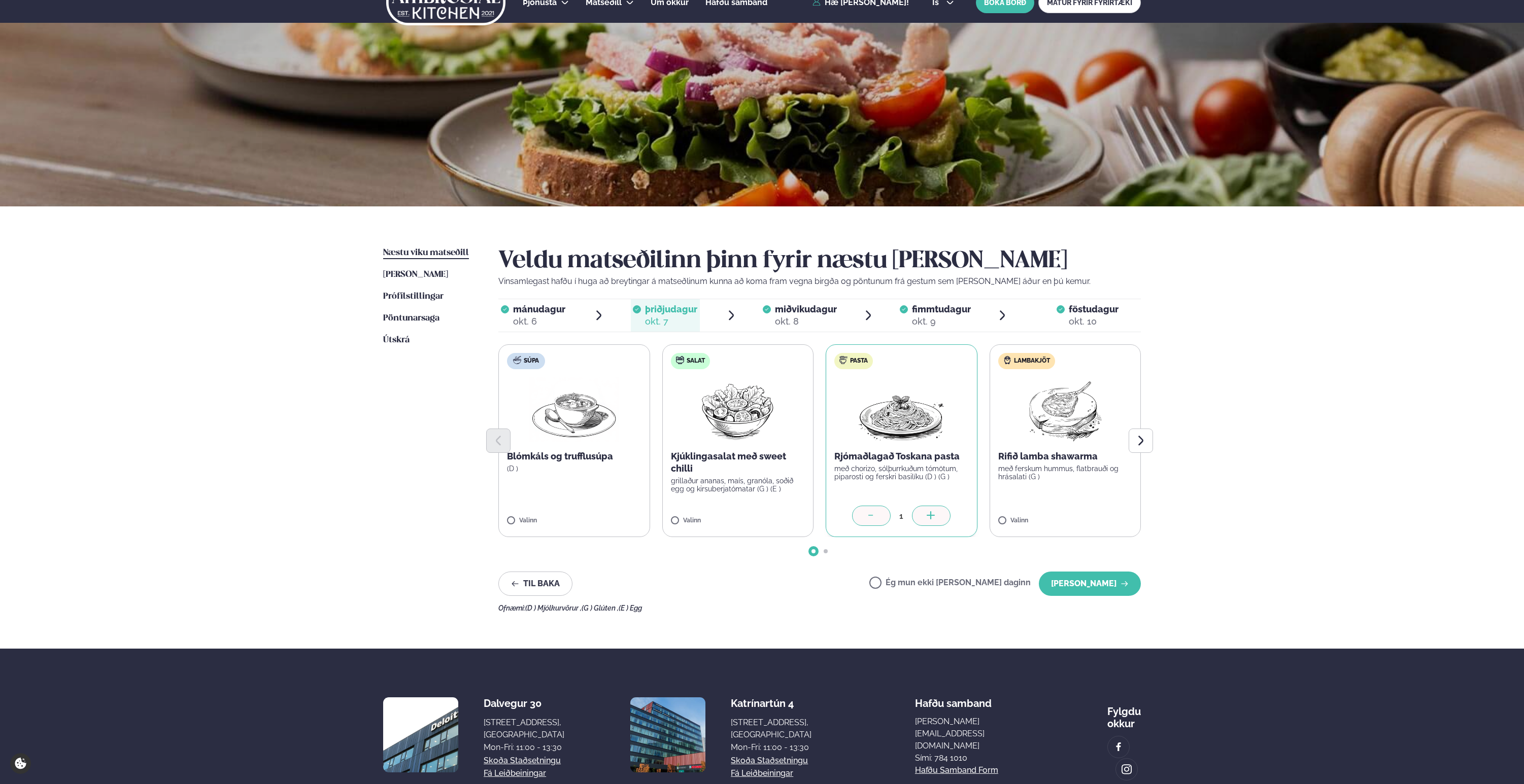
click at [575, 312] on li "mánudagur mán. okt. 6" at bounding box center [551, 315] width 107 height 33
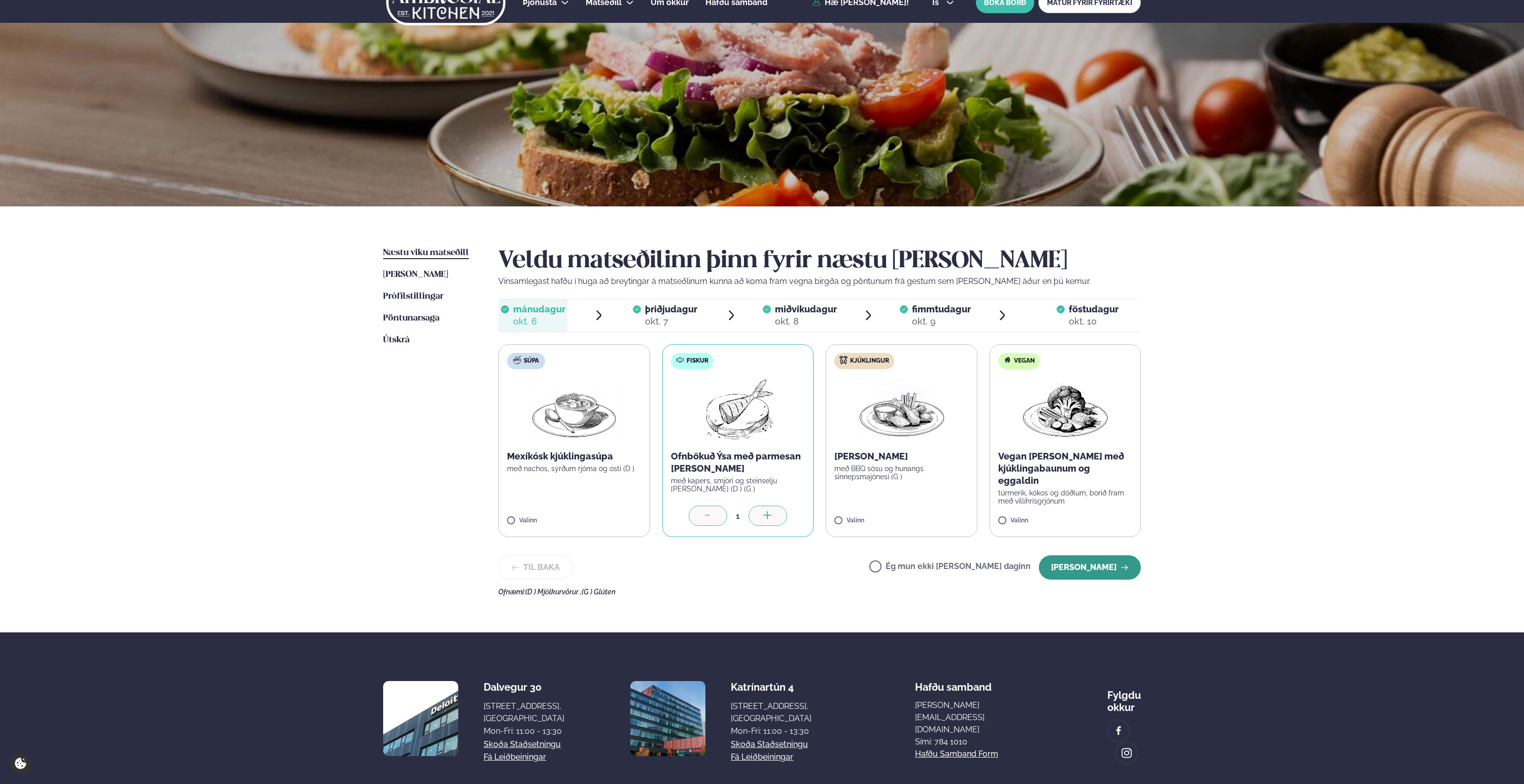
click at [1105, 568] on button "[PERSON_NAME]" at bounding box center [1090, 568] width 102 height 24
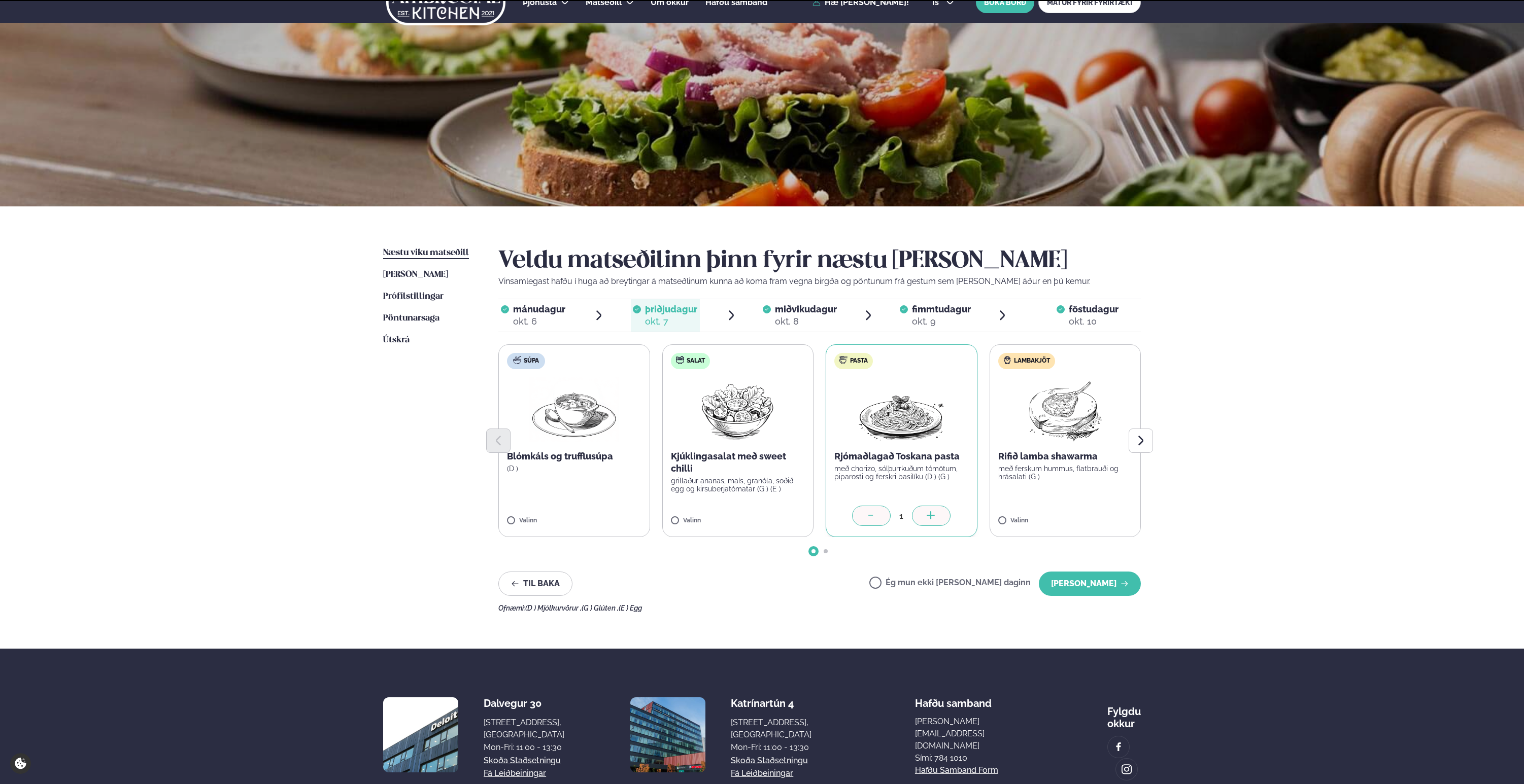
click at [1107, 568] on div "Veldu matseðilinn þinn fyrir næstu viku Vinsamlegast hafðu í huga að breytingar…" at bounding box center [819, 430] width 643 height 365
click at [1102, 585] on button "[PERSON_NAME]" at bounding box center [1090, 584] width 102 height 24
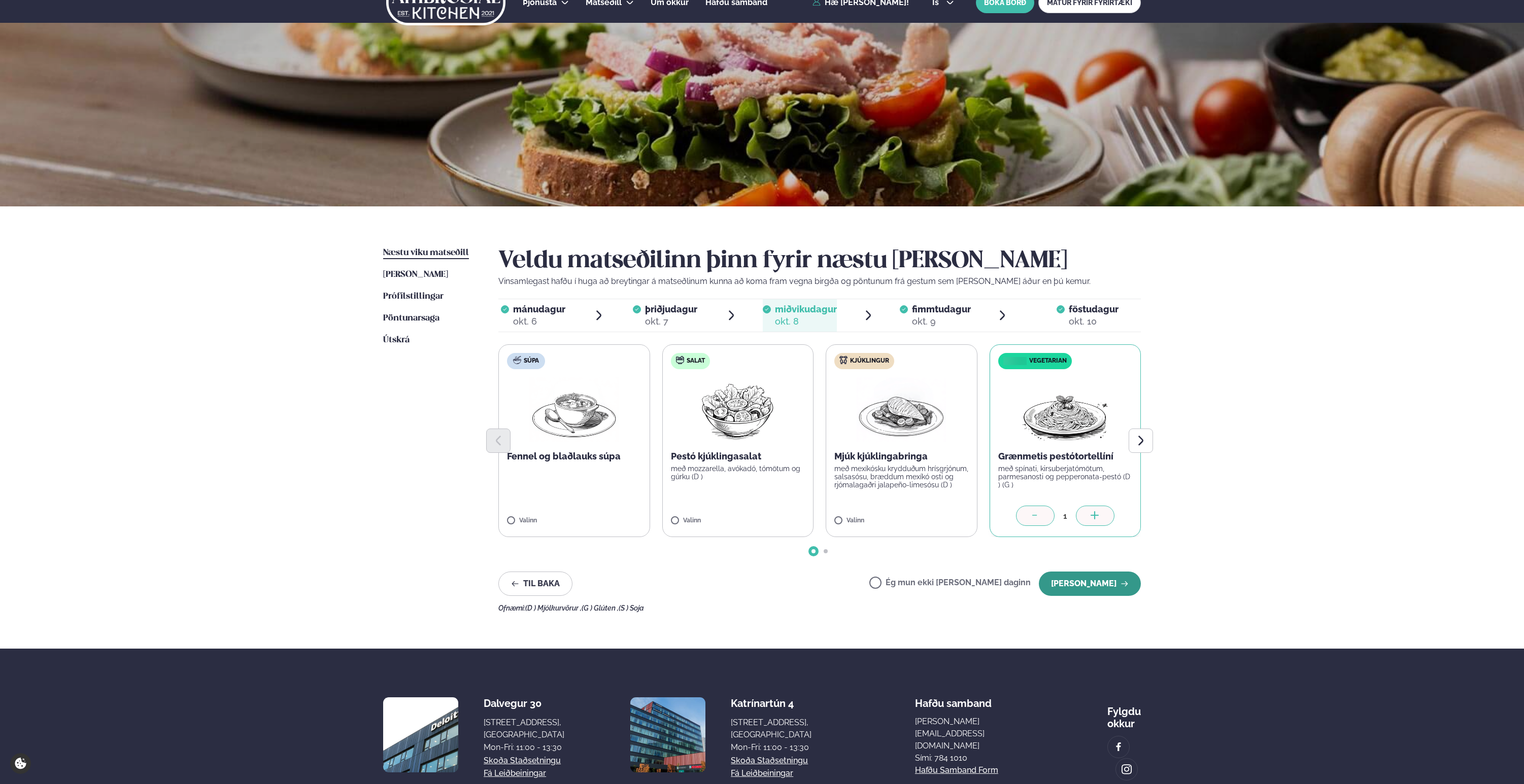
click at [1102, 584] on button "[PERSON_NAME]" at bounding box center [1090, 584] width 102 height 24
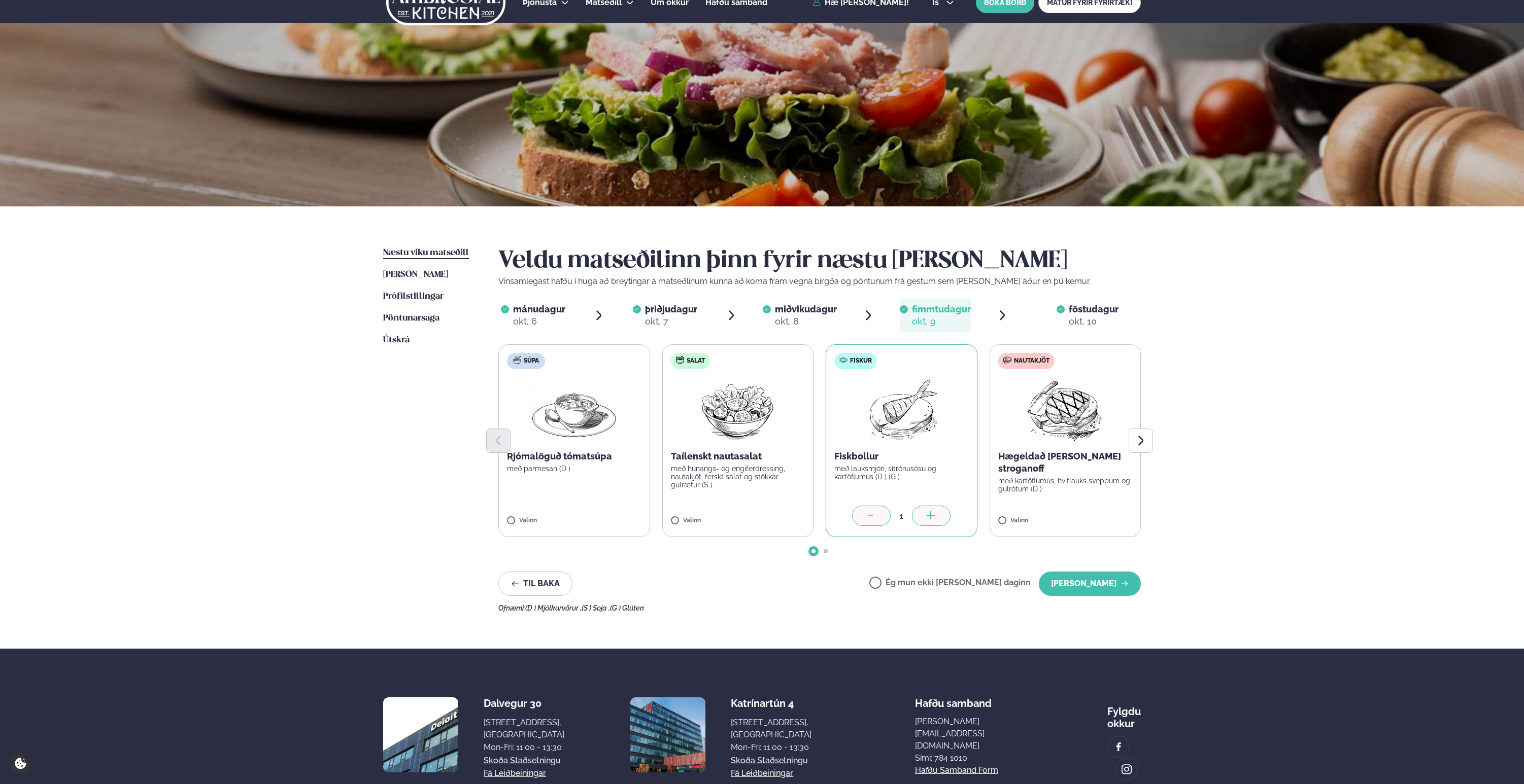
click at [1102, 584] on button "[PERSON_NAME]" at bounding box center [1090, 584] width 102 height 24
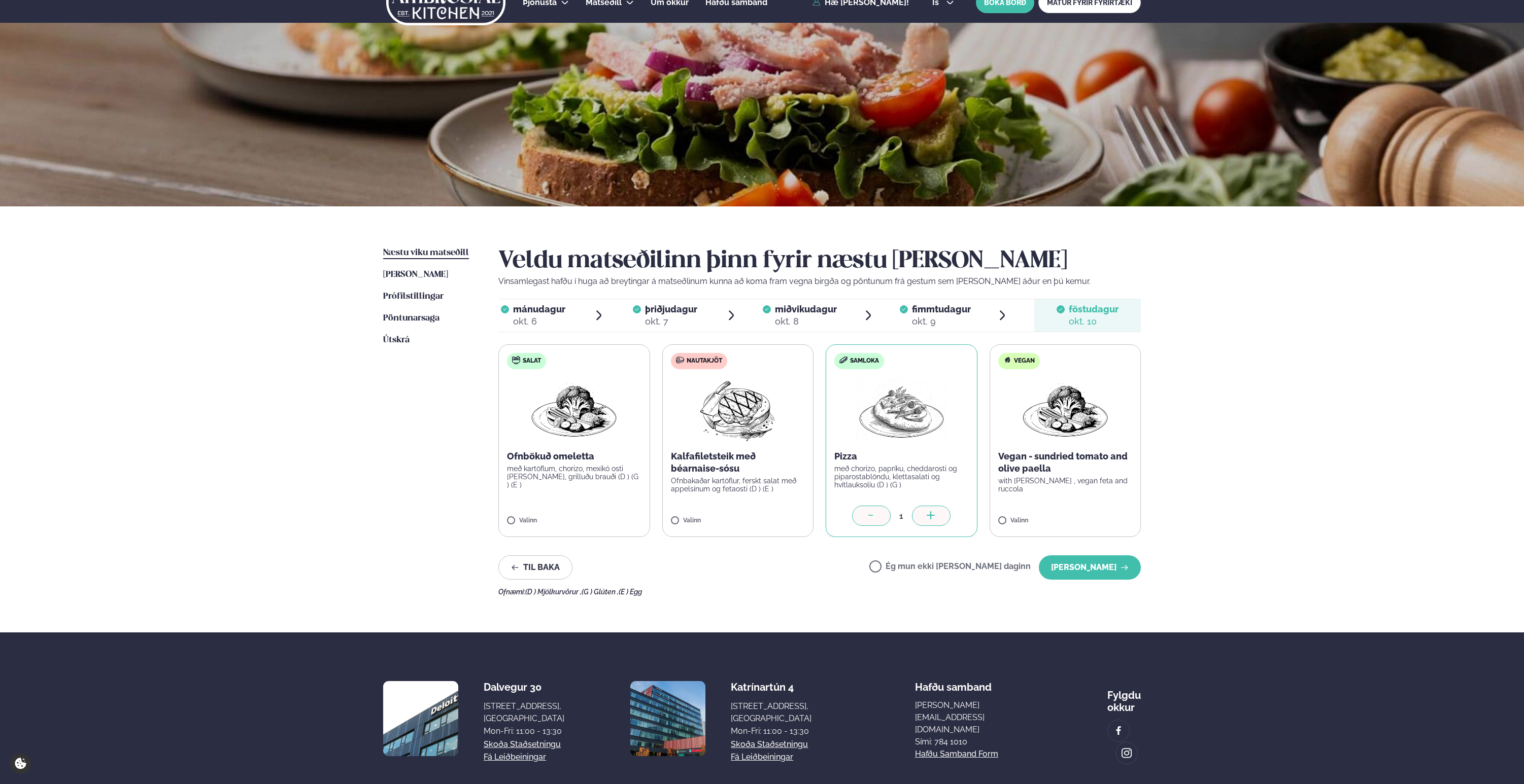
click at [1102, 584] on div "Veldu matseðilinn þinn fyrir næstu viku Vinsamlegast hafðu í huga að breytingar…" at bounding box center [819, 422] width 643 height 349
click at [1101, 570] on button "[PERSON_NAME]" at bounding box center [1090, 568] width 102 height 24
